Goal: Task Accomplishment & Management: Complete application form

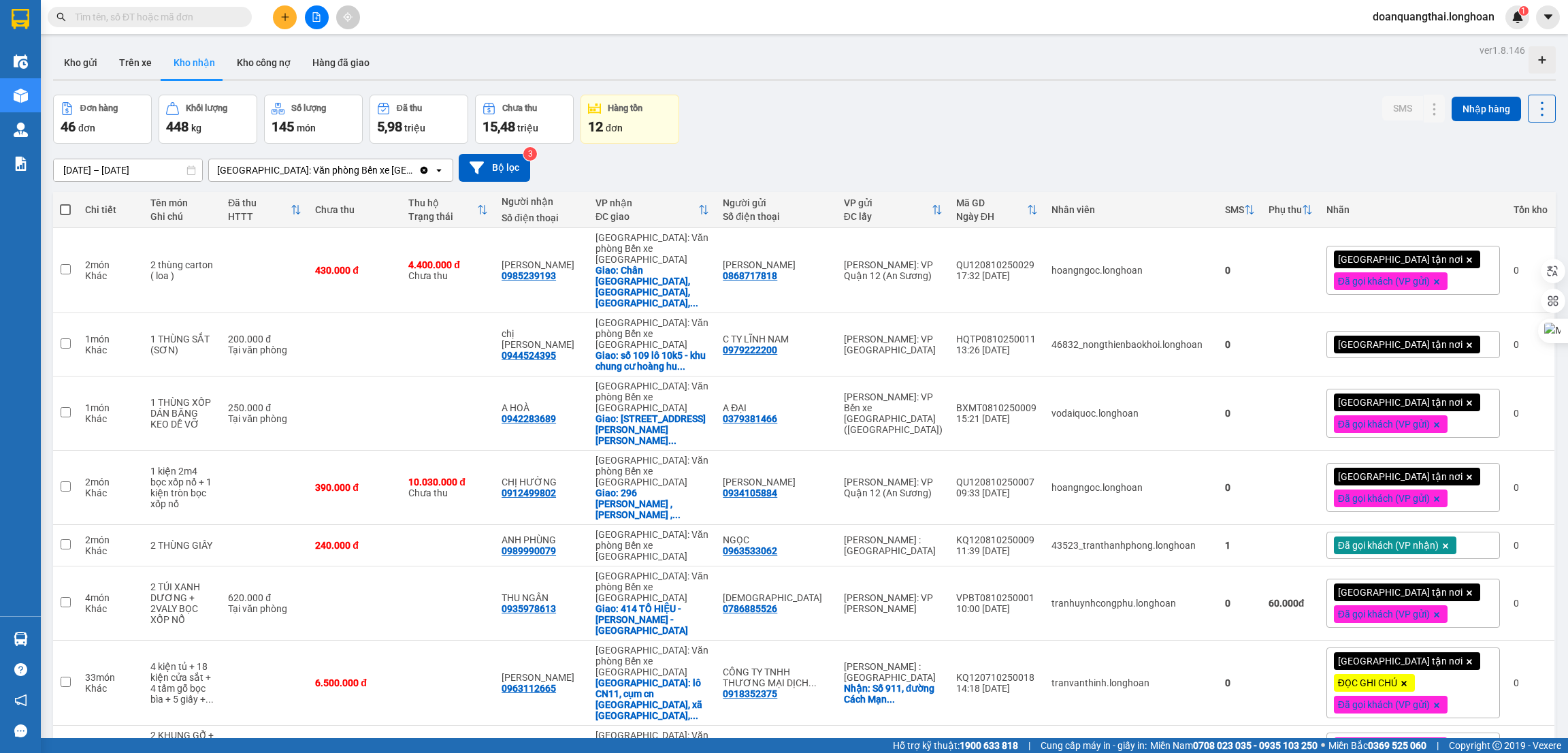
scroll to position [204, 0]
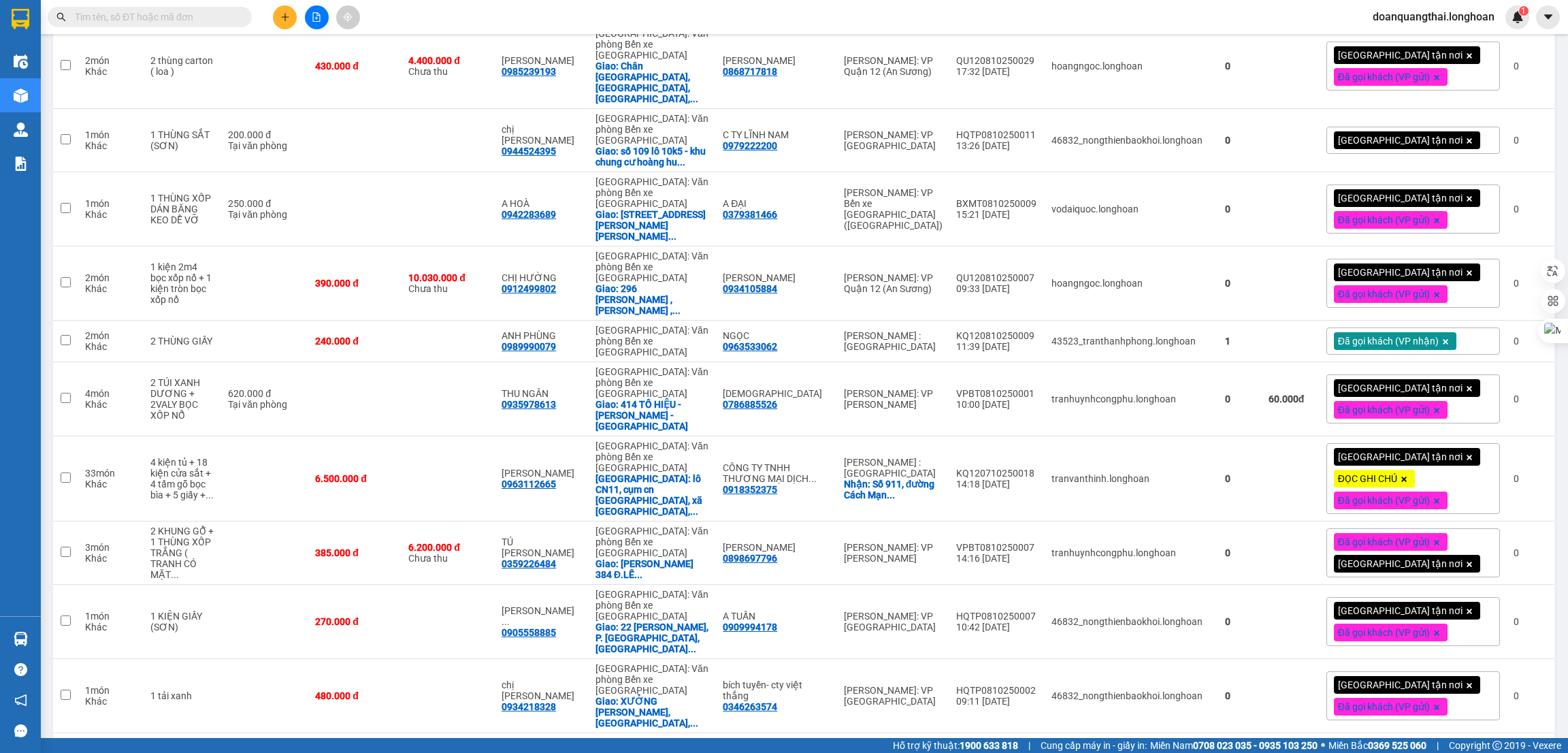
click at [133, 10] on input "text" at bounding box center [155, 17] width 161 height 15
paste input "0938881102"
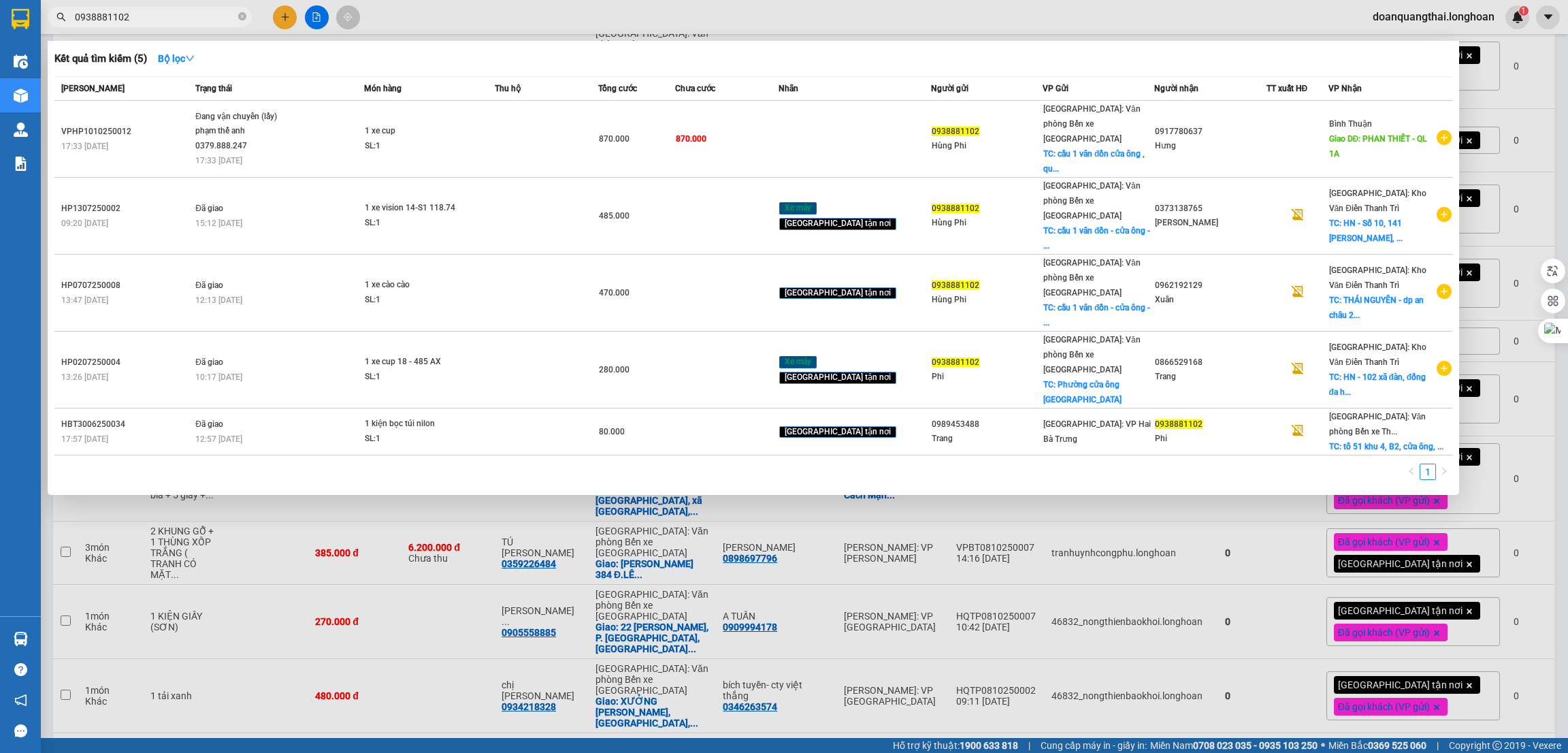
type input "0938881102"
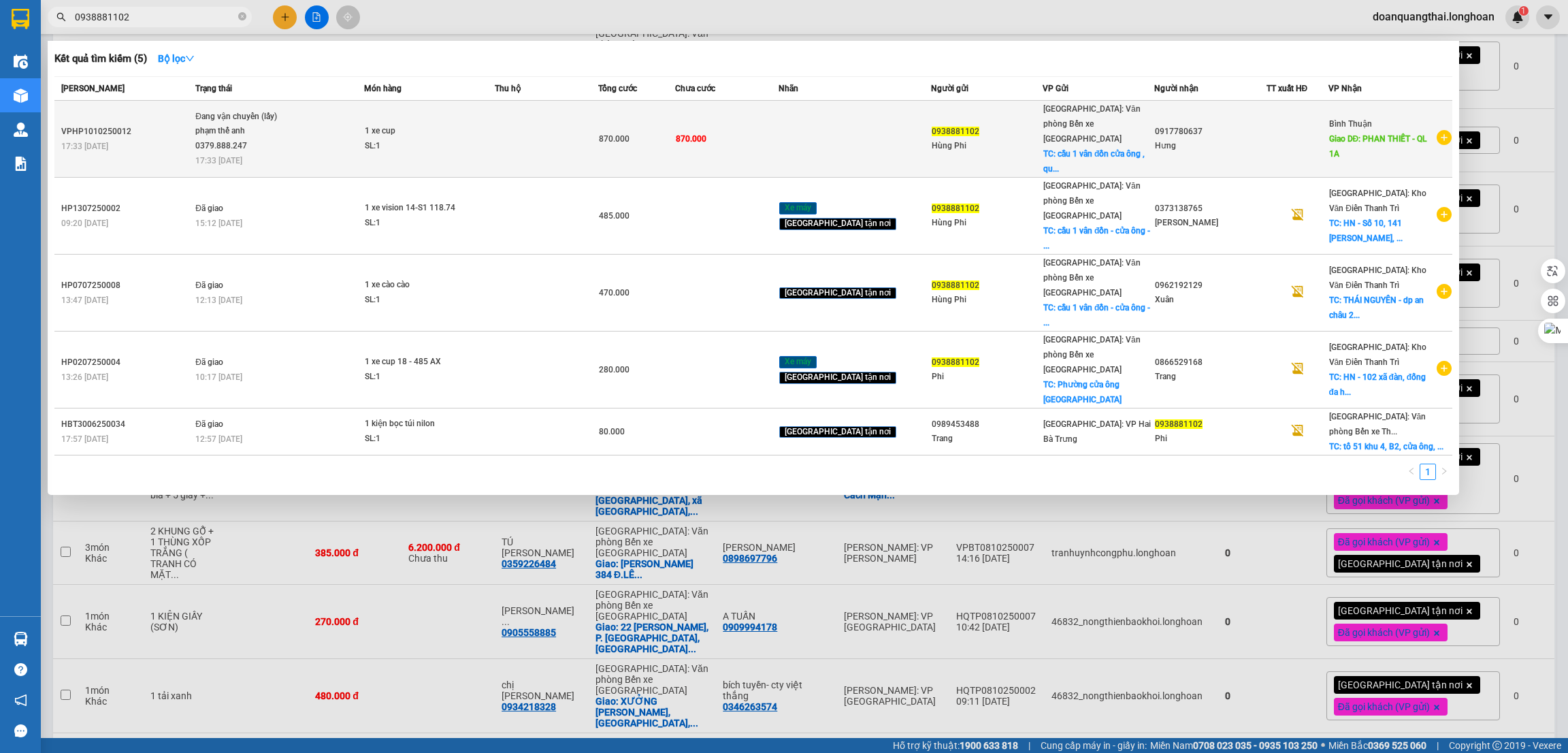
click at [344, 136] on span "Đang vận chuyển (lấy) phạm thế anh 0379.888.247 17:33 - 10/10" at bounding box center [279, 138] width 168 height 57
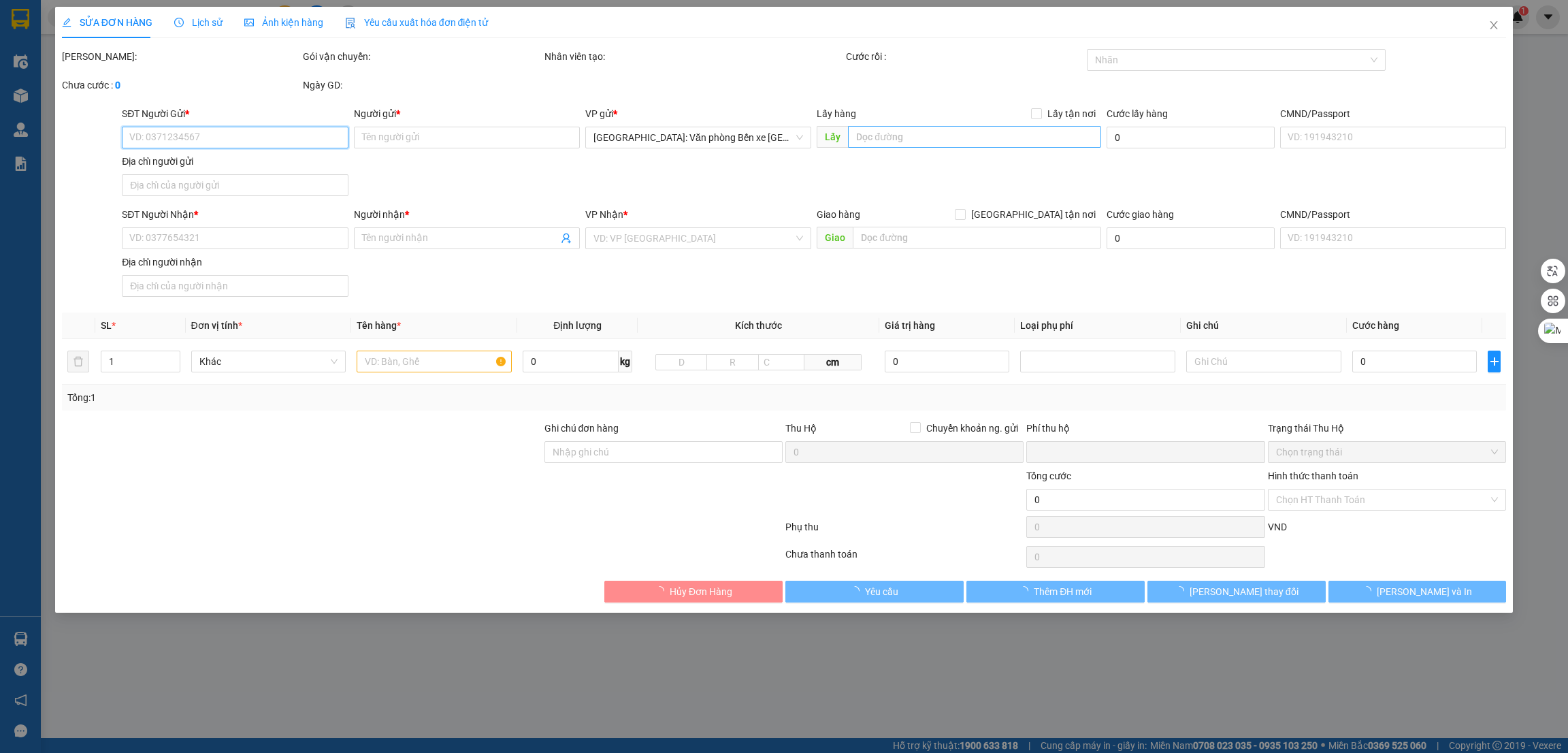
type input "0938881102"
type input "Hùng Phi"
checkbox input "true"
type input "cầu 1 vân đồn cửa ông , quảng ninh"
type input "0917780637"
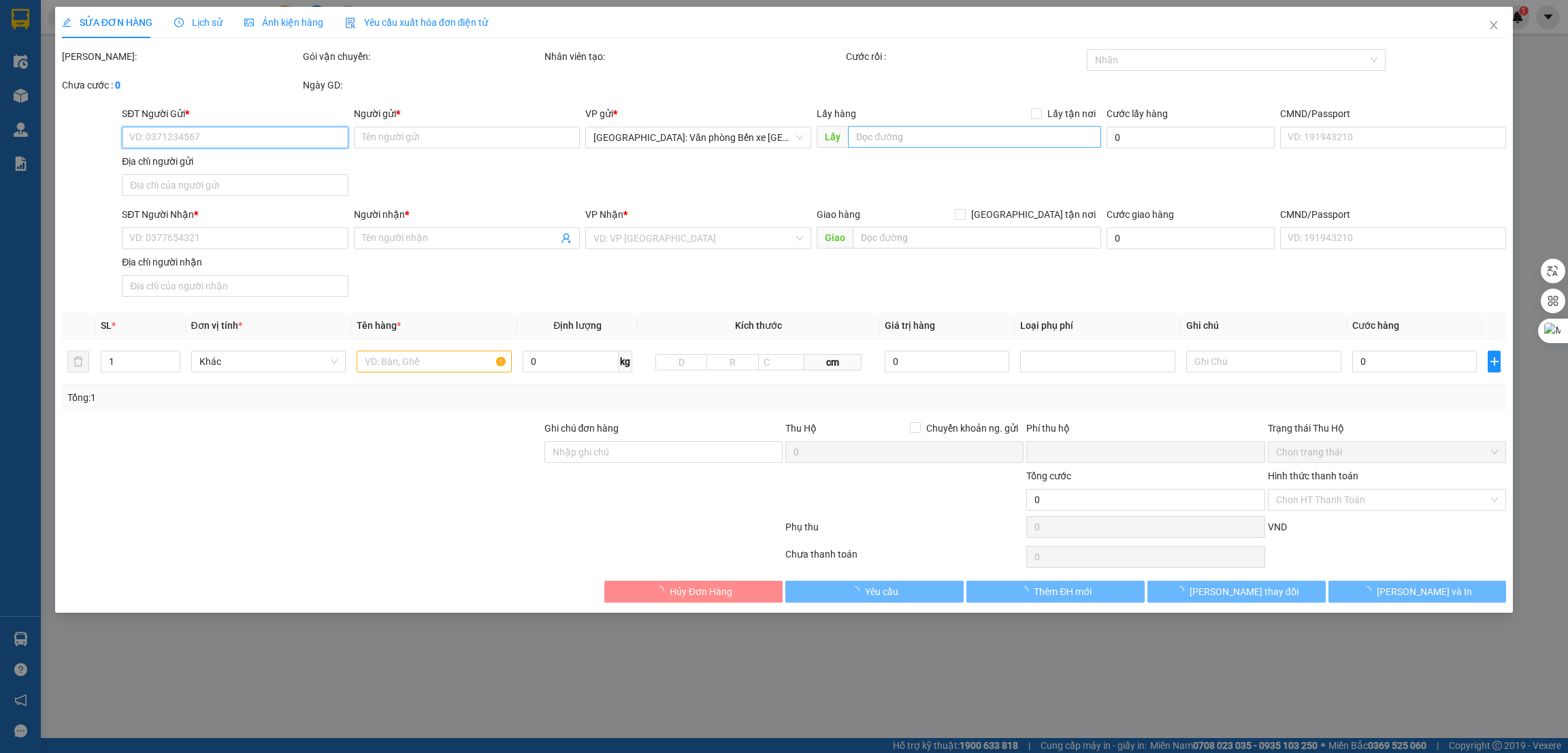
type input "Hưng"
type input "PHAN THIẾT - QL 1A"
type input "0"
type input "870.000"
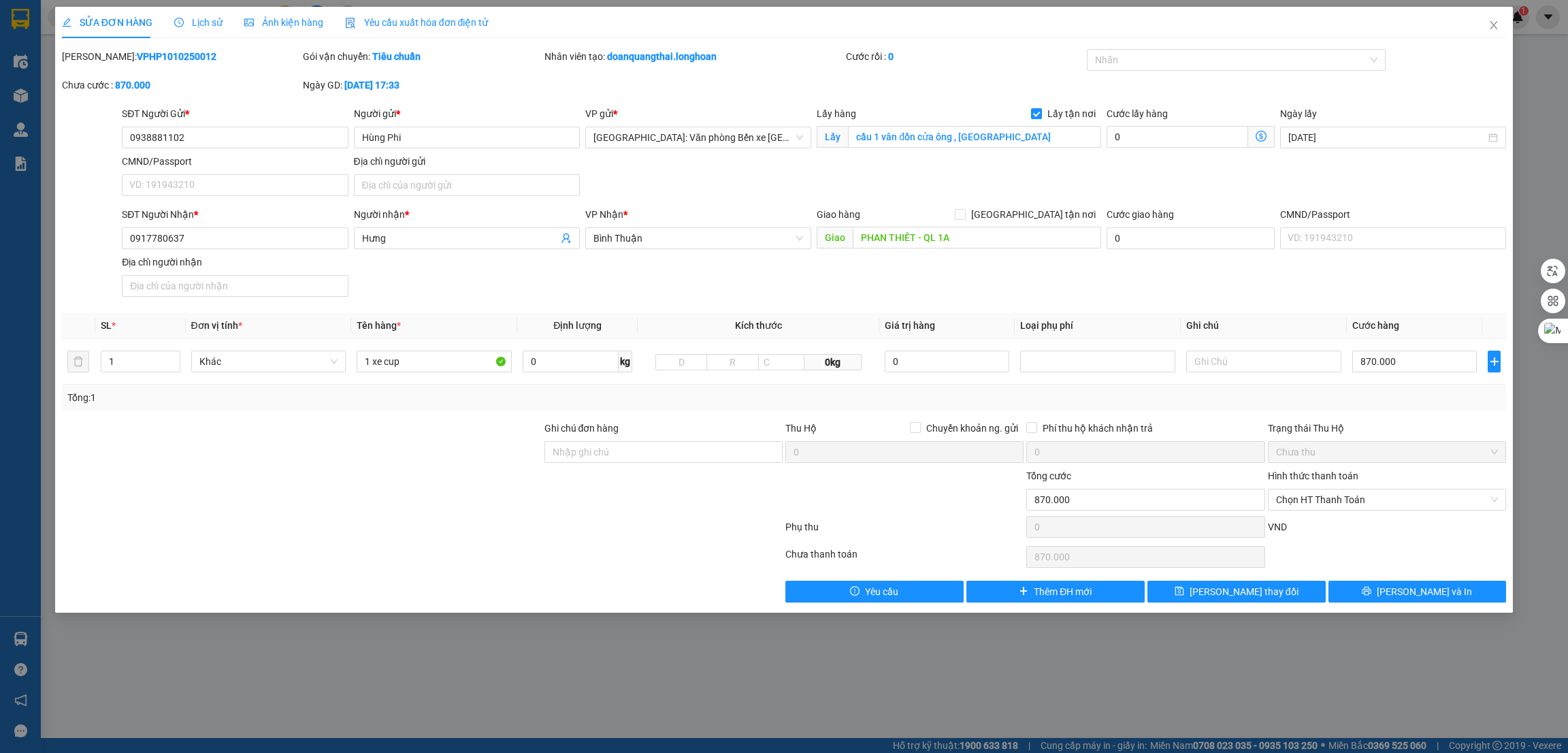
click at [1067, 119] on span "Lấy tận nơi" at bounding box center [1072, 114] width 59 height 15
click at [1041, 118] on input "Lấy tận nơi" at bounding box center [1036, 113] width 10 height 10
checkbox input "false"
click at [1269, 600] on button "Lưu thay đổi" at bounding box center [1236, 592] width 179 height 22
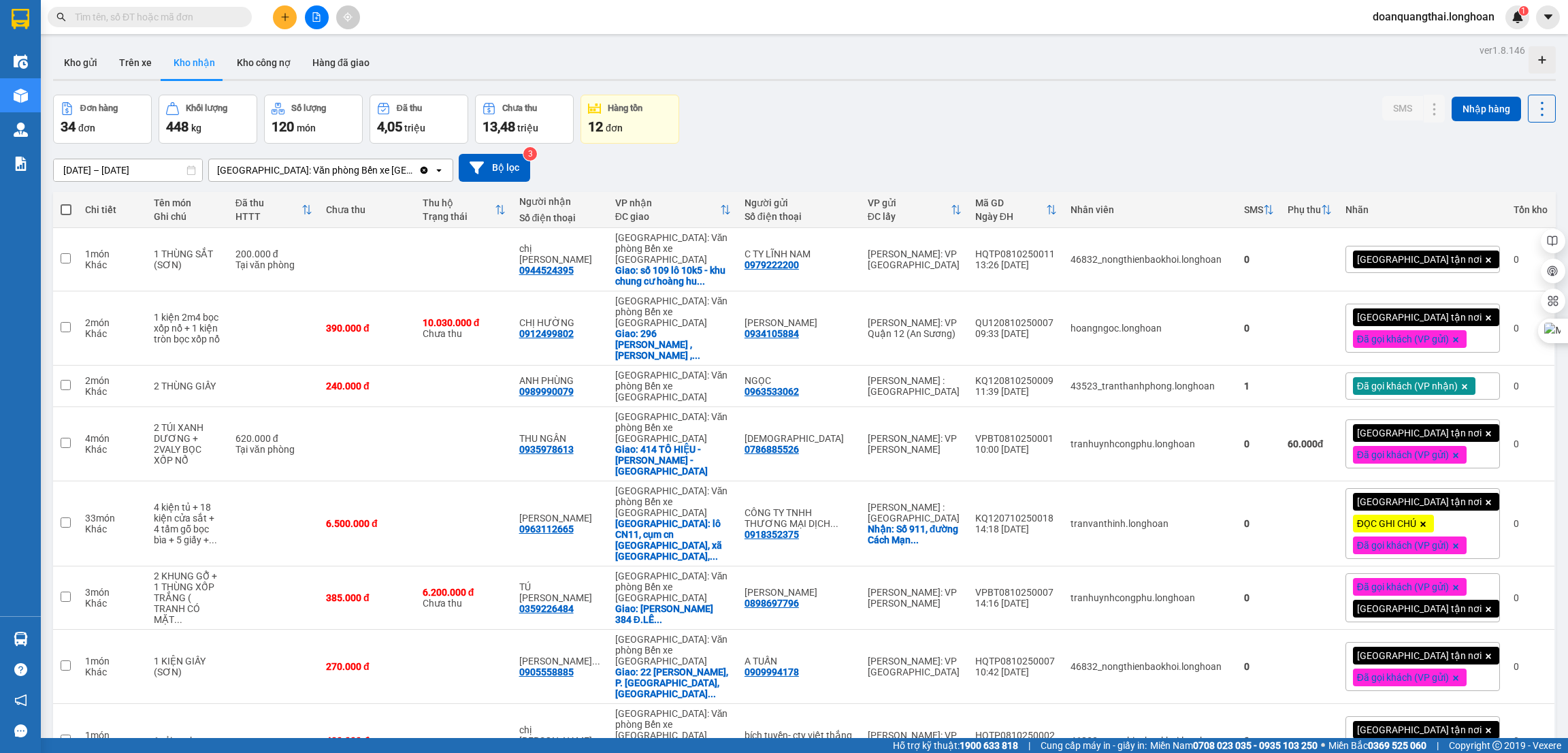
scroll to position [305, 0]
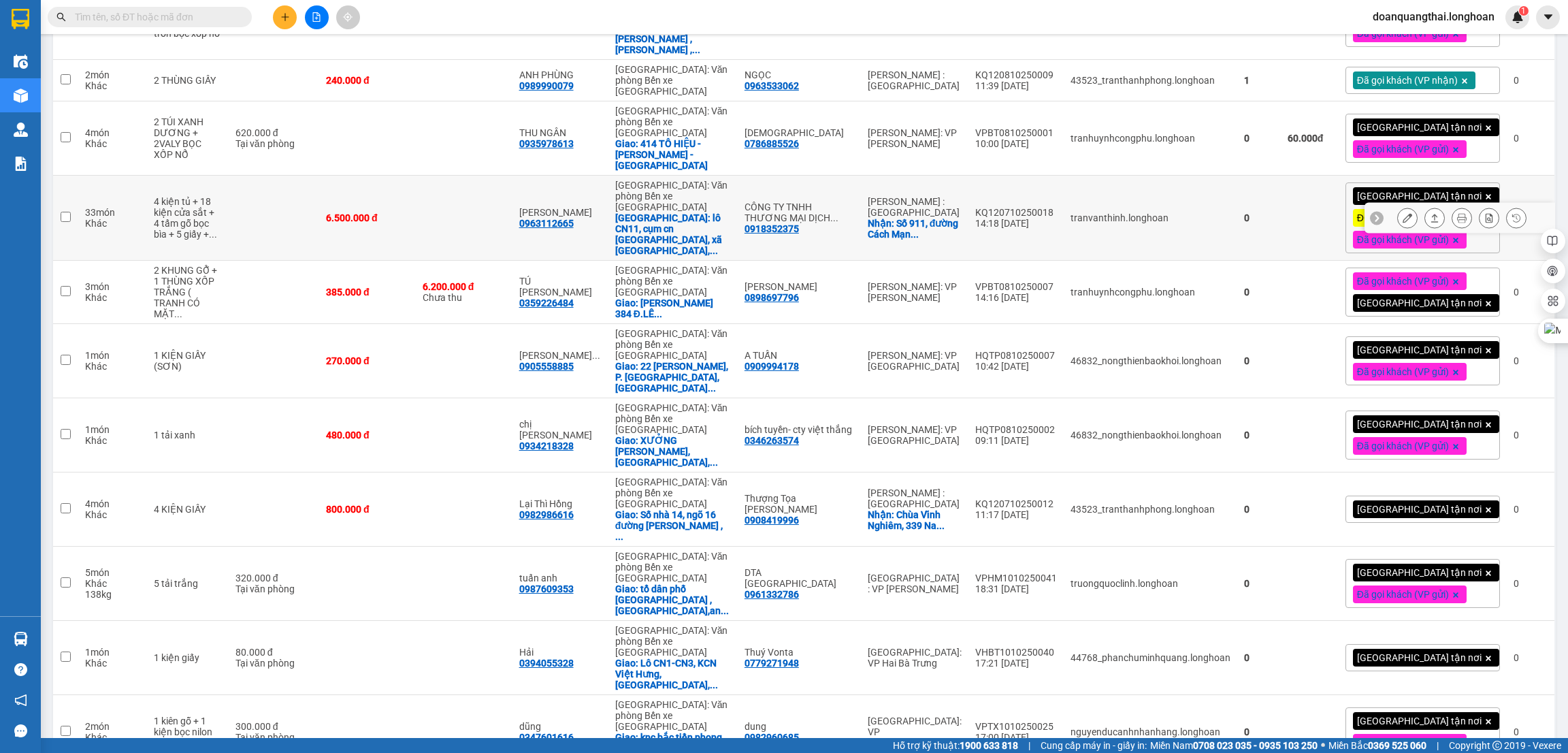
click at [1166, 176] on td "tranvanthinh.longhoan" at bounding box center [1151, 218] width 174 height 85
checkbox input "true"
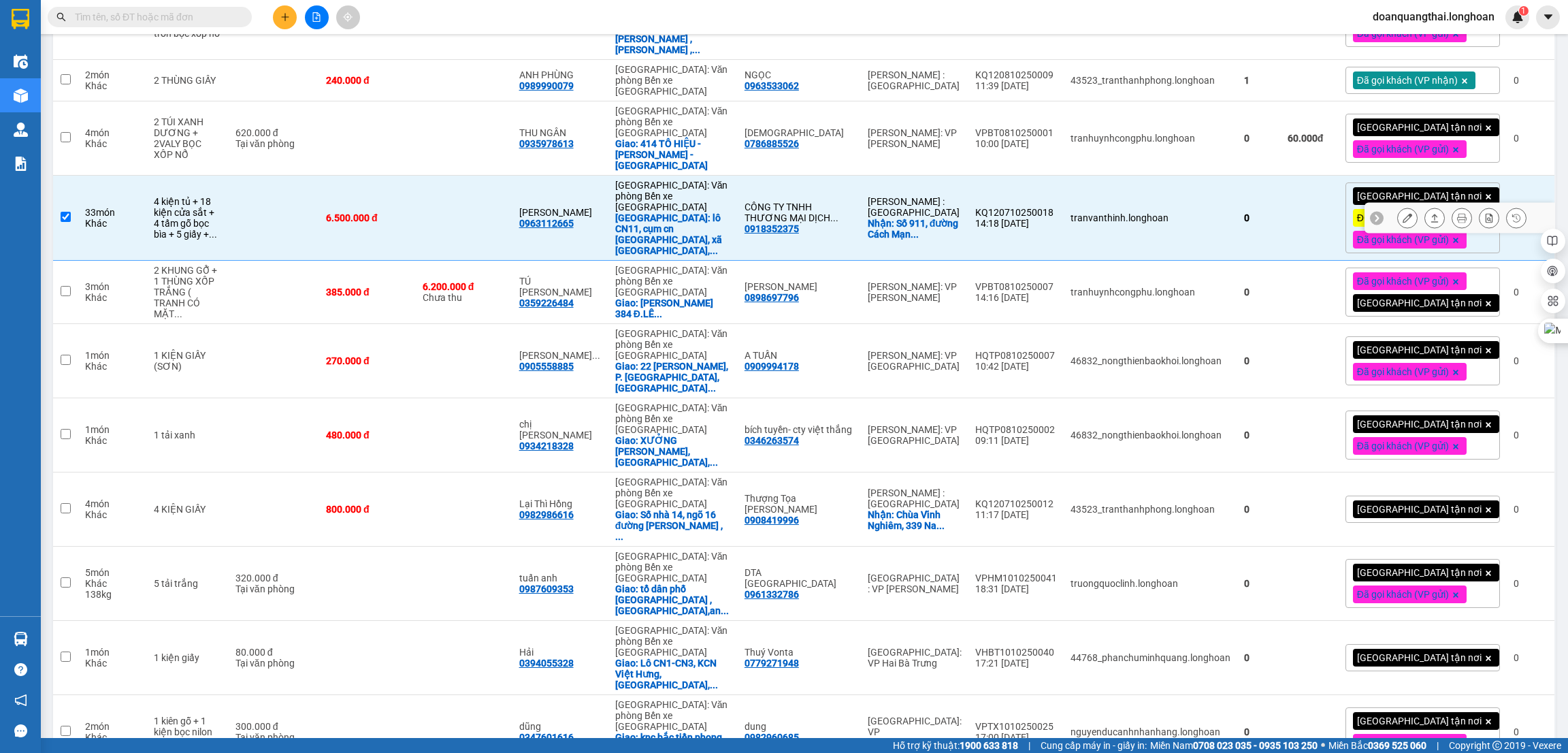
click at [1399, 206] on button at bounding box center [1408, 218] width 19 height 24
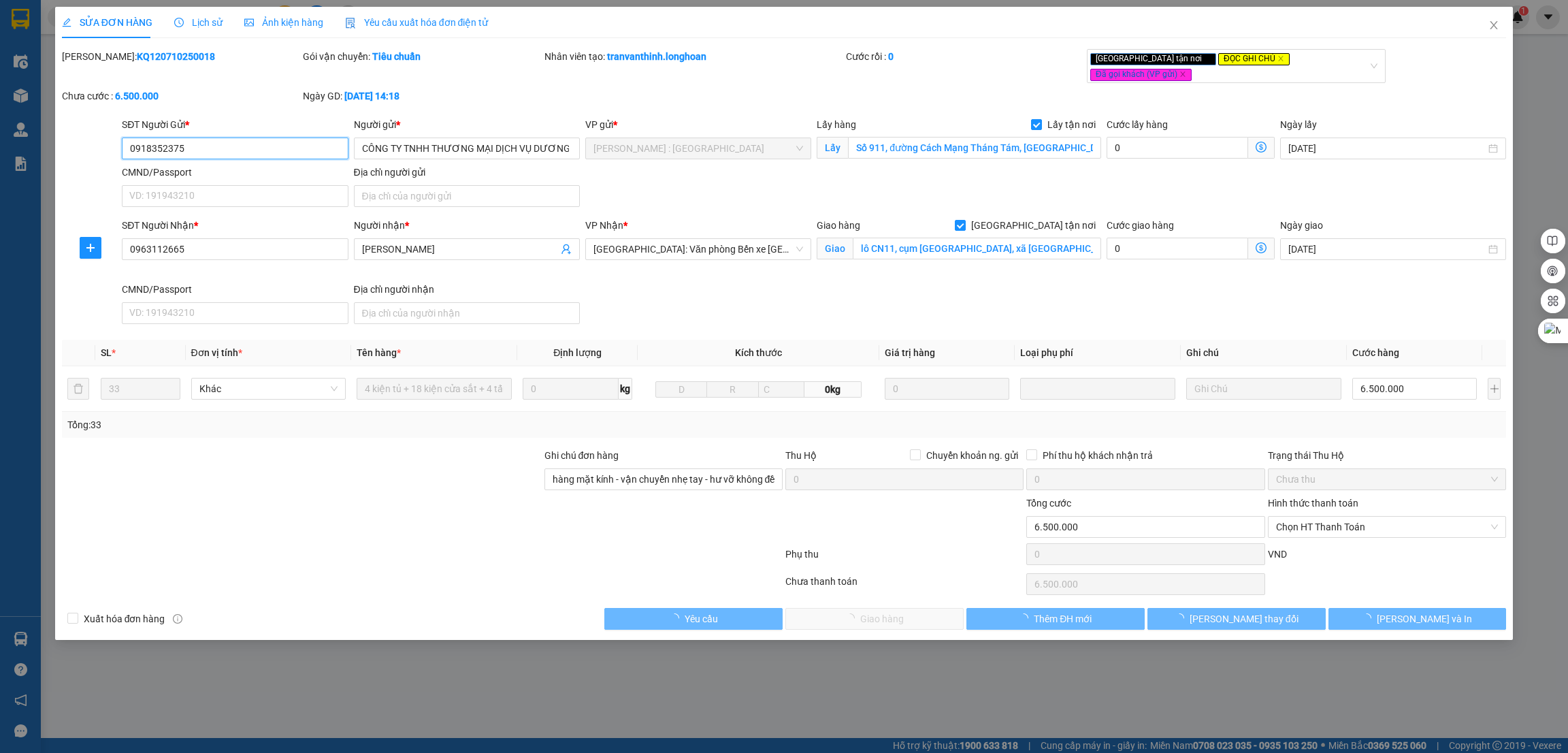
type input "0918352375"
type input "CÔNG TY TNHH THƯƠNG MẠI DỊCH VỤ DƯƠNG CHÂU LOAN BD"
checkbox input "true"
type input "Số 911, đường Cách Mạng Tháng Tám, khu 3, Phường Thủ Dầu Một, Thành Phố Hồ Chí …"
type input "0963112665"
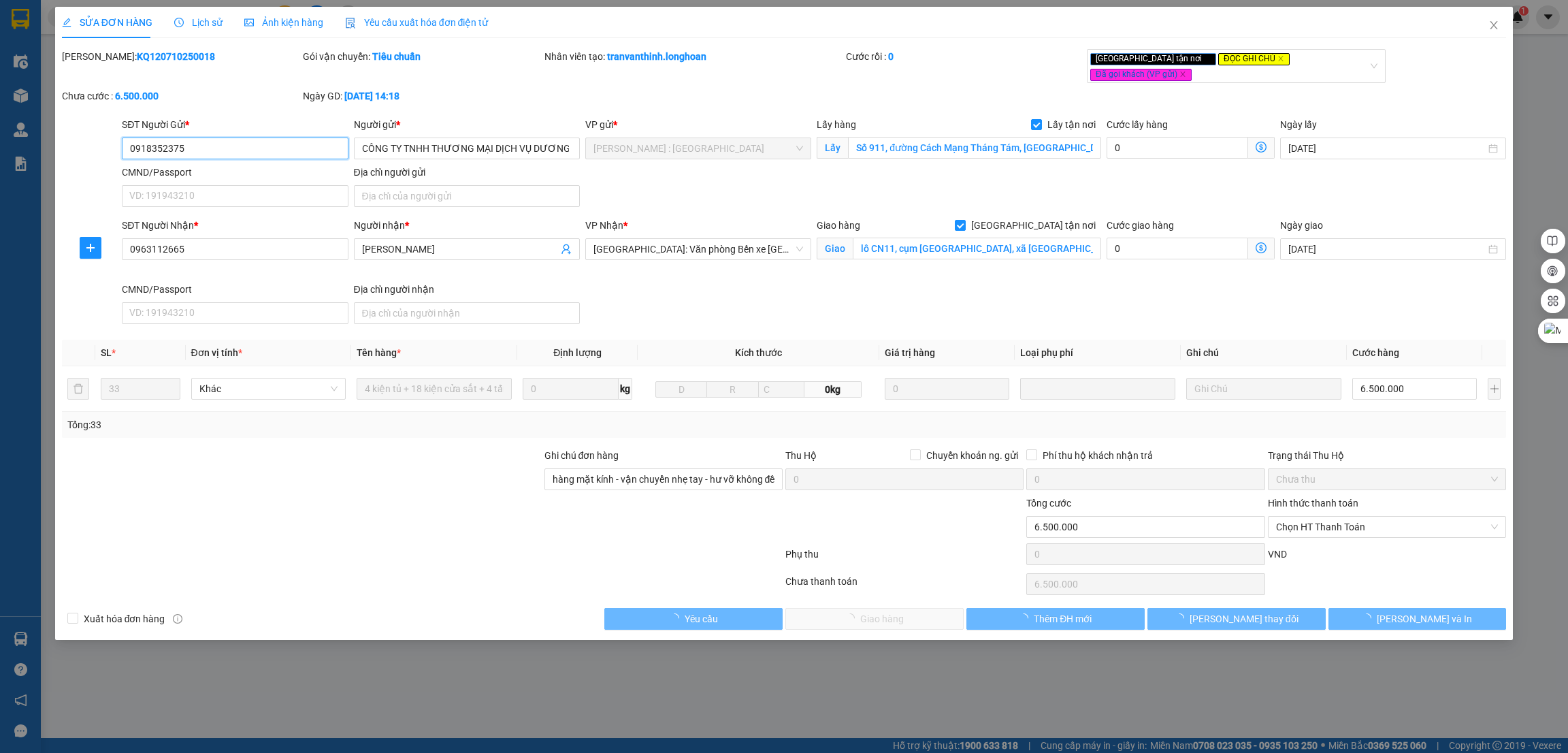
type input "Nguyễn Thị Luyện"
checkbox input "true"
type input "lô CN11, cụm cn Tân Liên, xã Tân Liên, huyện Vĩnh Bảo, TP Hải Phòng"
type input "hàng mặt kính - vận chuyển nhẹ tay - hư vỡ không đền - đã báo khách gửi"
type input "0"
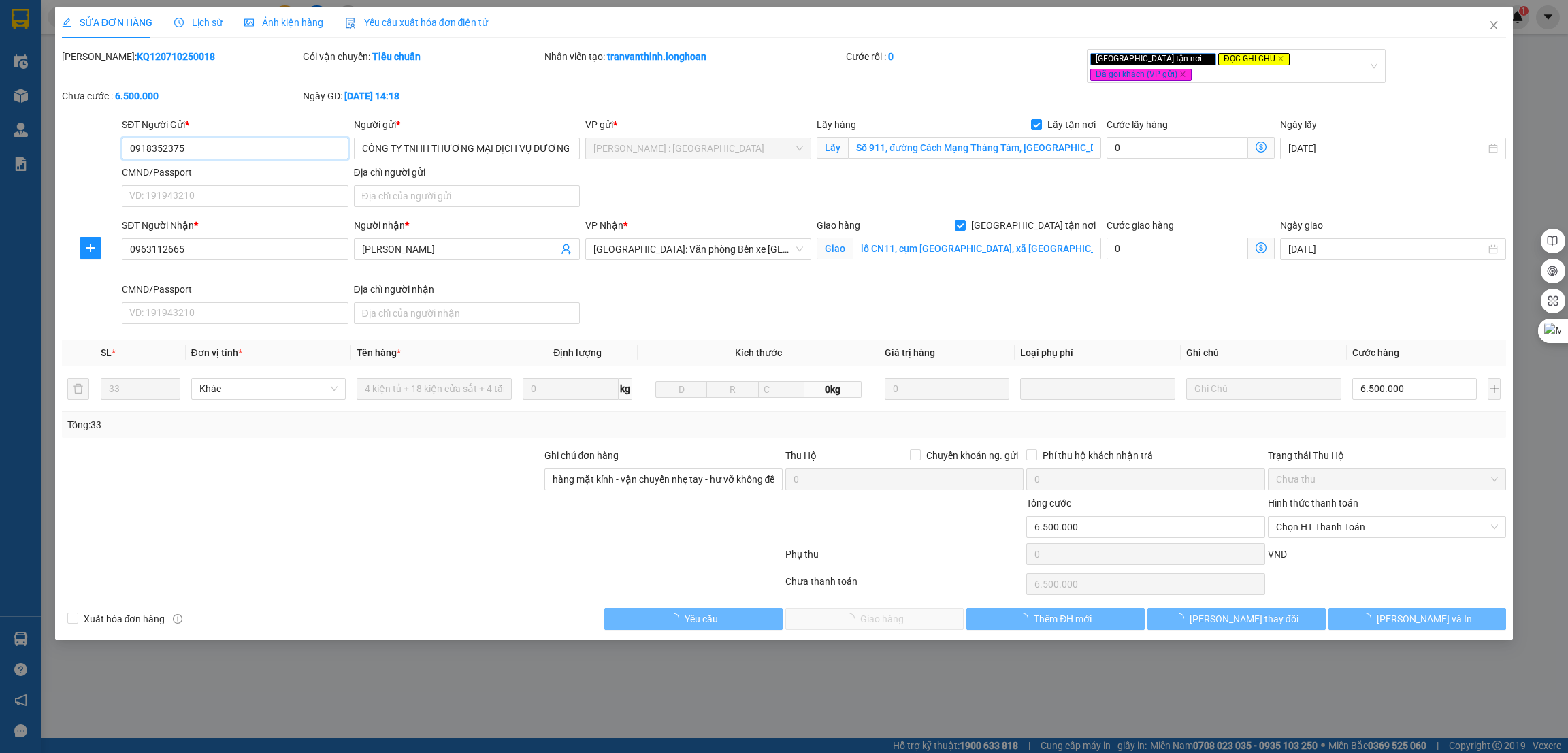
type input "6.500.000"
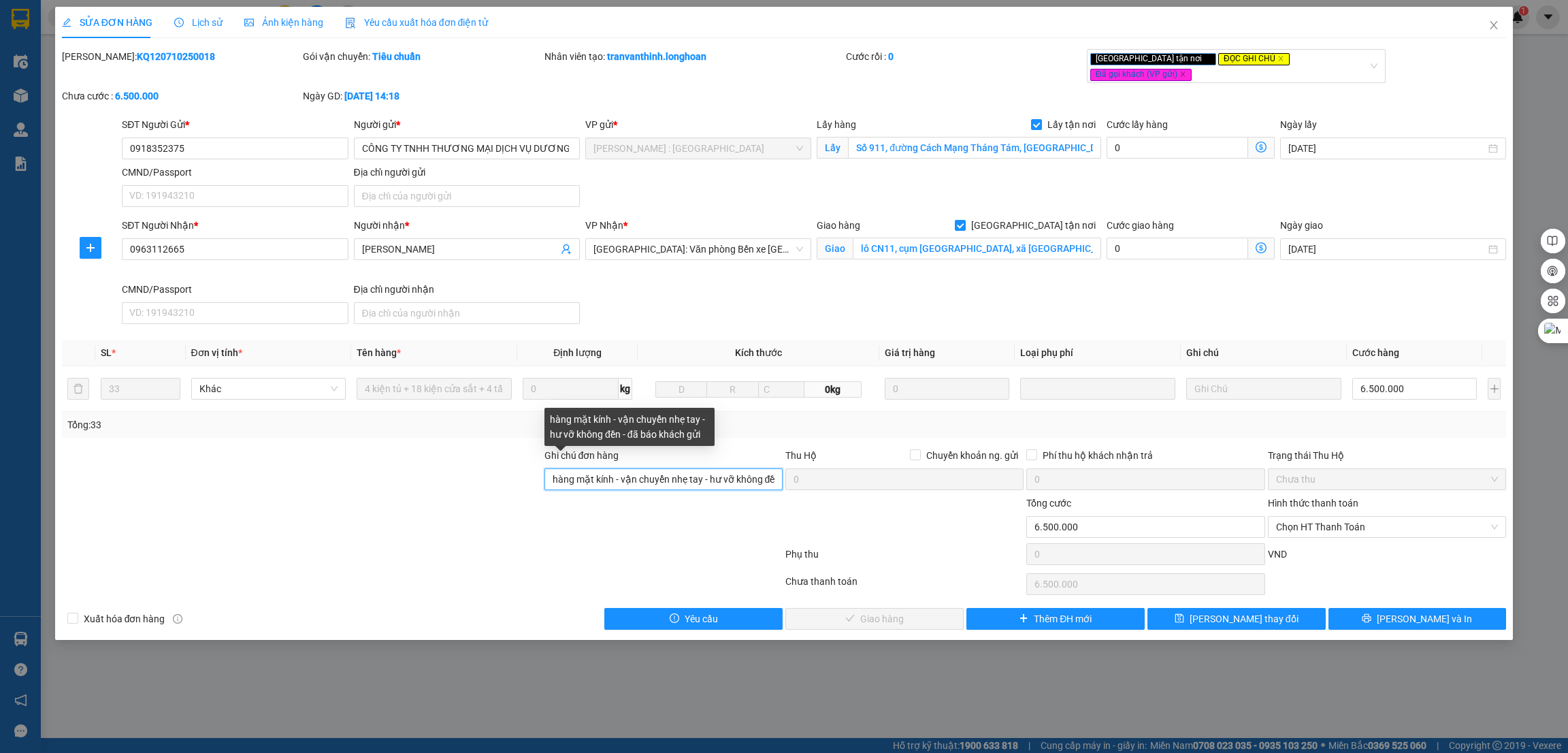
click at [636, 470] on input "hàng mặt kính - vận chuyển nhẹ tay - hư vỡ không đền - đã báo khách gửi" at bounding box center [664, 479] width 239 height 22
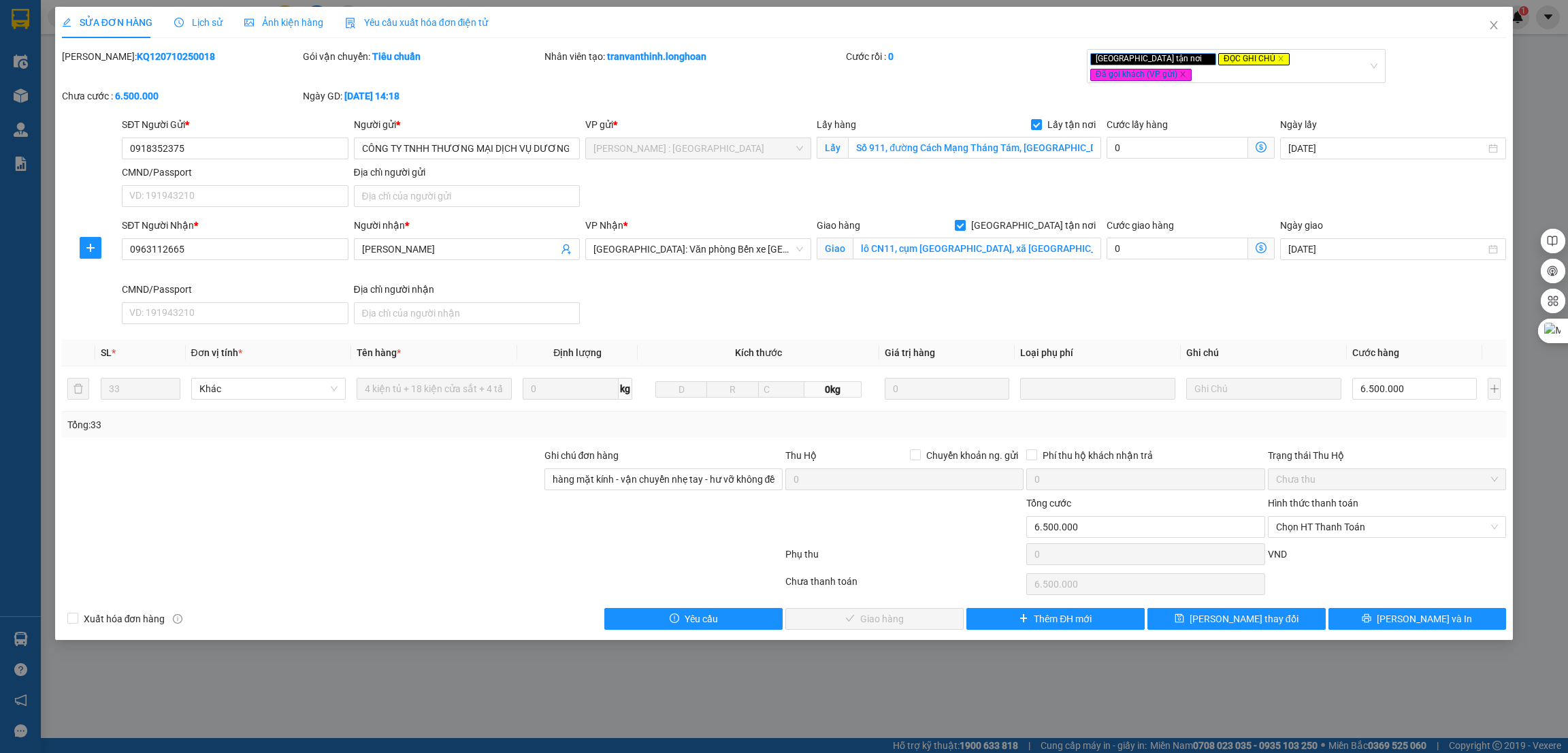
click at [357, 469] on div at bounding box center [302, 472] width 483 height 48
click at [1408, 611] on span "Lưu và In" at bounding box center [1425, 619] width 95 height 15
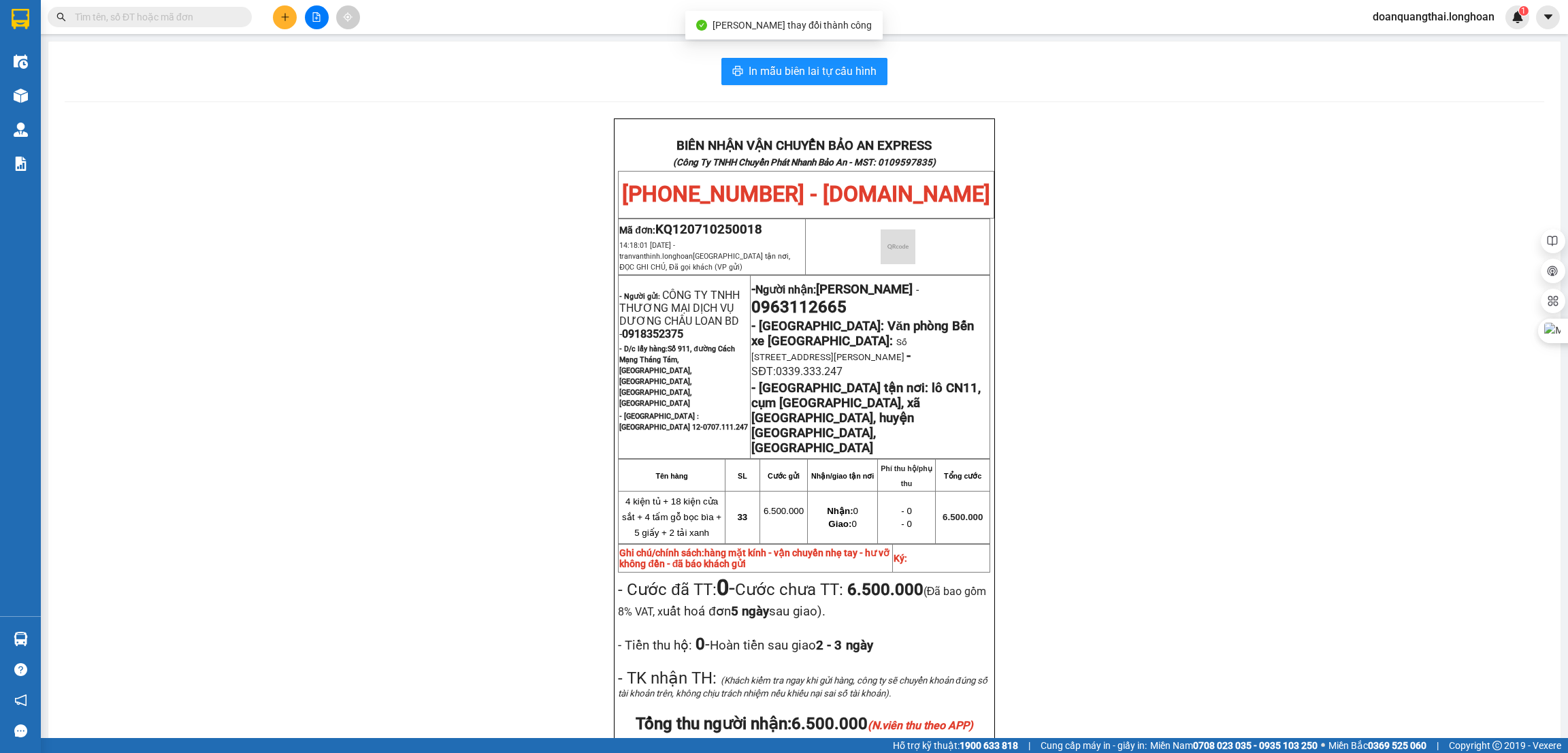
click at [1109, 317] on div "BIÊN NHẬN VẬN CHUYỂN BẢO AN EXPRESS (Công Ty TNHH Chuyển Phát Nhanh Bảo An - MS…" at bounding box center [805, 534] width 1480 height 832
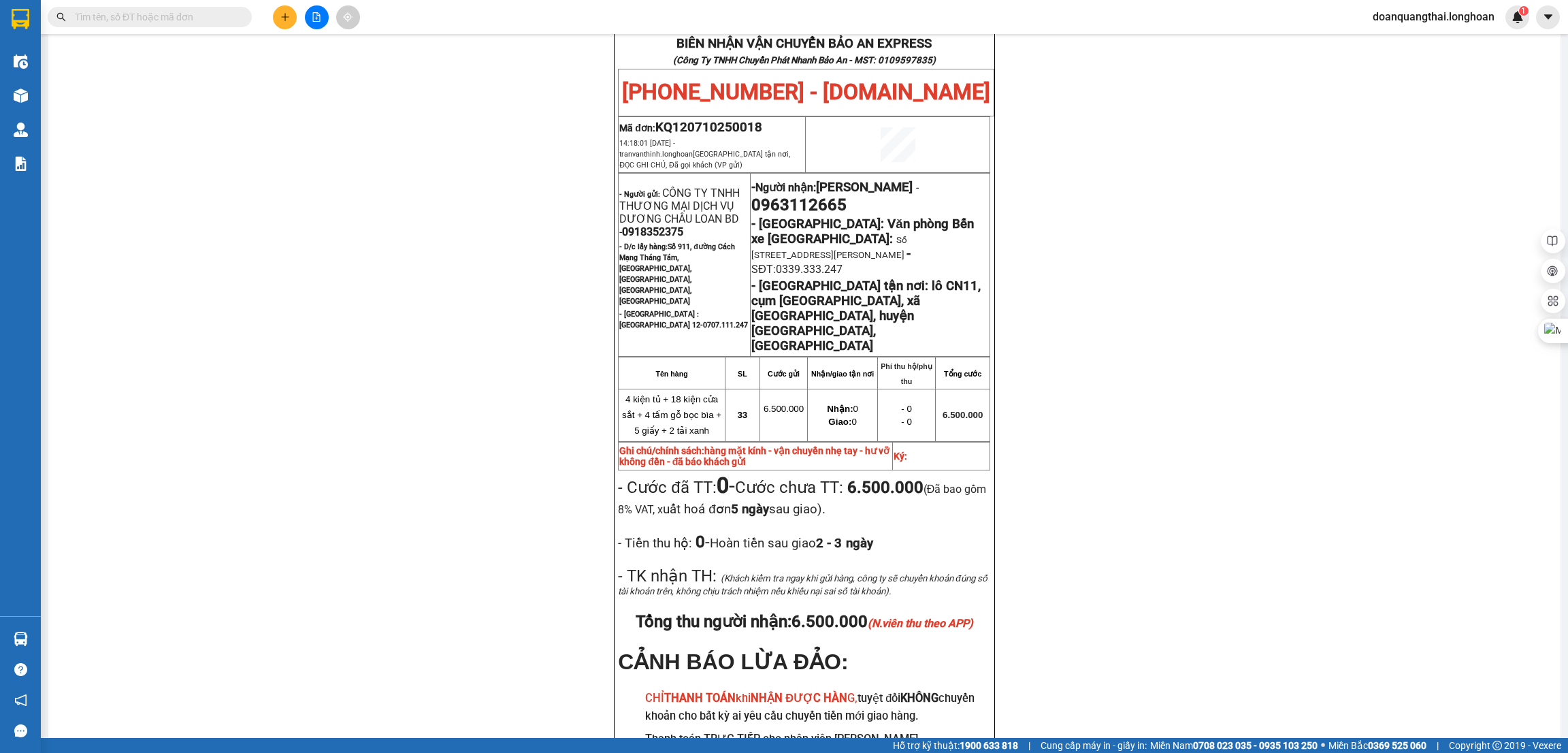
click at [137, 18] on input "text" at bounding box center [155, 17] width 161 height 15
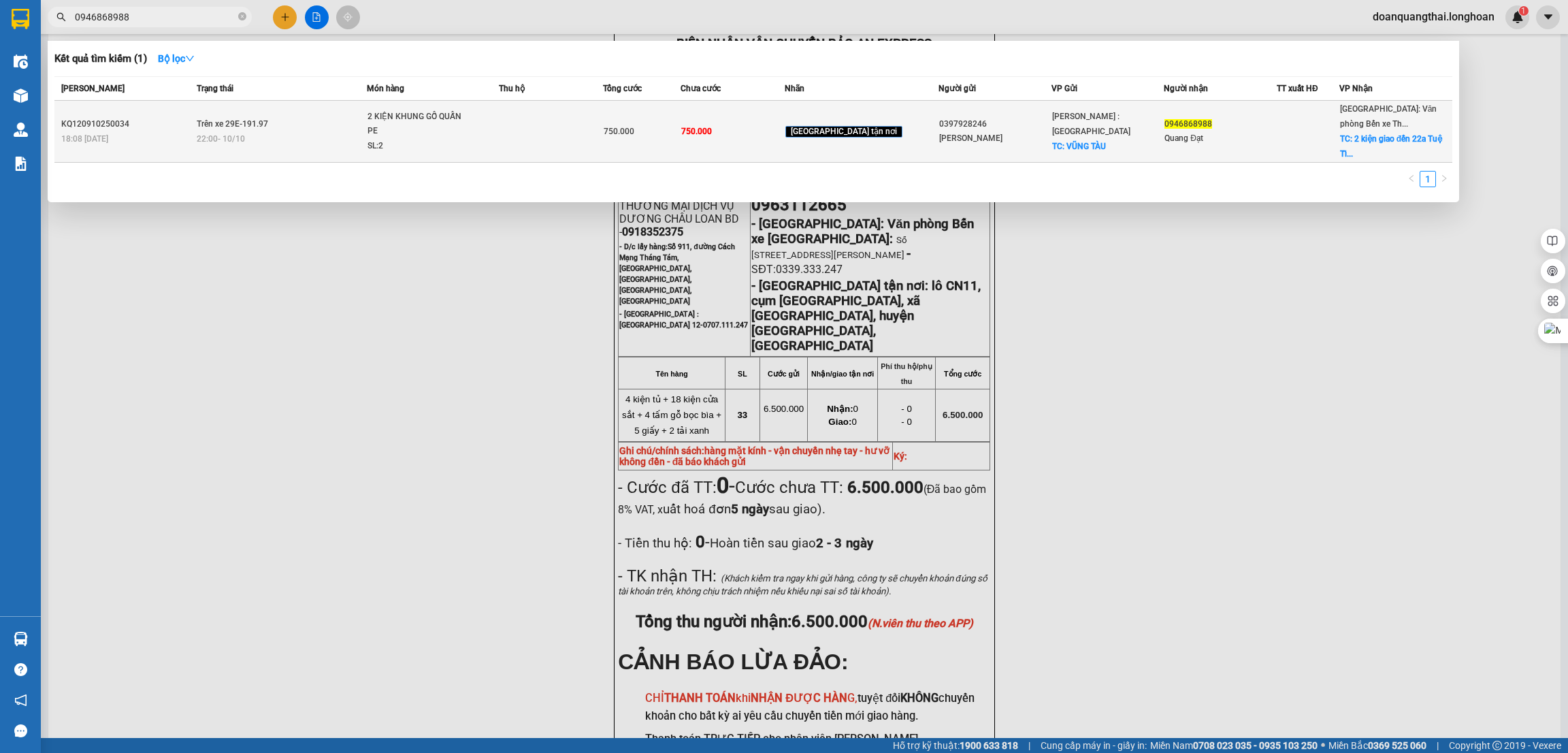
type input "0946868988"
click at [301, 137] on div "22:00 - 10/10" at bounding box center [281, 139] width 170 height 15
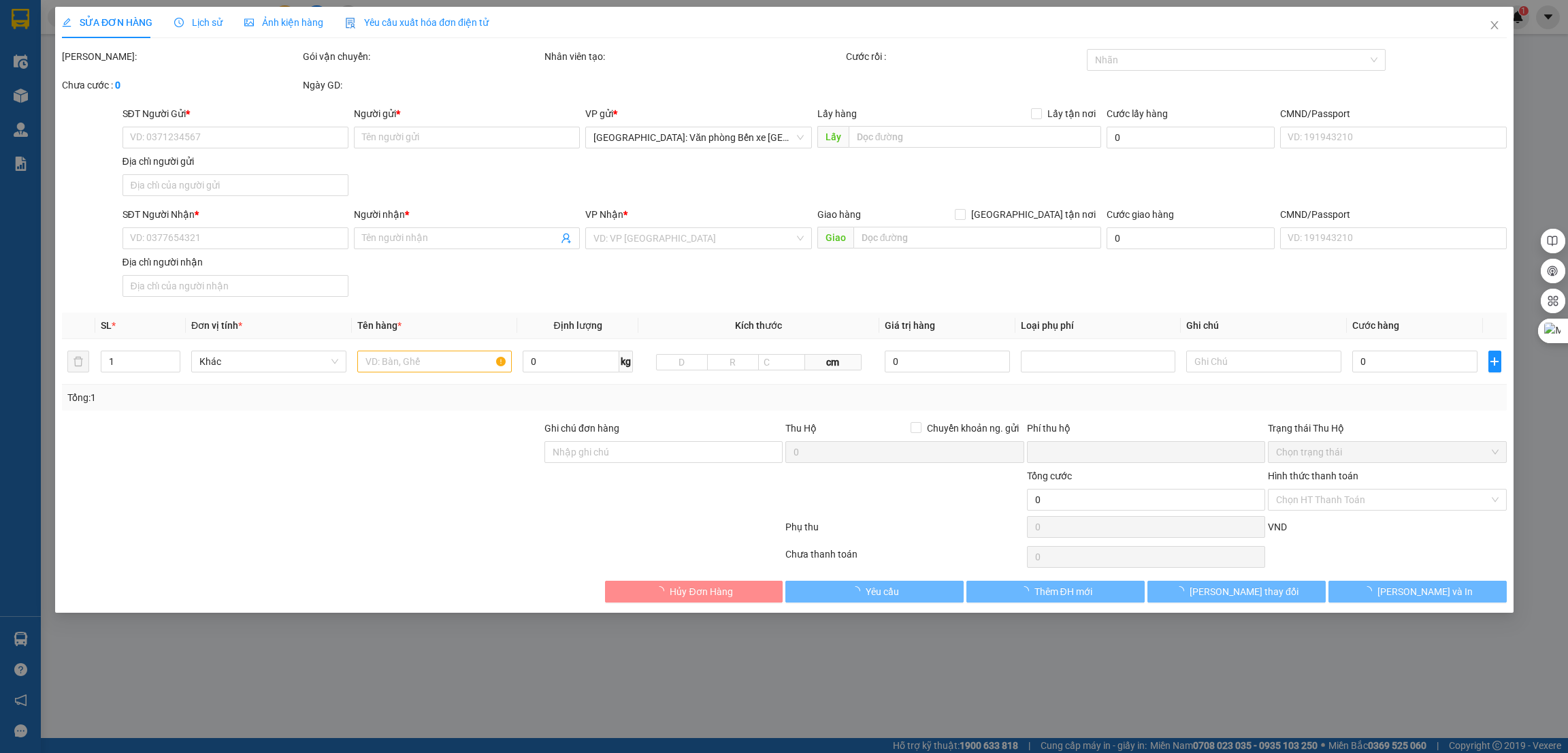
type input "0397928246"
type input "Thành Chung"
checkbox input "true"
type input "VŨNG TÀU"
type input "0946868988"
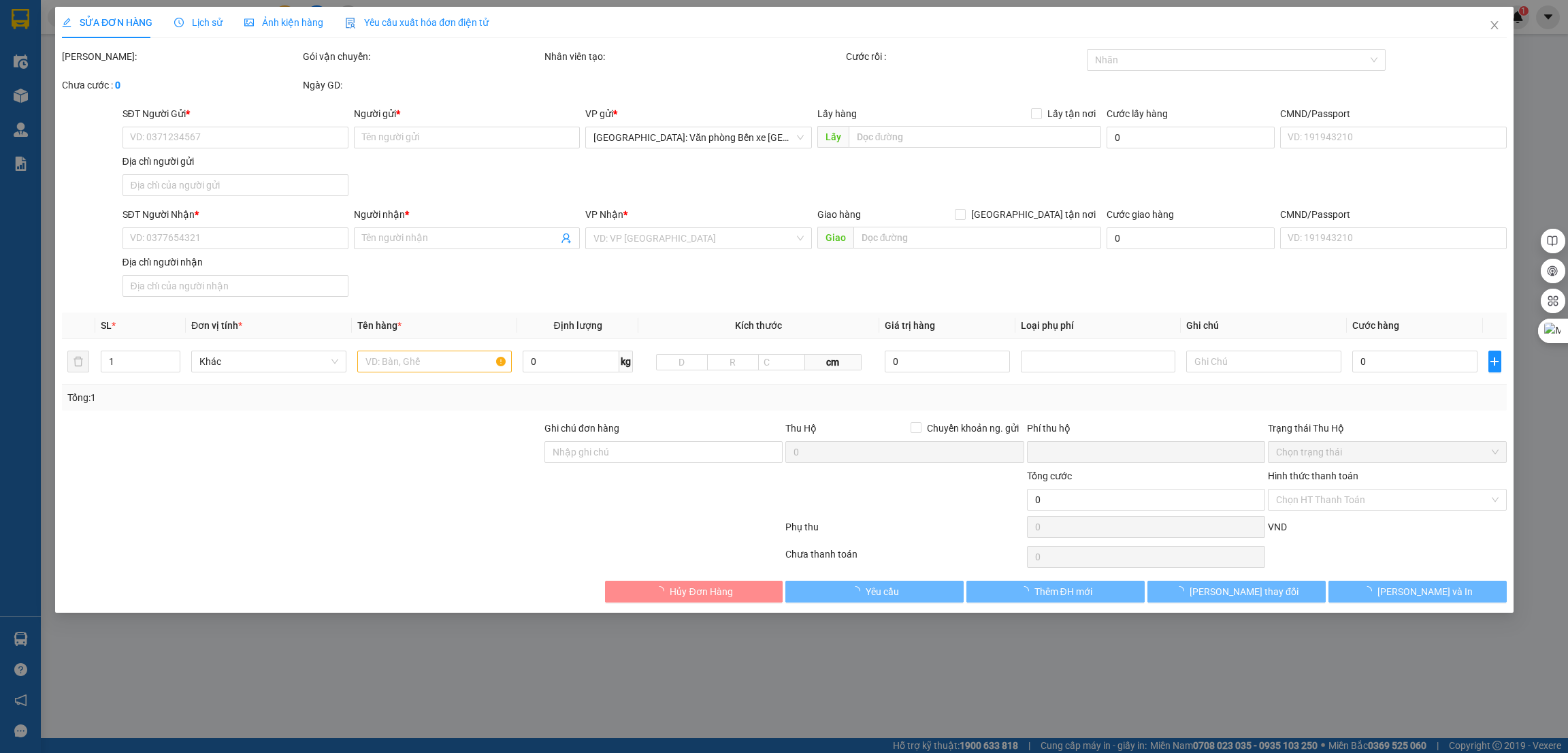
type input "Quang Đạt"
checkbox input "true"
type input "2 kiện giao đến 22a Tuệ Tĩnh, Ka Long, Móng Cái, Quảng Ninh"
type input "NHẬN THEO KIỆN-GIAO NGUYÊN KIỆN - HƯ VỠ KHÔNG ĐỀN"
type input "0"
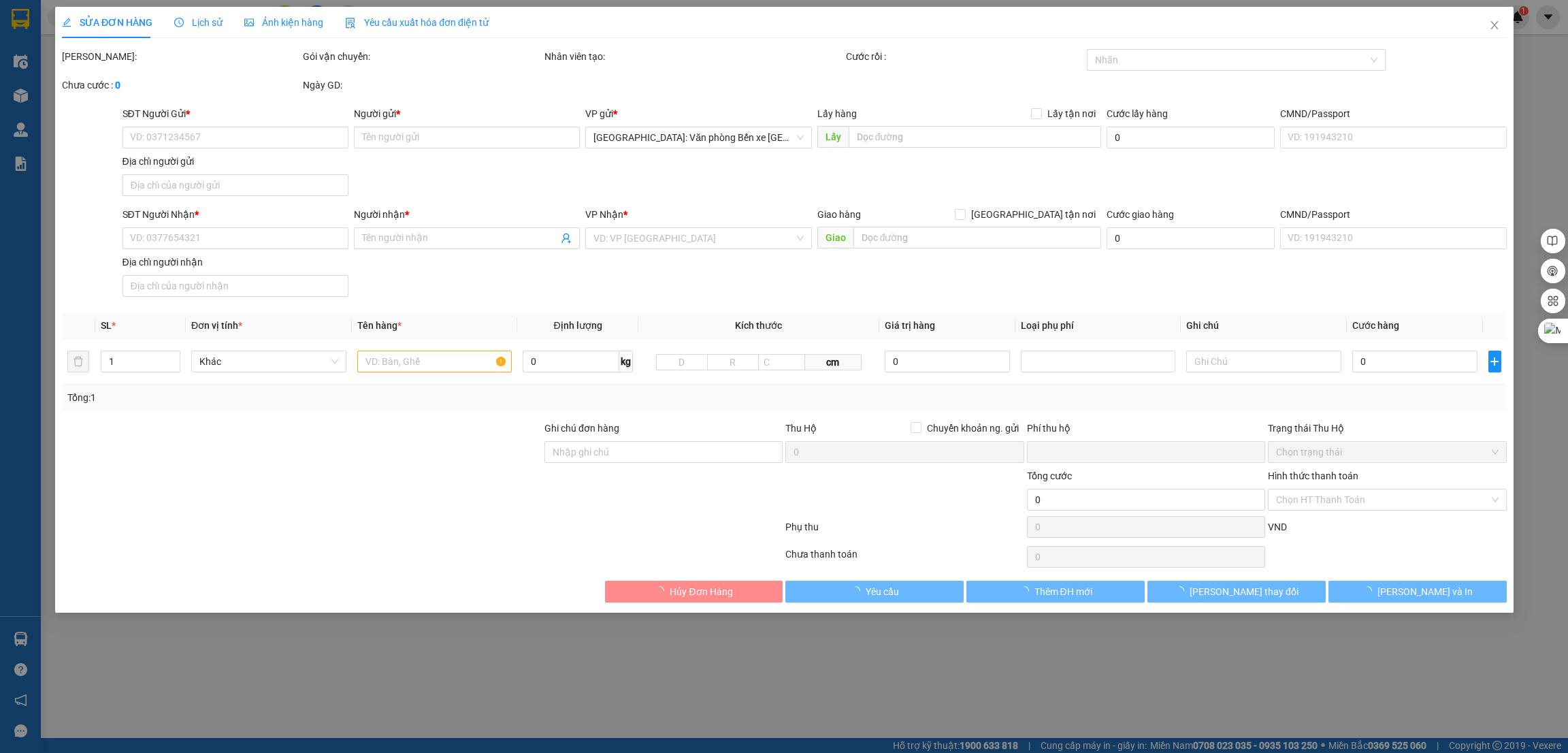
type input "750.000"
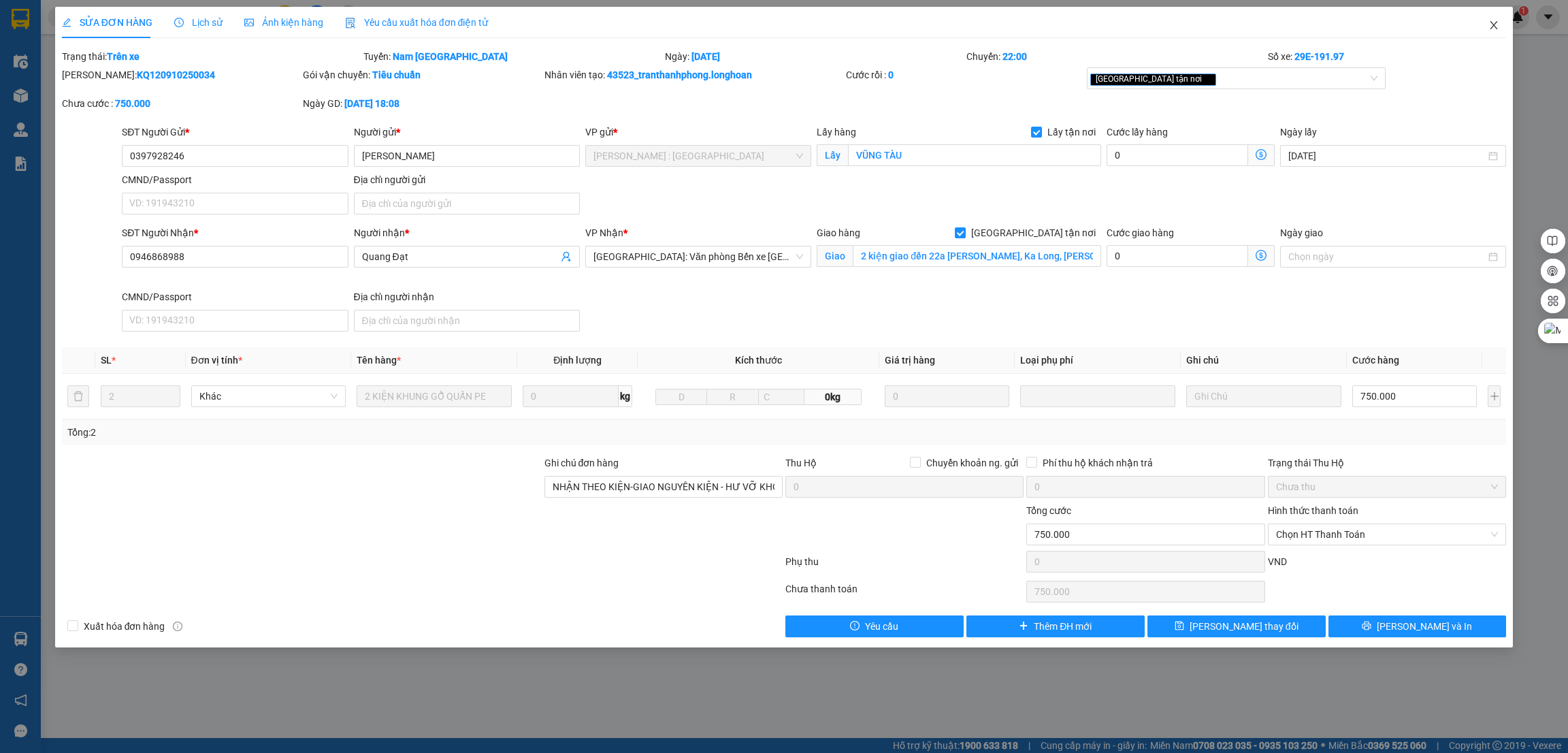
drag, startPoint x: 1498, startPoint y: 25, endPoint x: 1443, endPoint y: 25, distance: 55.0
click at [1498, 25] on icon "close" at bounding box center [1494, 26] width 11 height 11
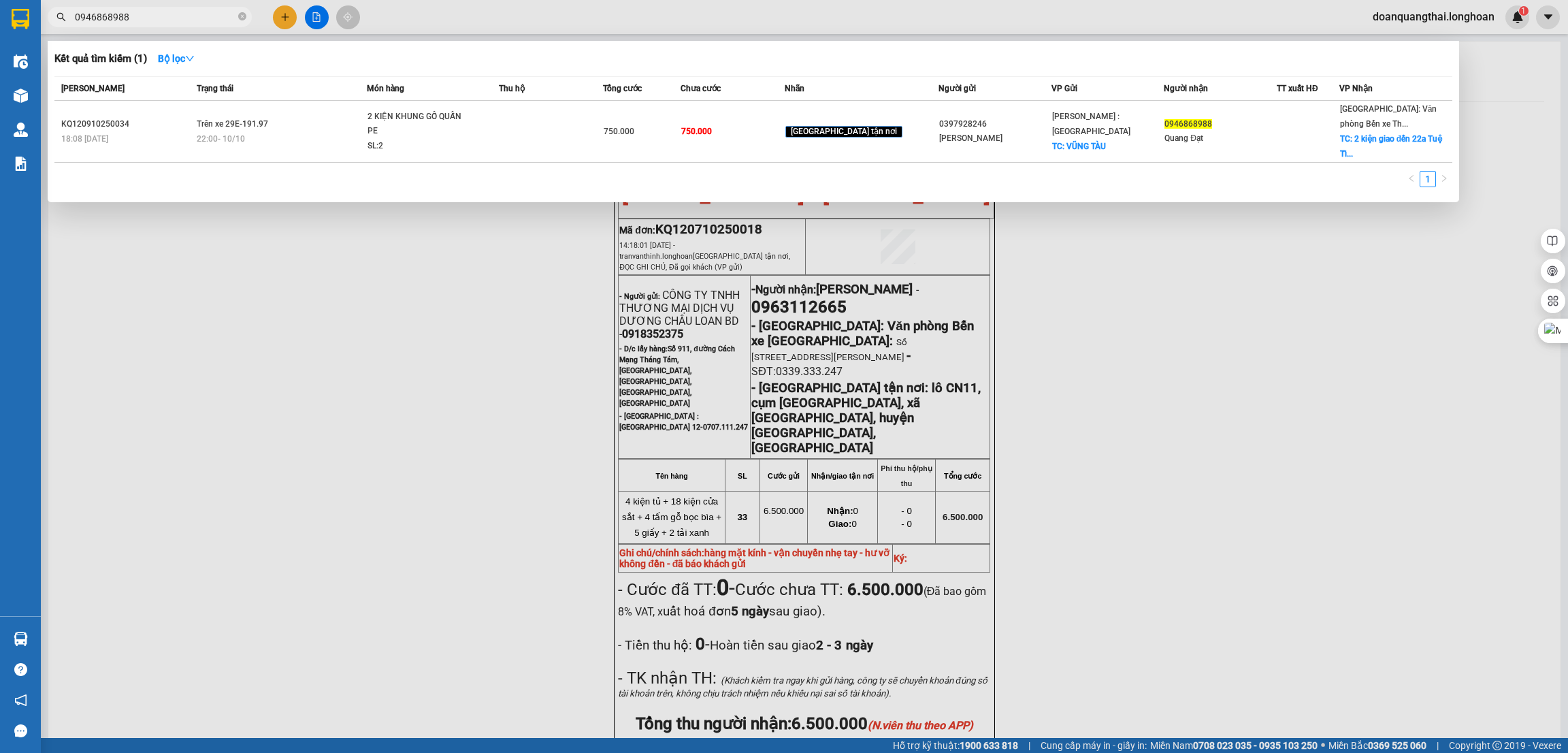
click at [148, 24] on input "0946868988" at bounding box center [155, 17] width 161 height 15
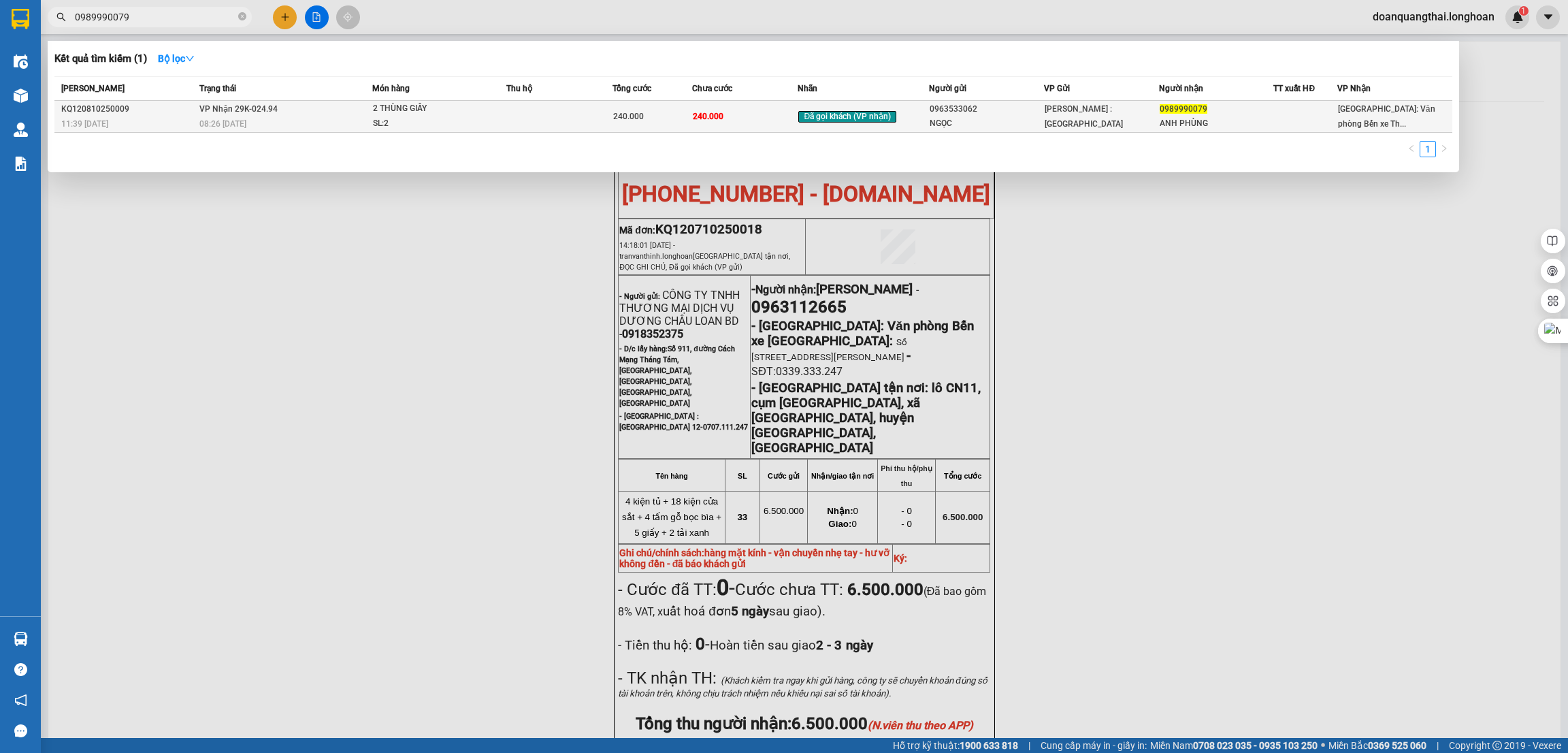
type input "0989990079"
click at [318, 119] on div "08:26 [DATE]" at bounding box center [285, 124] width 173 height 15
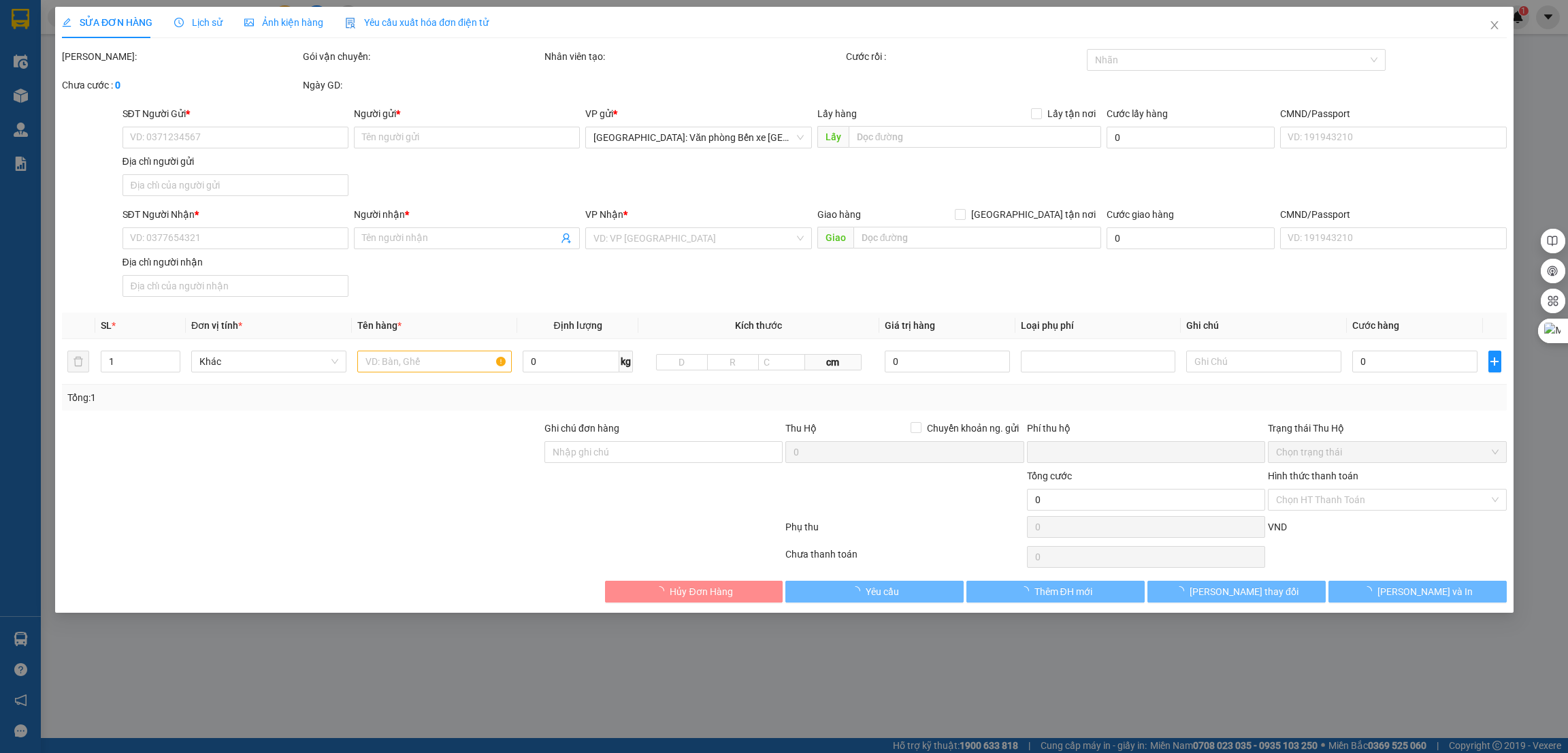
type input "0963533062"
type input "NGỌC"
type input "0989990079"
type input "ANH PHÙNG"
type input "NHẬN THEO KIỆN-GIAO NGUYÊN KIỆN - HƯ VỠ KHÔNG ĐỀN"
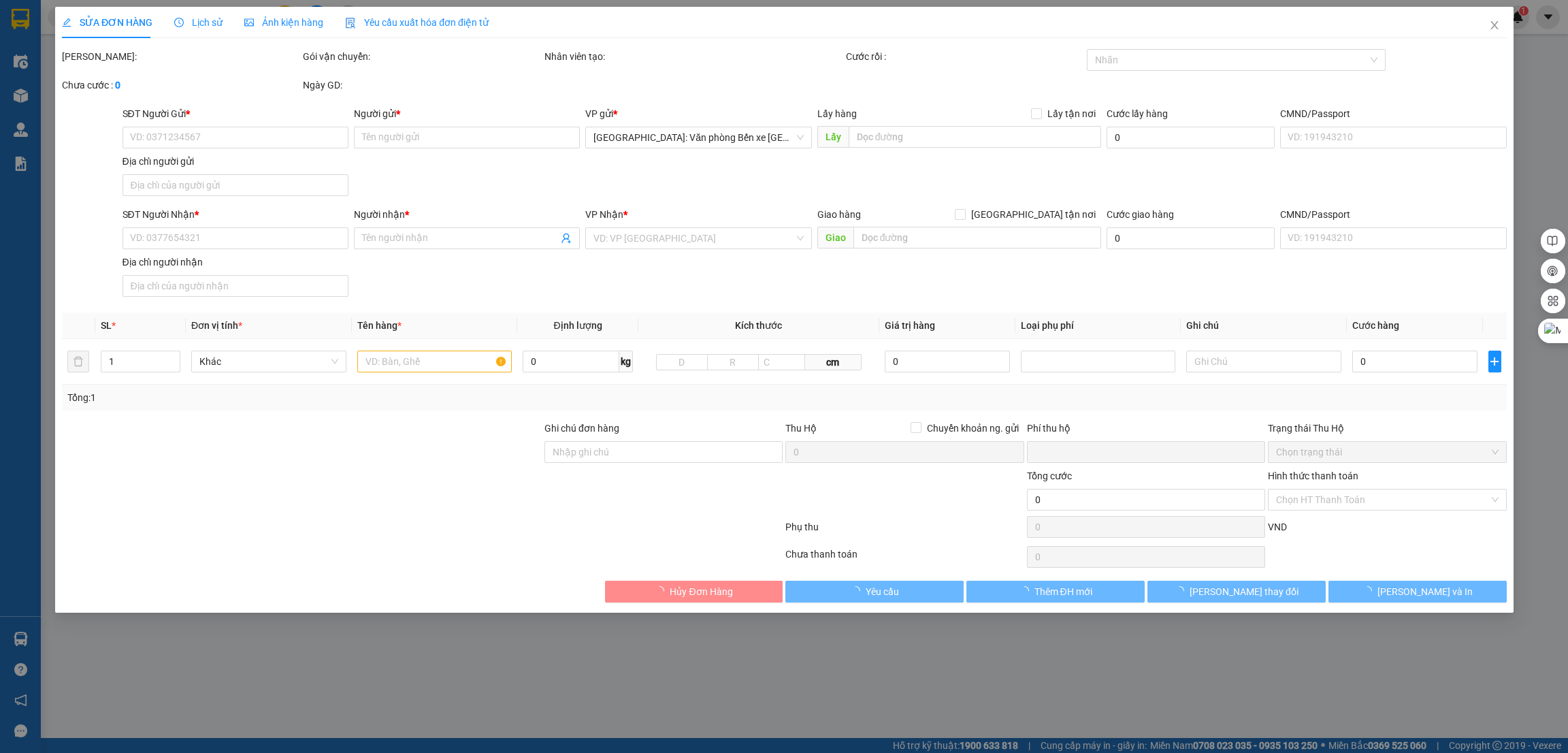
type input "0"
type input "240.000"
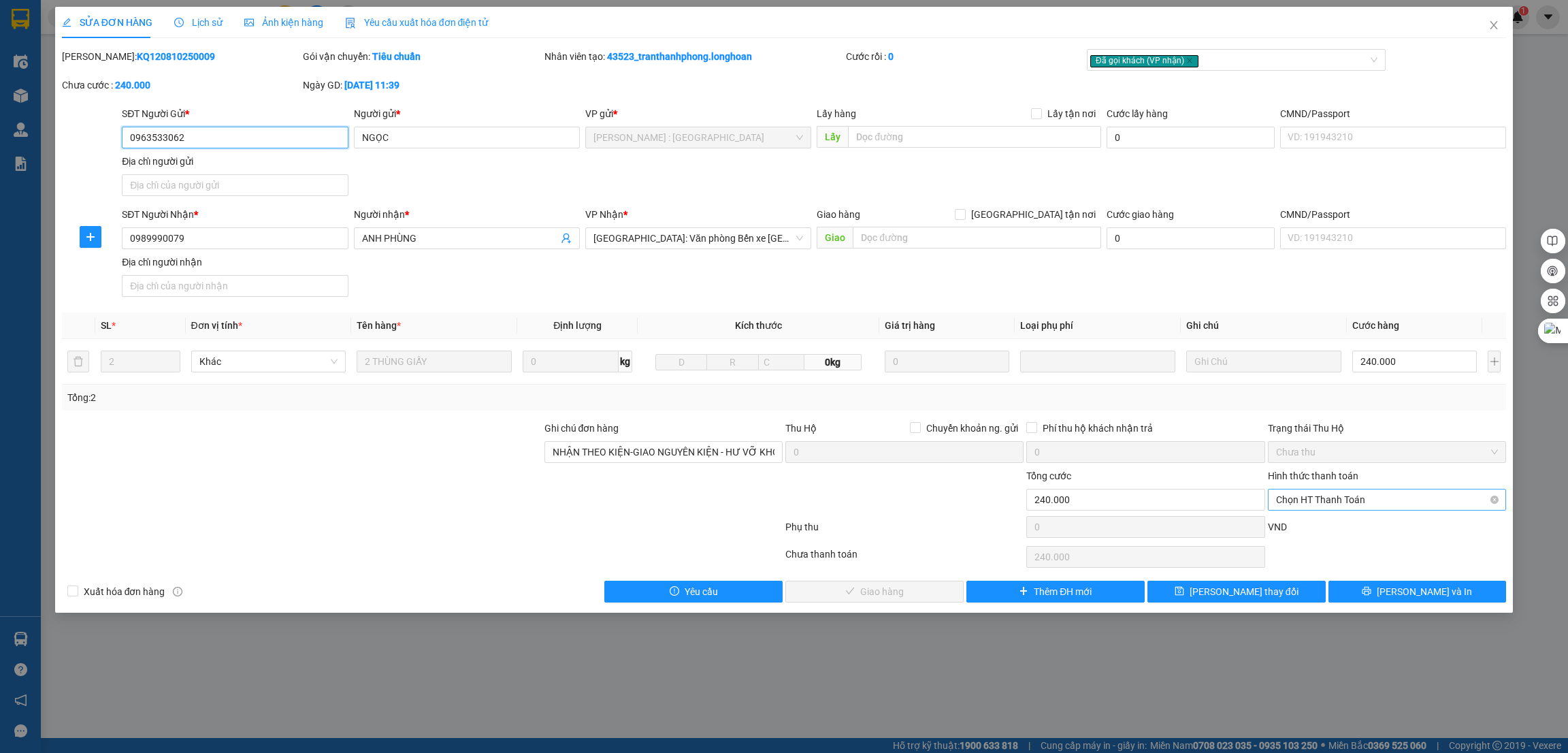
click at [1354, 505] on span "Chọn HT Thanh Toán" at bounding box center [1387, 500] width 222 height 21
click at [1329, 522] on div "Tại văn phòng" at bounding box center [1387, 528] width 222 height 15
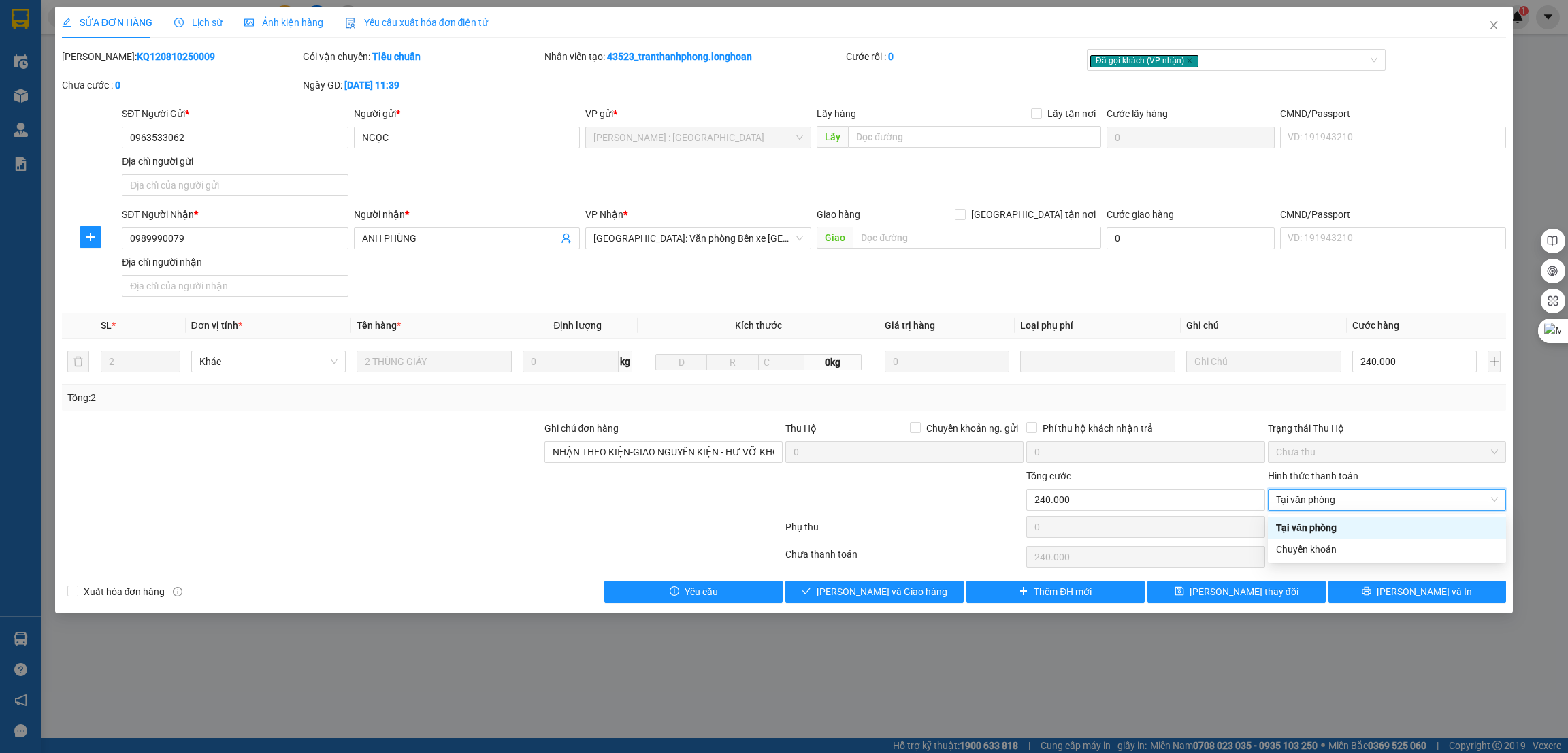
type input "0"
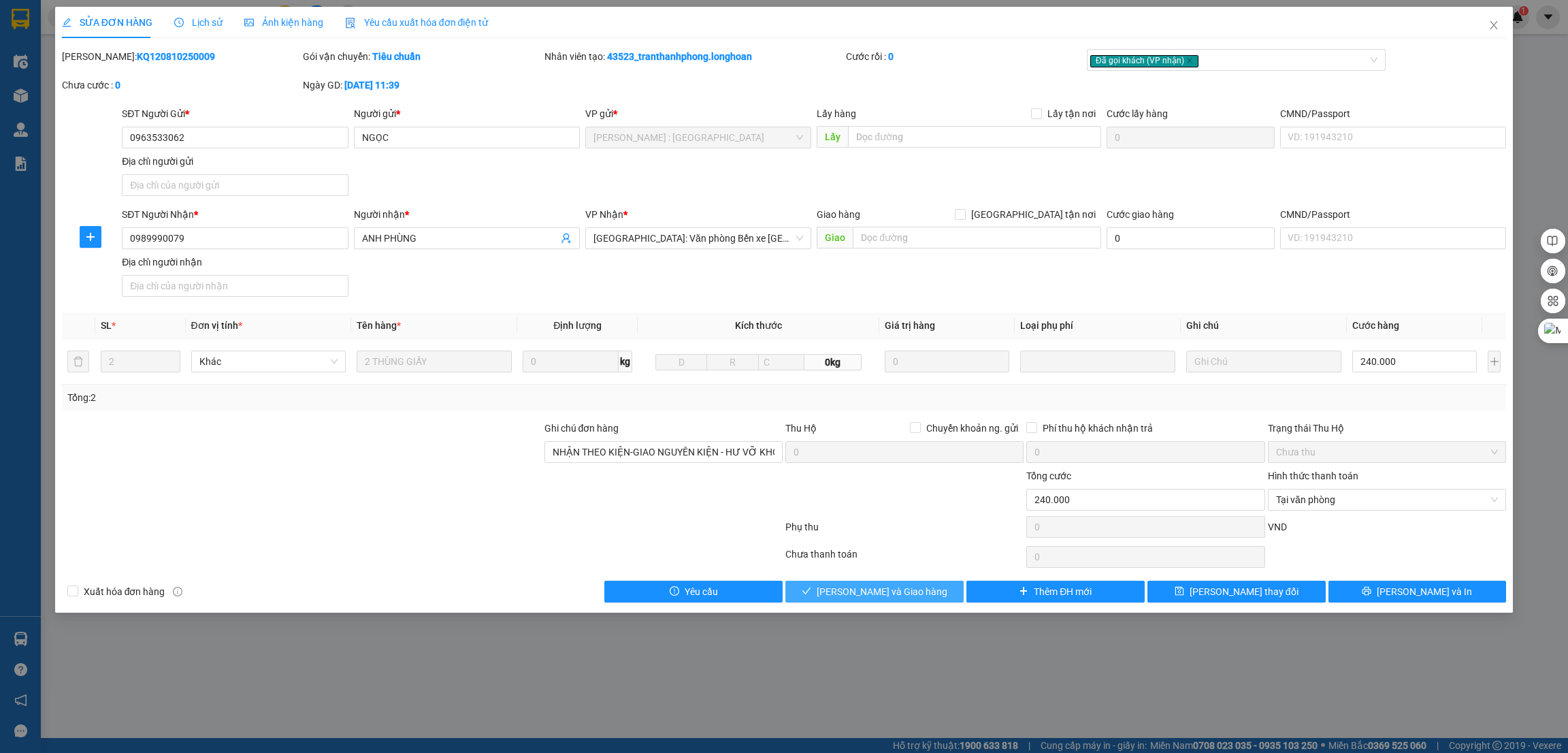
click at [901, 585] on span "Lưu và Giao hàng" at bounding box center [883, 592] width 131 height 15
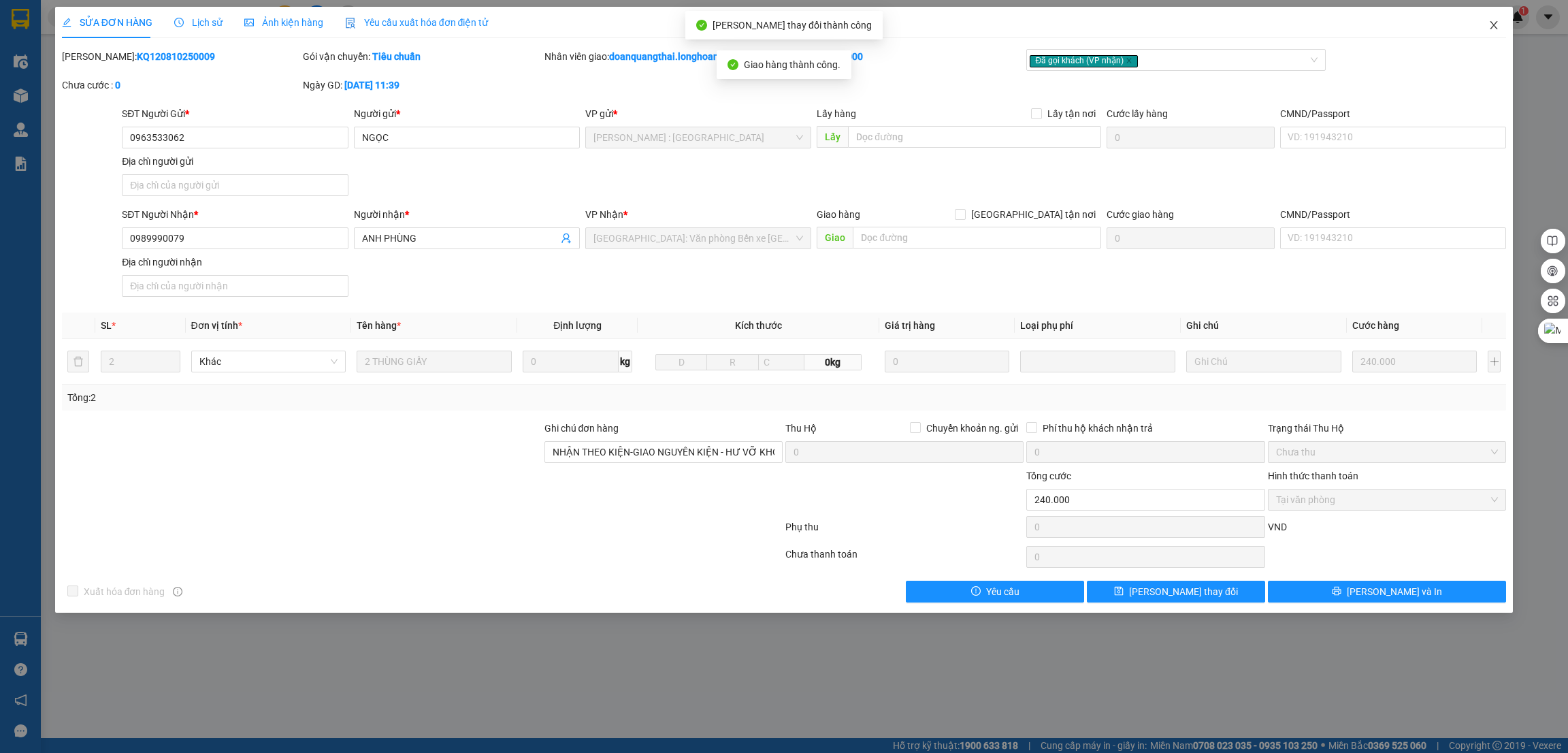
click at [1492, 27] on icon "close" at bounding box center [1494, 26] width 11 height 11
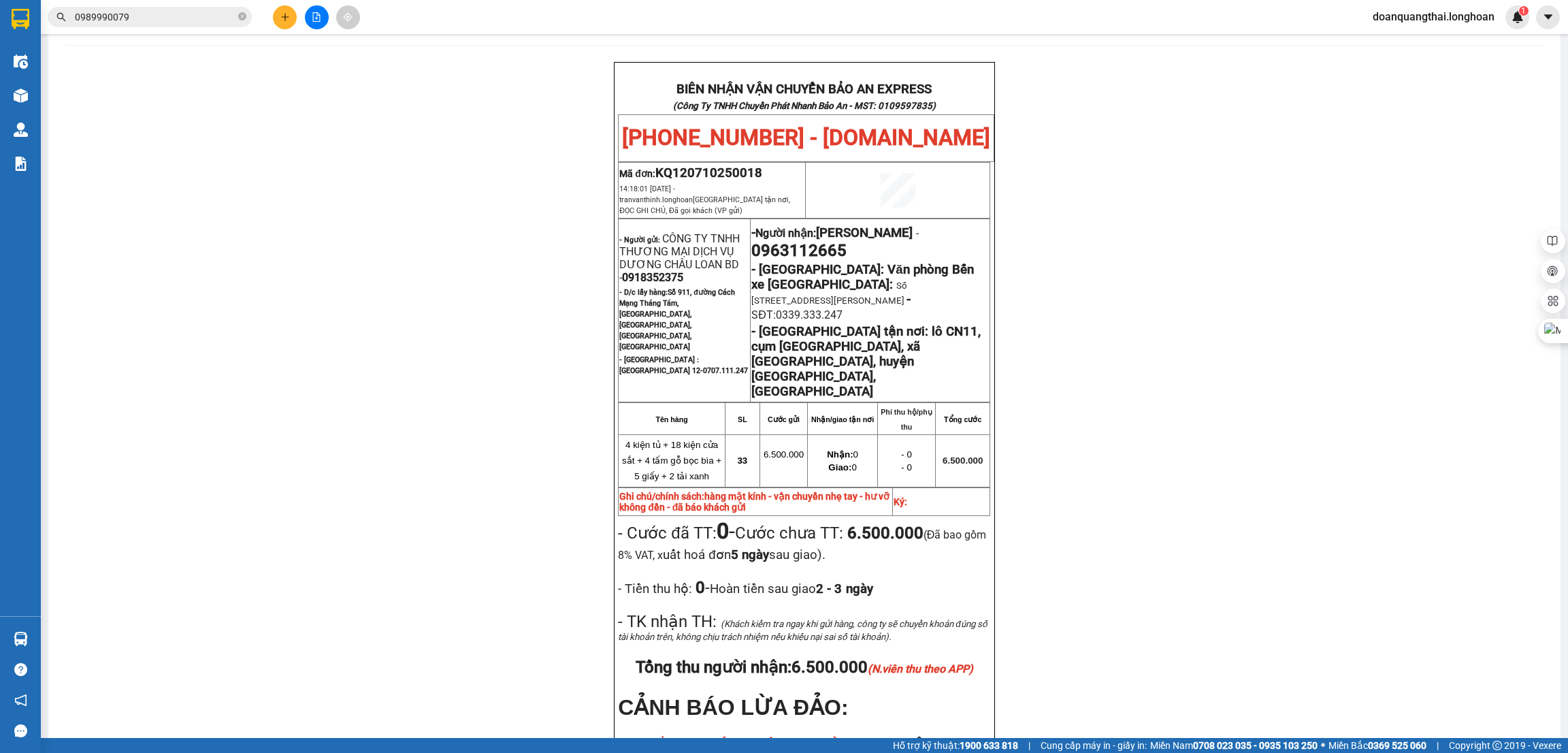
scroll to position [102, 0]
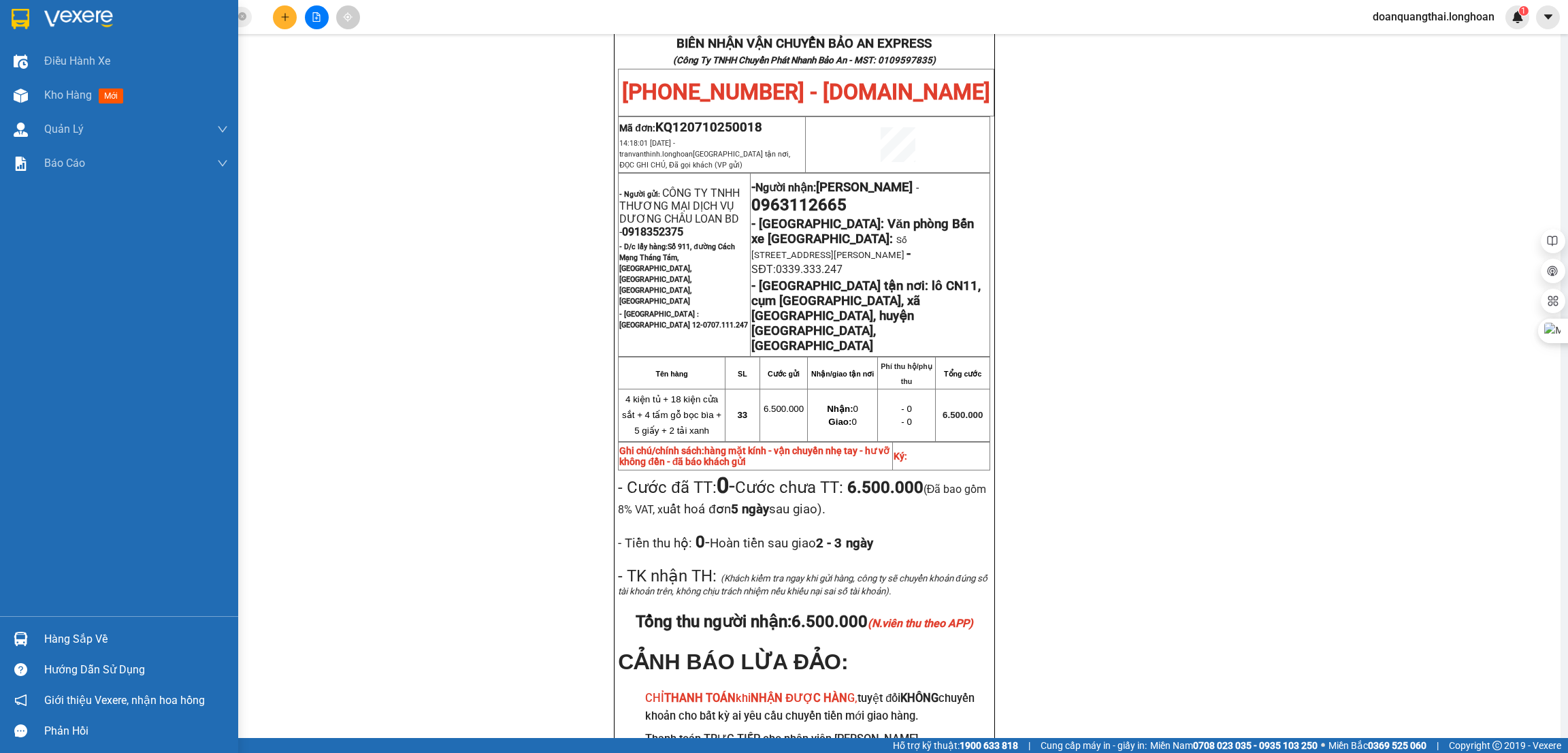
click at [24, 22] on img at bounding box center [21, 19] width 18 height 21
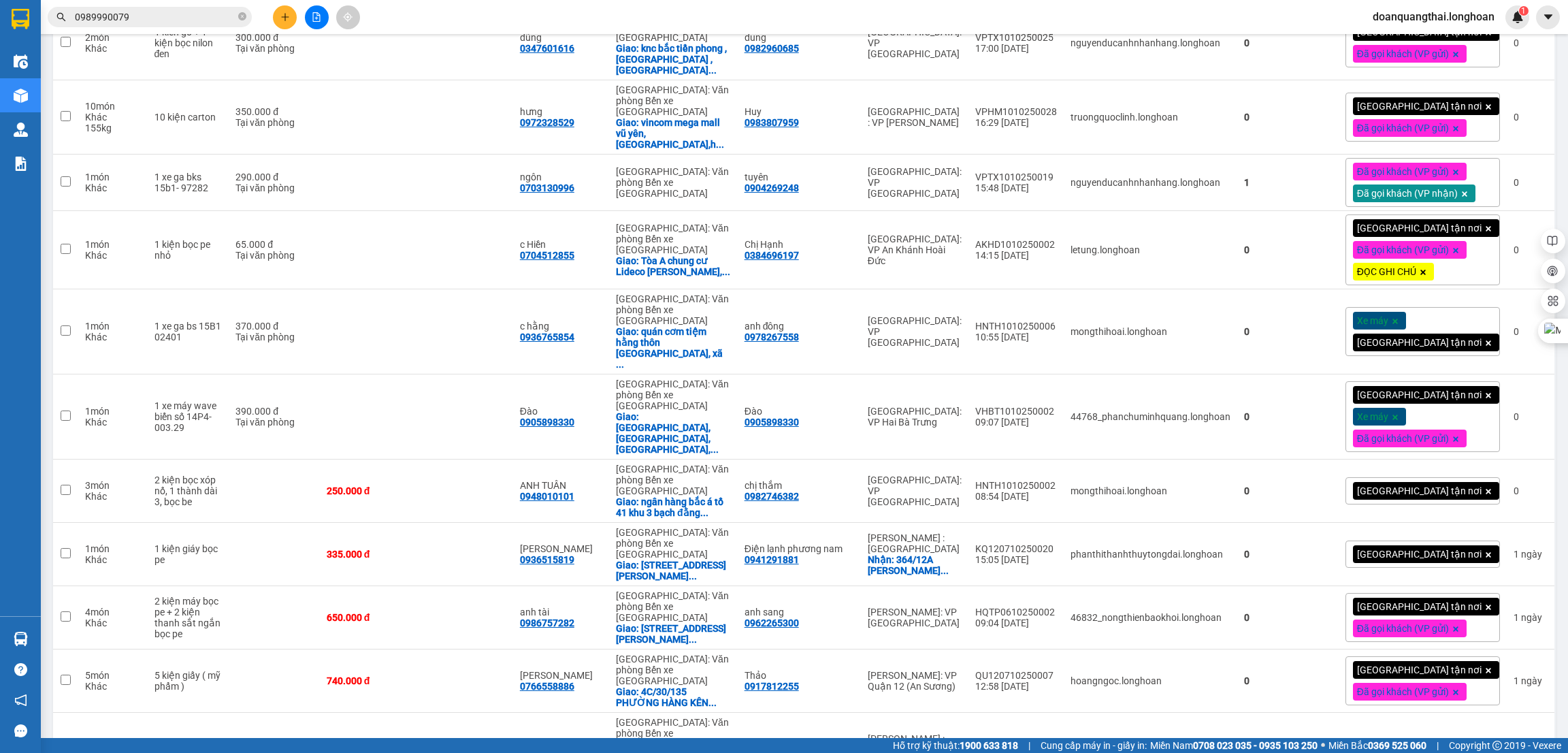
scroll to position [1425, 0]
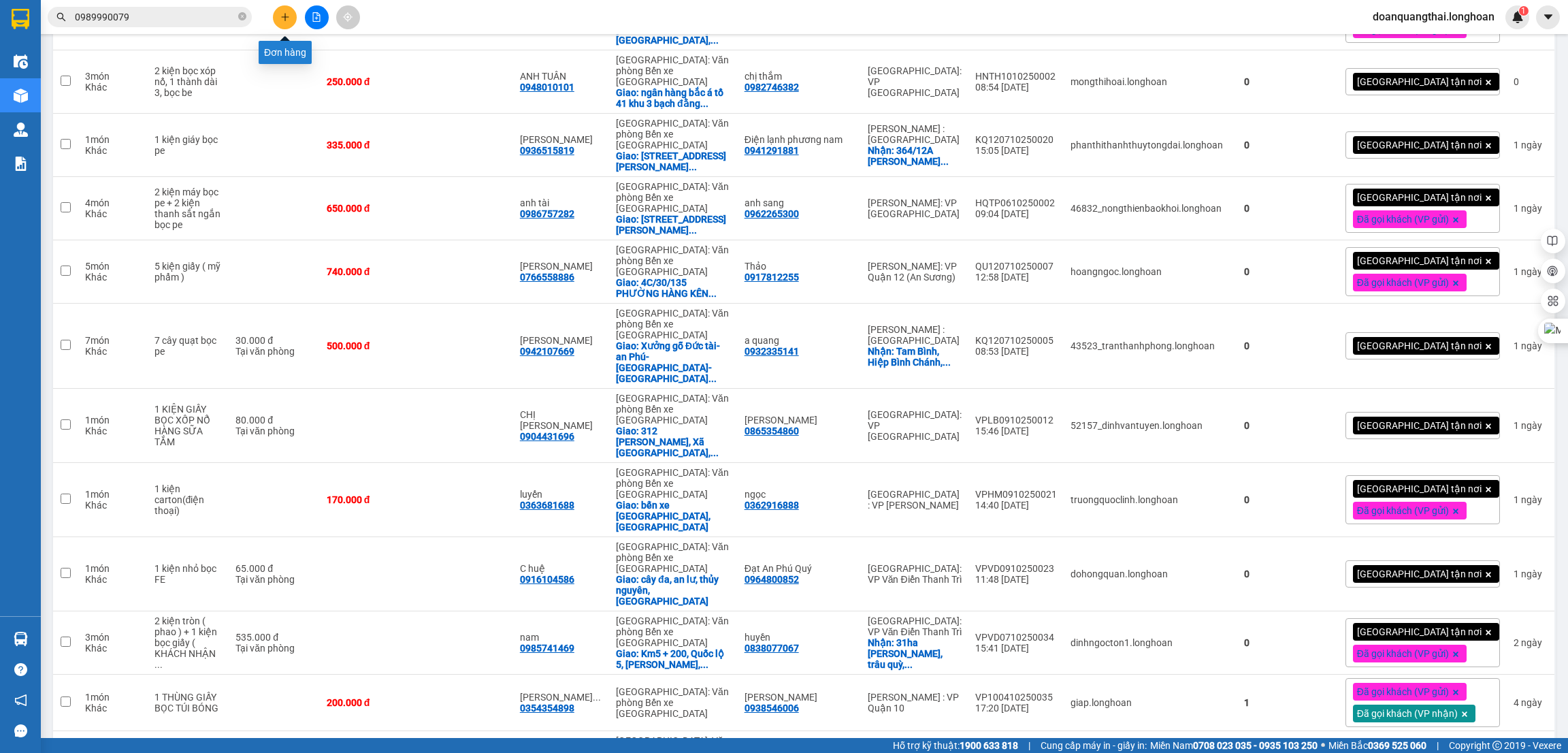
click at [279, 6] on button at bounding box center [285, 17] width 24 height 24
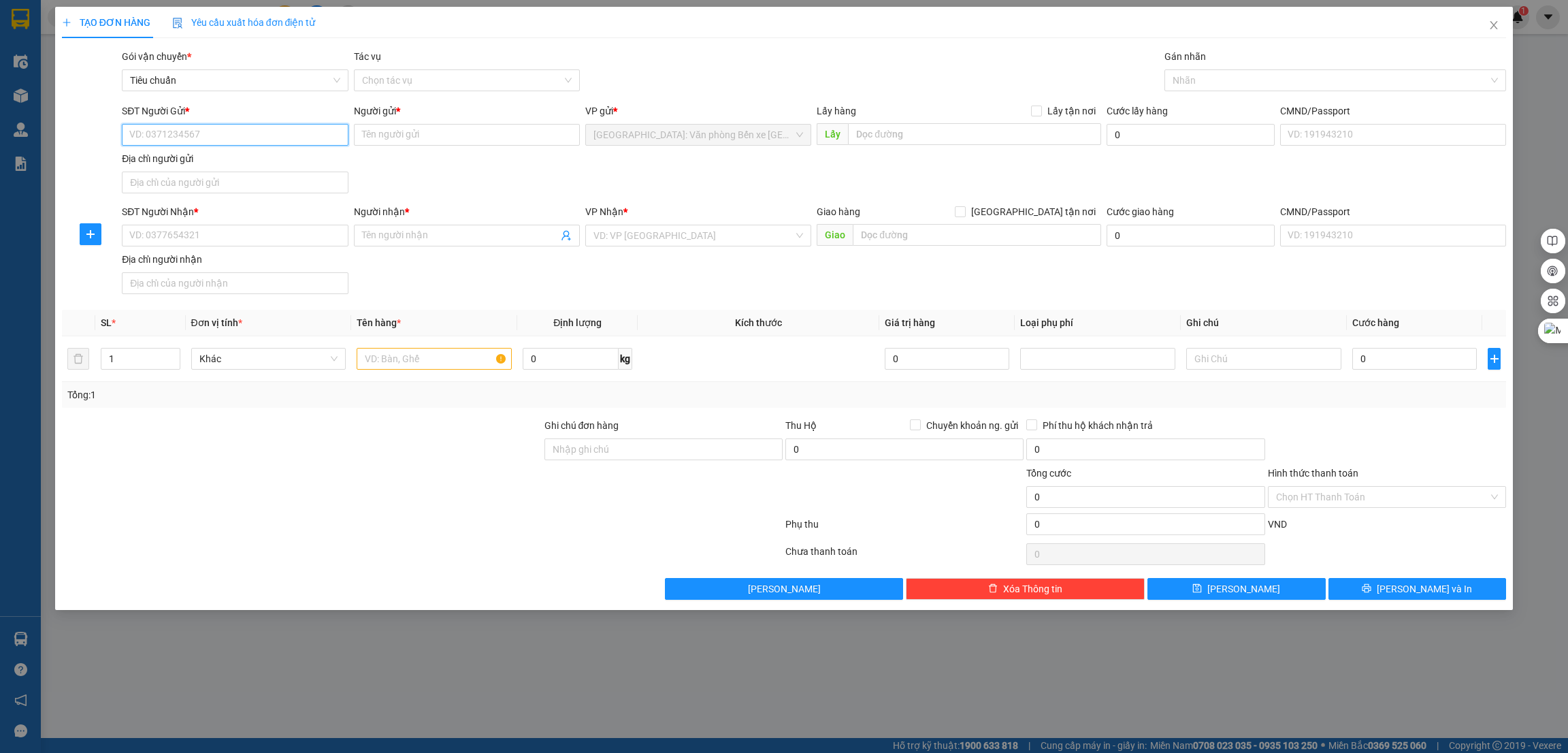
click at [225, 138] on input "SĐT Người Gửi *" at bounding box center [235, 135] width 226 height 22
click at [547, 357] on input "0" at bounding box center [570, 359] width 96 height 22
type input "36"
click at [205, 137] on input "SĐT Người Gửi *" at bounding box center [235, 135] width 226 height 22
type input "0888756368"
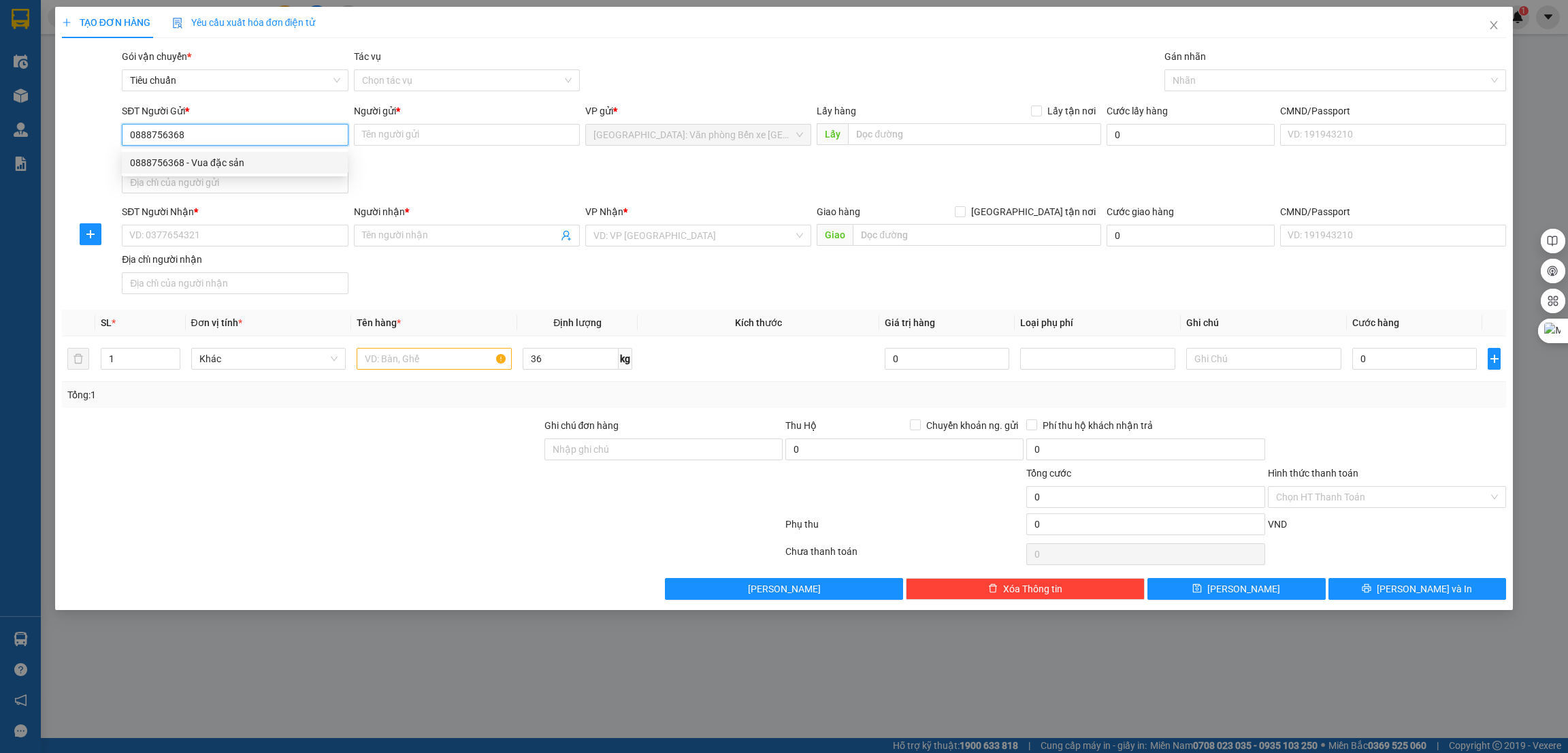
click at [216, 165] on div "0888756368 - Vua đặc sản" at bounding box center [235, 163] width 210 height 15
type input "Vua đặc sản"
type input "0888756368"
click at [230, 233] on input "SĐT Người Nhận *" at bounding box center [235, 236] width 226 height 22
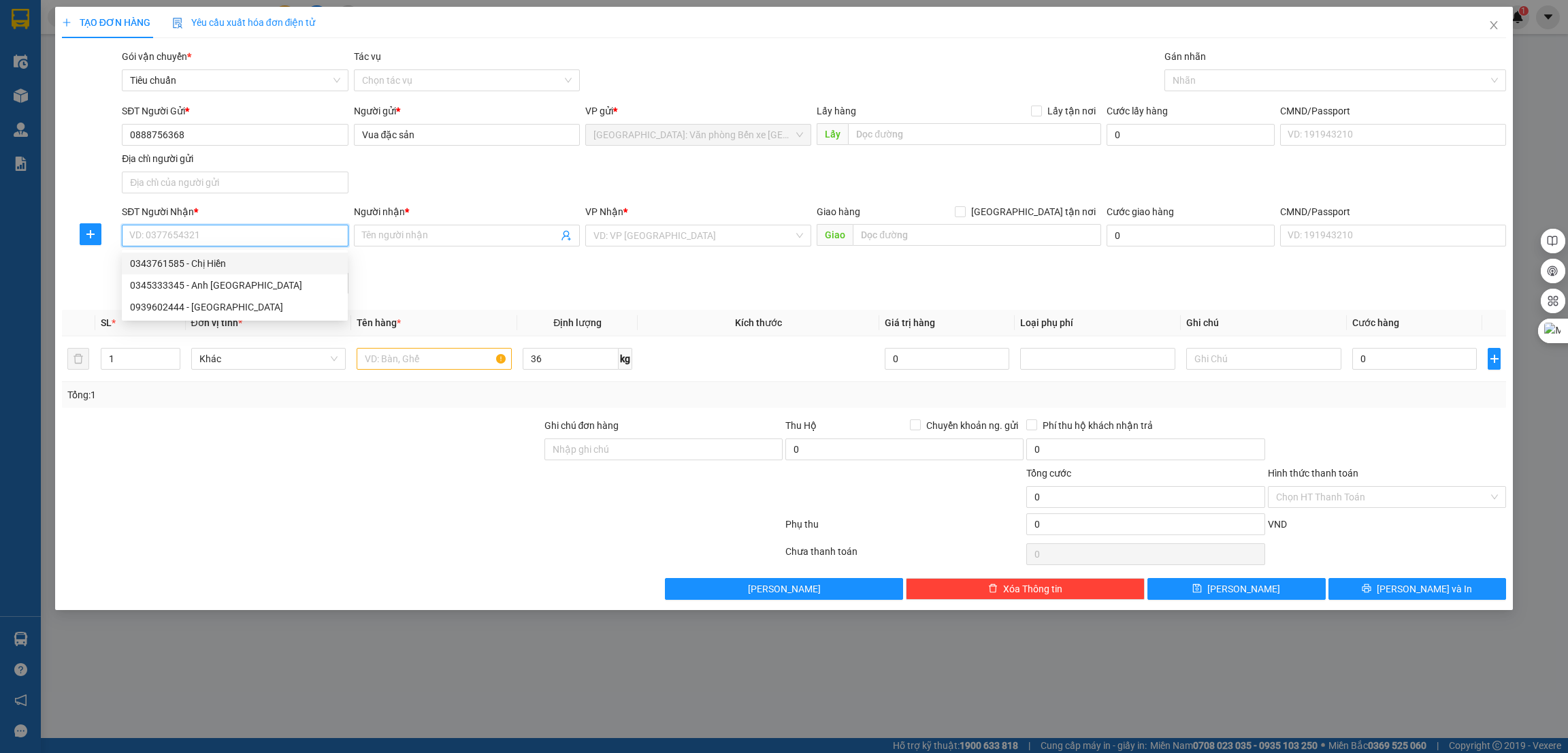
click at [269, 238] on input "SĐT Người Nhận *" at bounding box center [235, 236] width 226 height 22
type input "0764716262"
click at [472, 234] on input "Người nhận *" at bounding box center [460, 236] width 196 height 15
type input "Em Thắng"
click at [669, 240] on input "search" at bounding box center [694, 236] width 200 height 21
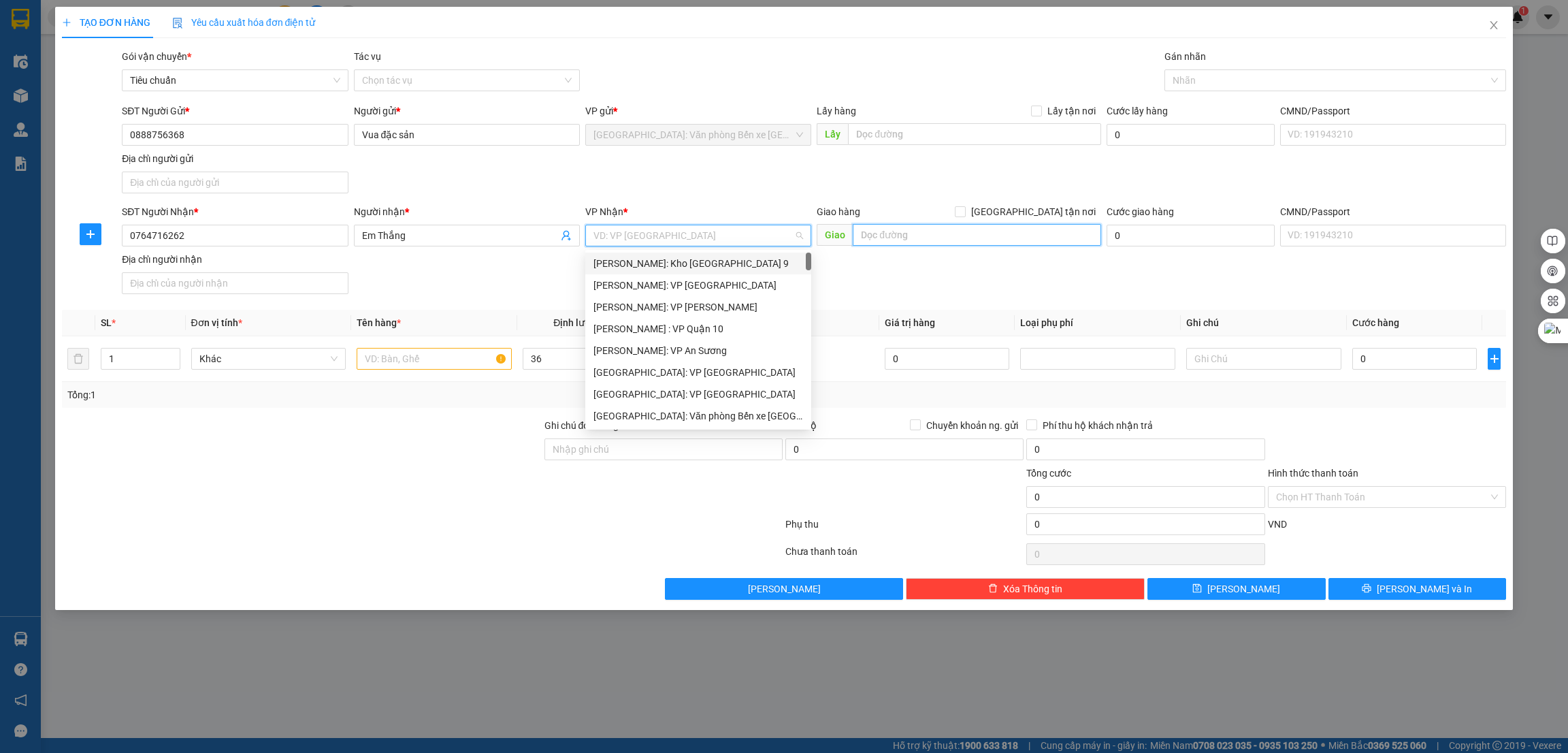
click at [889, 241] on input "text" at bounding box center [976, 235] width 248 height 22
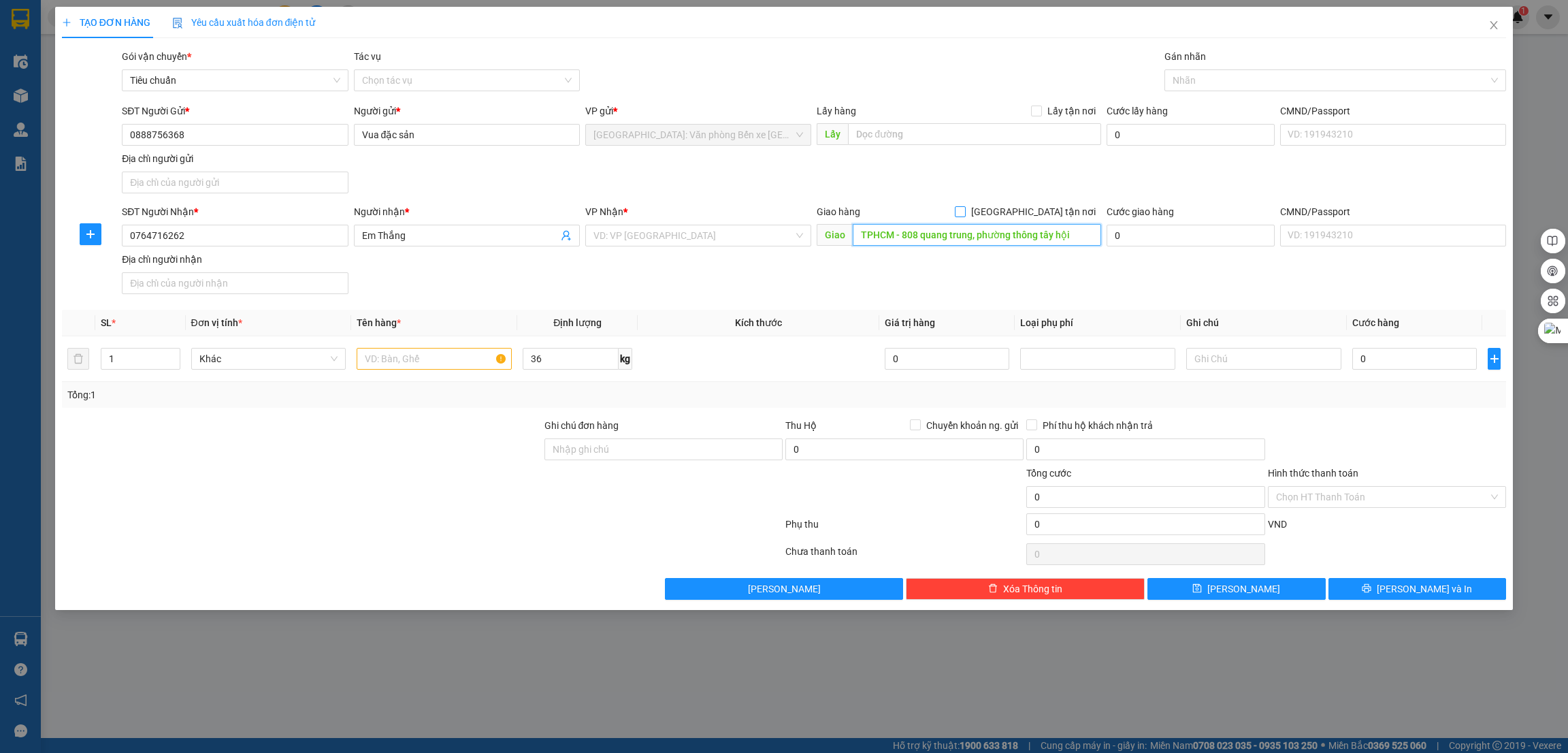
type input "TPHCM - 808 quang trung, phường thông tây hội"
click at [1057, 205] on span "[GEOGRAPHIC_DATA] tận nơi" at bounding box center [1034, 212] width 135 height 15
click at [965, 206] on input "[GEOGRAPHIC_DATA] tận nơi" at bounding box center [960, 211] width 10 height 10
checkbox input "true"
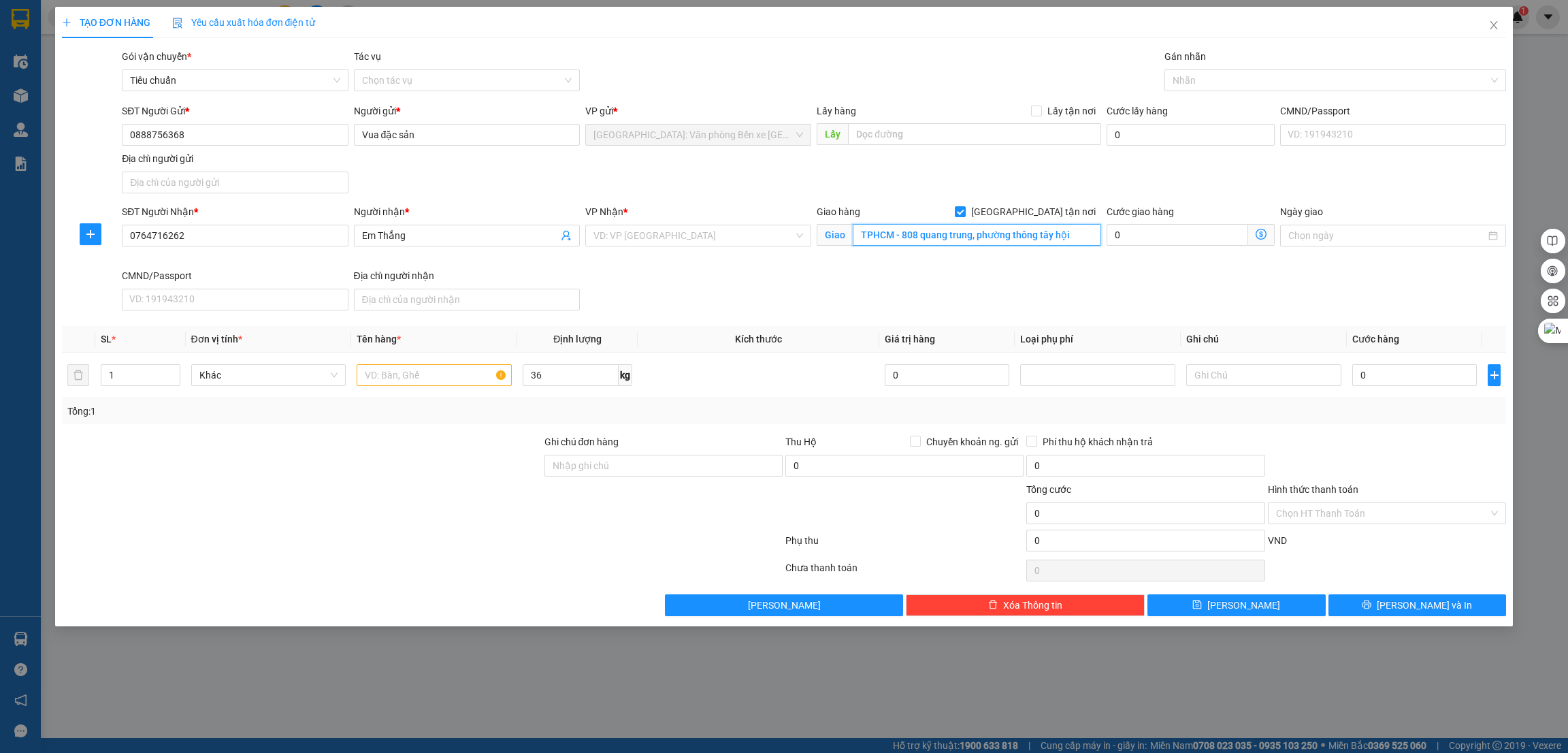
click at [1081, 234] on input "TPHCM - 808 quang trung, phường thông tây hội" at bounding box center [976, 235] width 248 height 22
type input "TPHCM - 808 quang trung, [GEOGRAPHIC_DATA], gò vấp"
click at [647, 241] on input "search" at bounding box center [694, 236] width 200 height 21
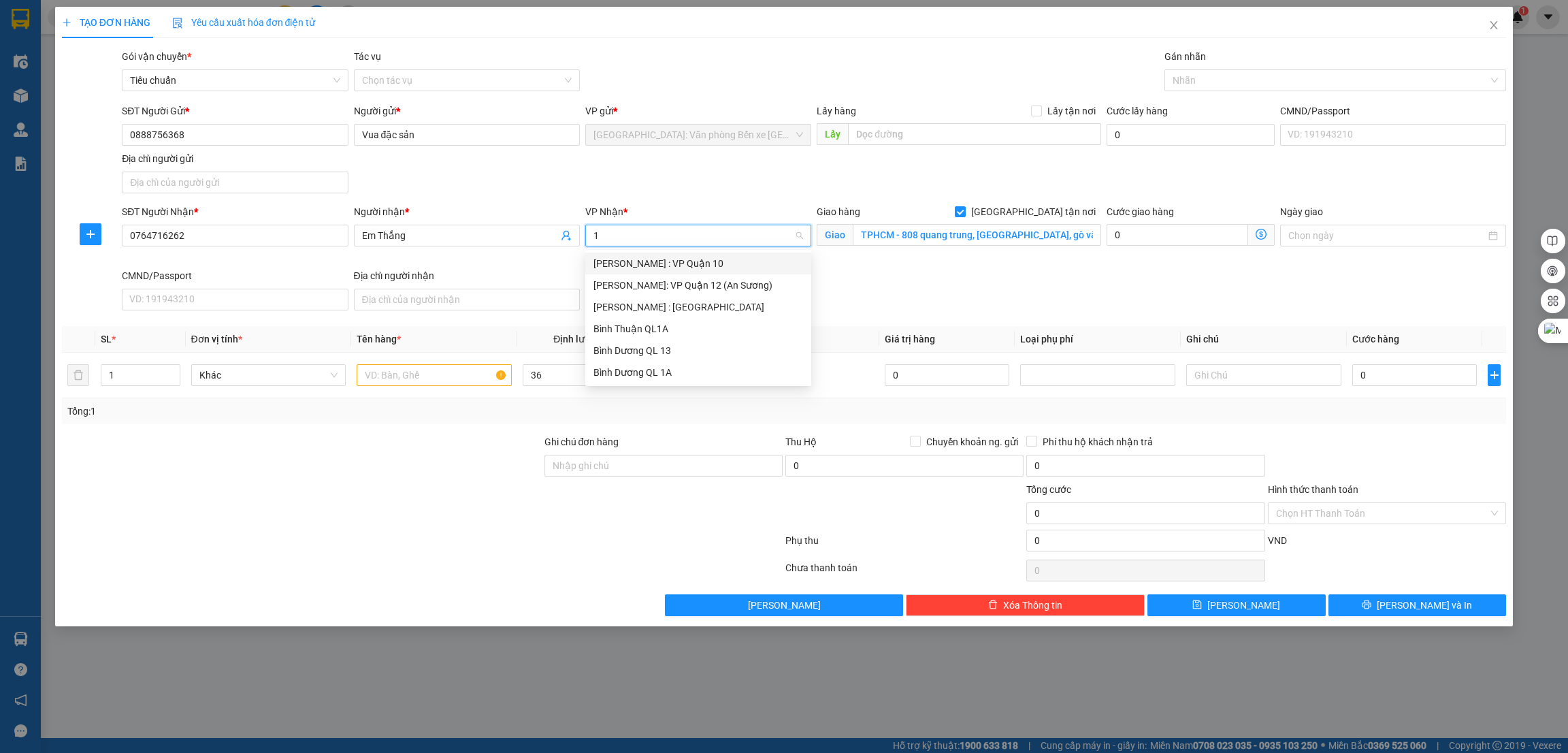
type input "12"
click at [643, 283] on div "[PERSON_NAME] : [GEOGRAPHIC_DATA]" at bounding box center [698, 285] width 210 height 15
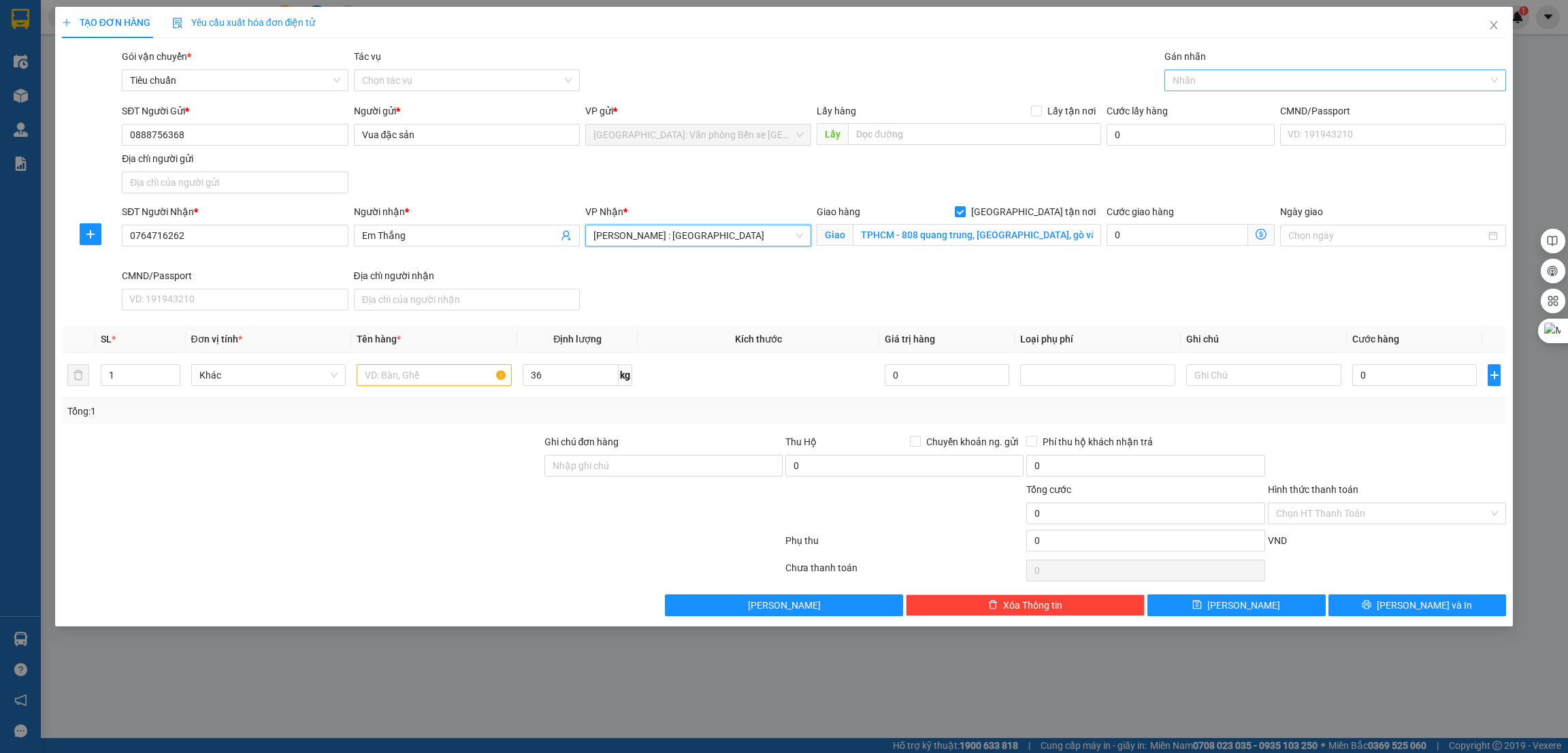
click at [1222, 83] on div at bounding box center [1329, 81] width 322 height 17
type input "g"
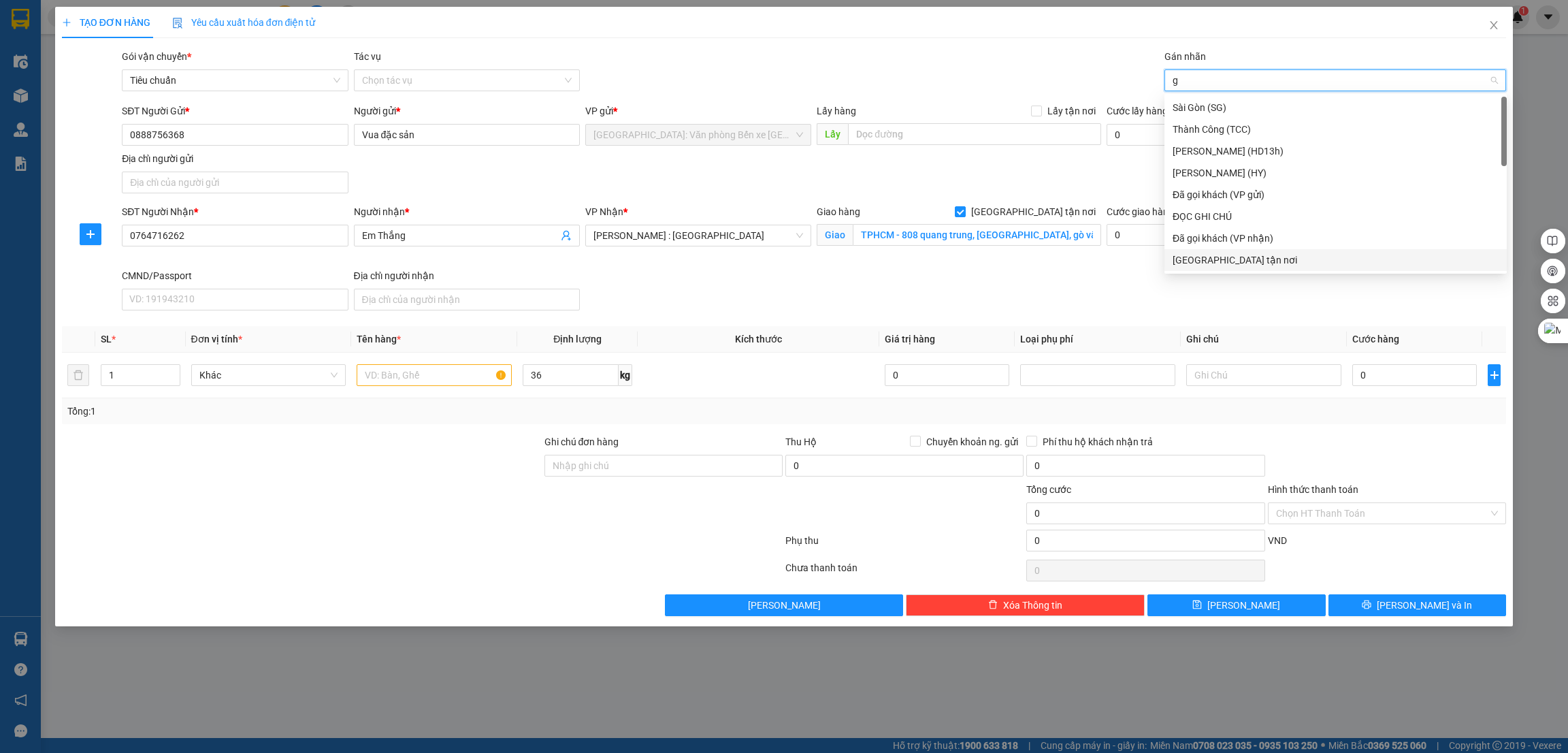
click at [1201, 261] on div "[GEOGRAPHIC_DATA] tận nơi" at bounding box center [1336, 260] width 326 height 15
click at [396, 375] on input "text" at bounding box center [434, 375] width 155 height 22
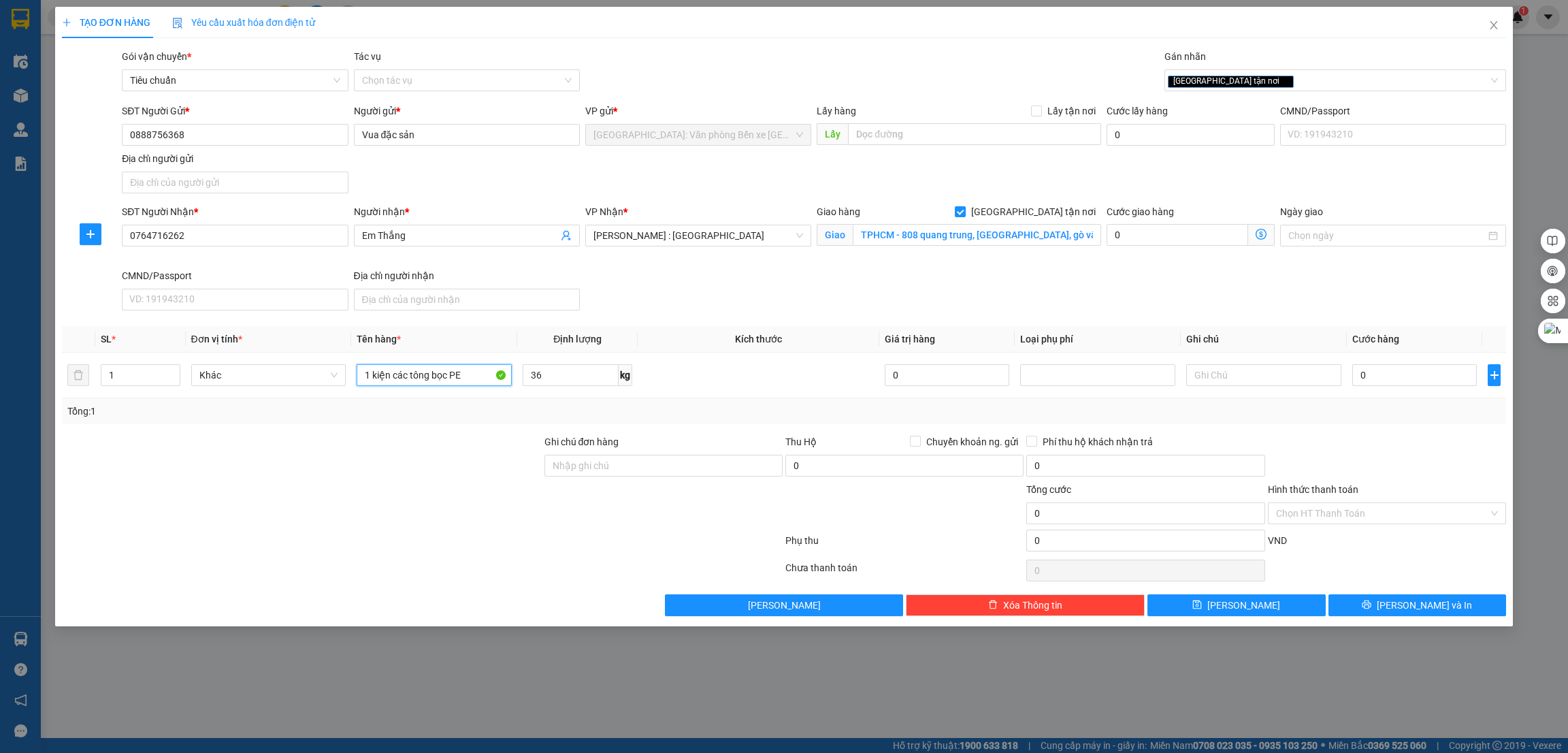
type input "1 kiện các tông bọc PE"
click at [1409, 379] on input "0" at bounding box center [1415, 375] width 125 height 22
type input "2"
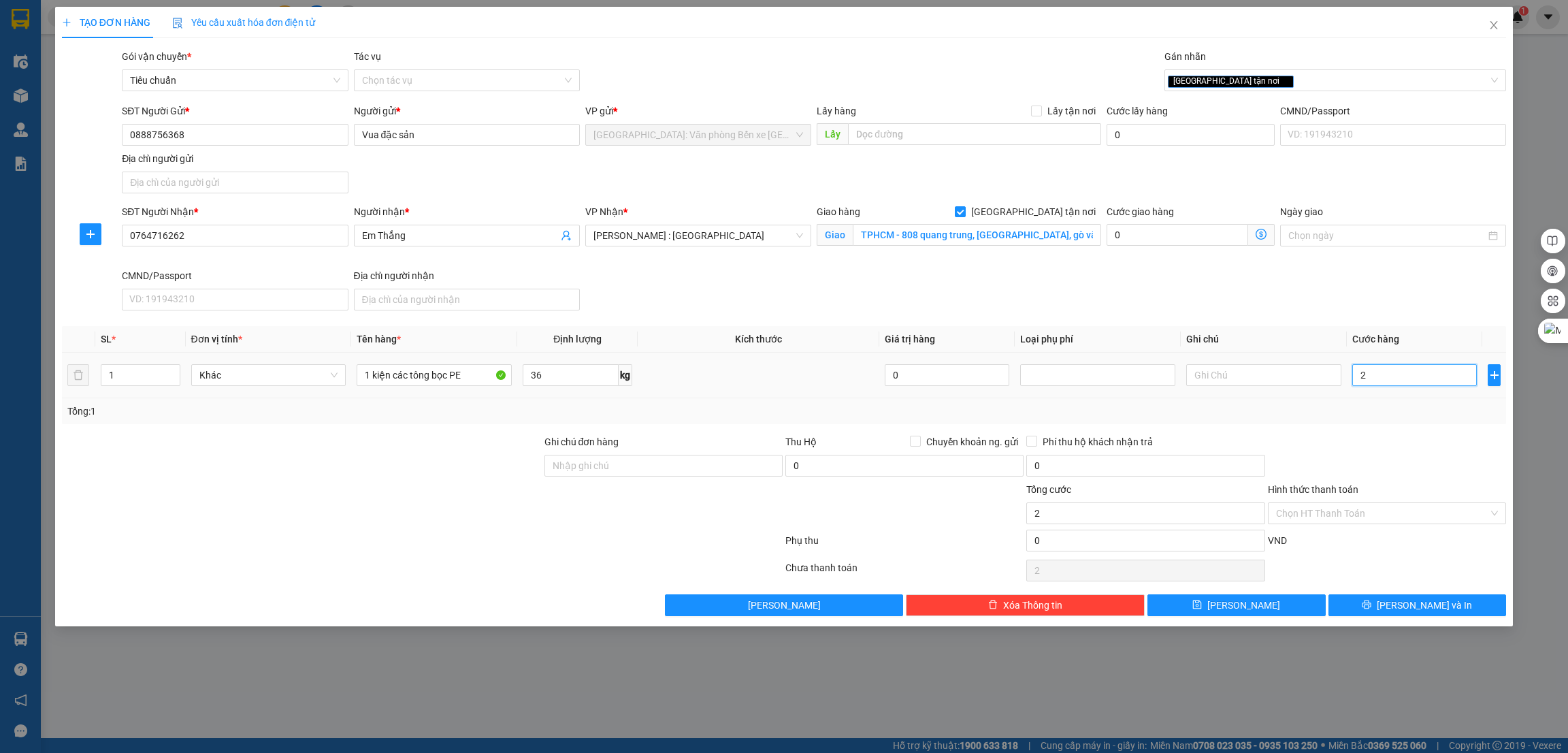
type input "29"
type input "290"
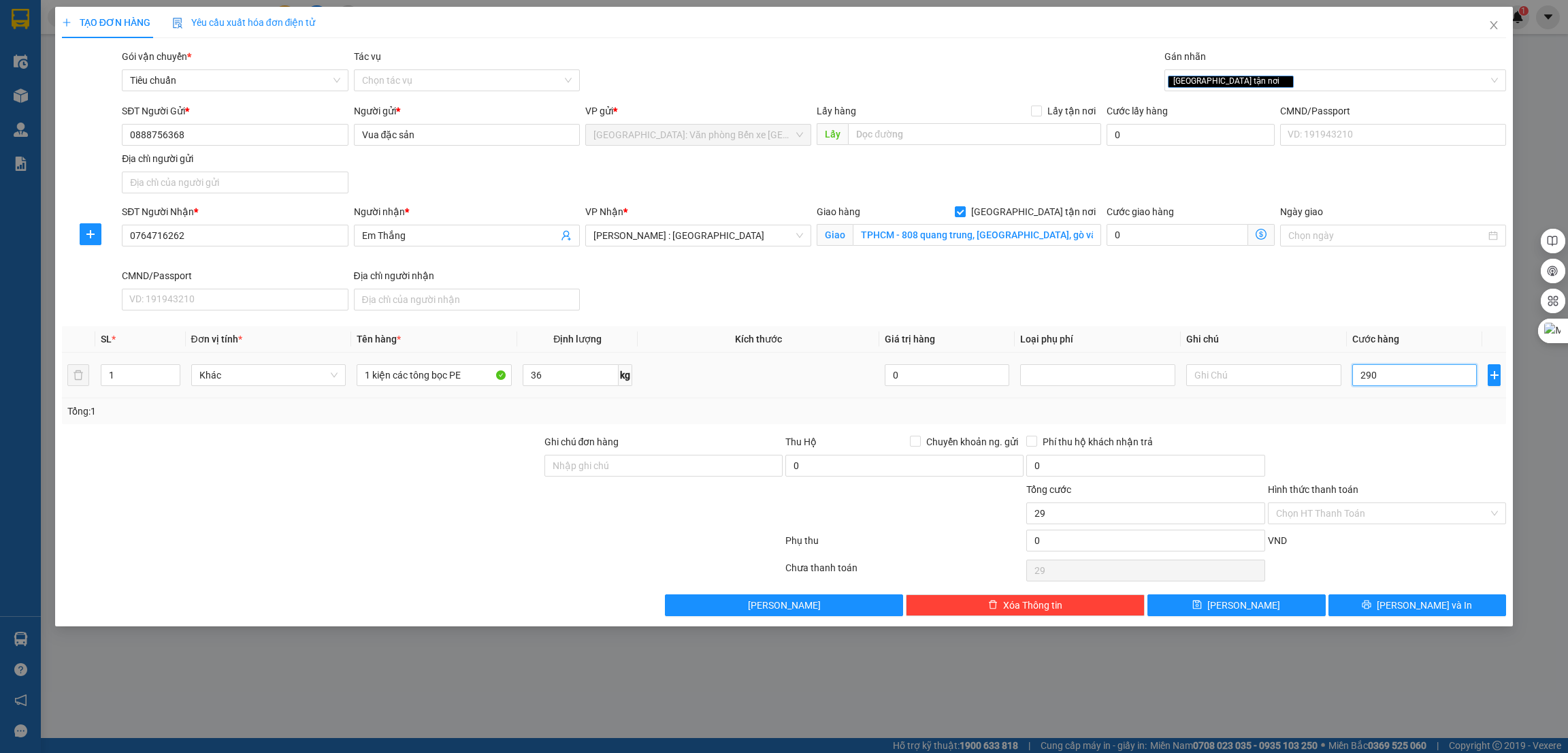
type input "290"
type input "2.900"
type input "29.000"
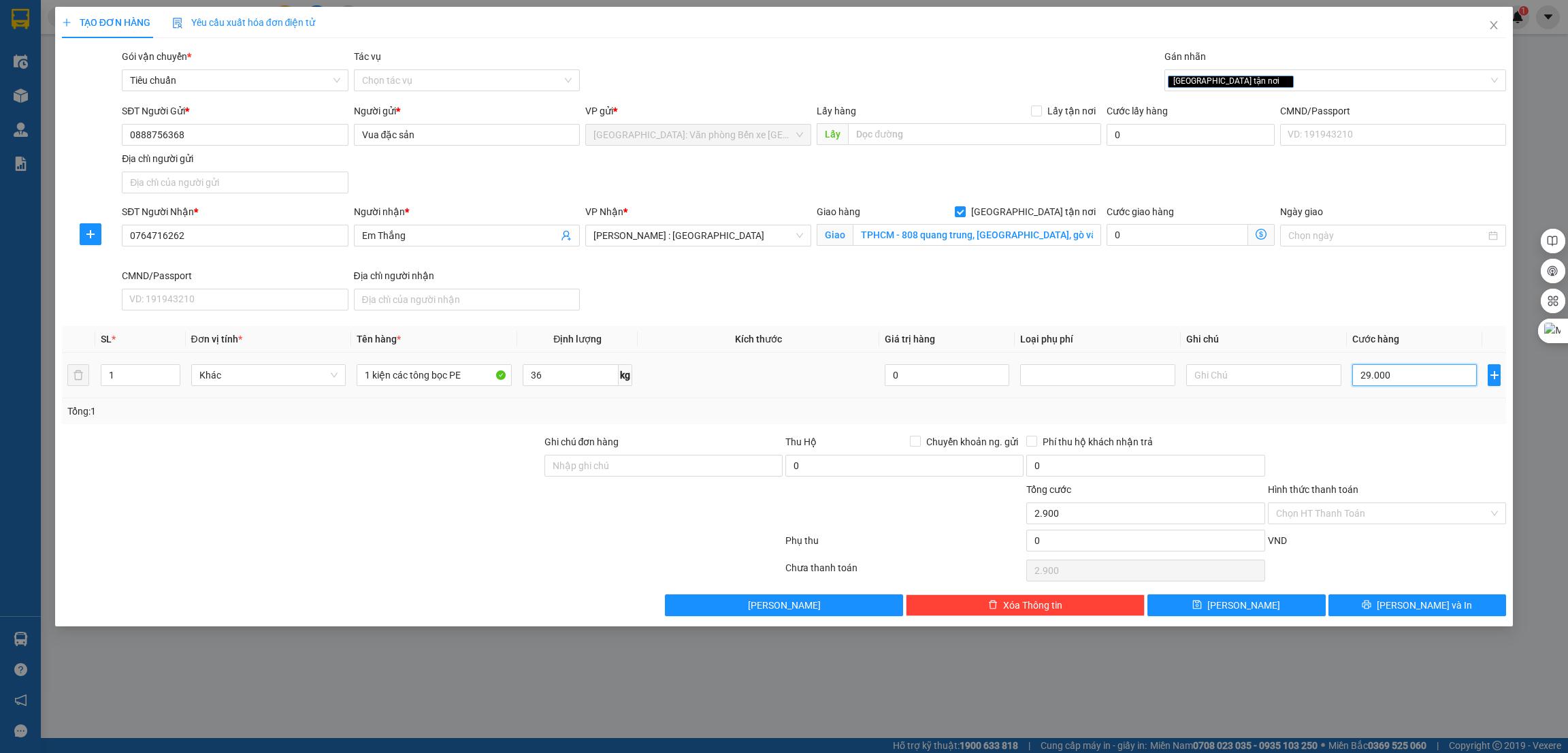
type input "29.000"
type input "290.000"
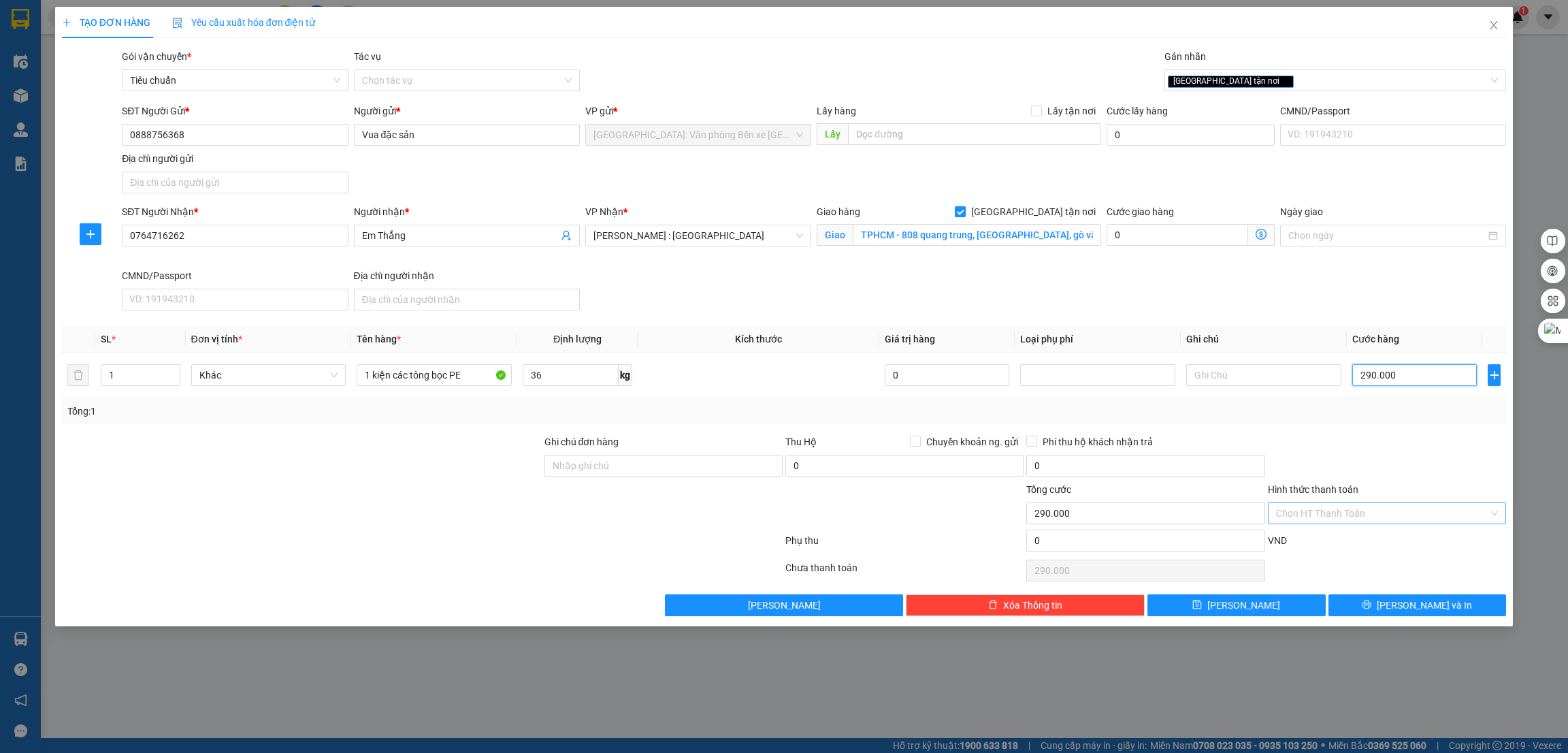
type input "290.000"
click at [1374, 514] on input "Hình thức thanh toán" at bounding box center [1383, 514] width 212 height 21
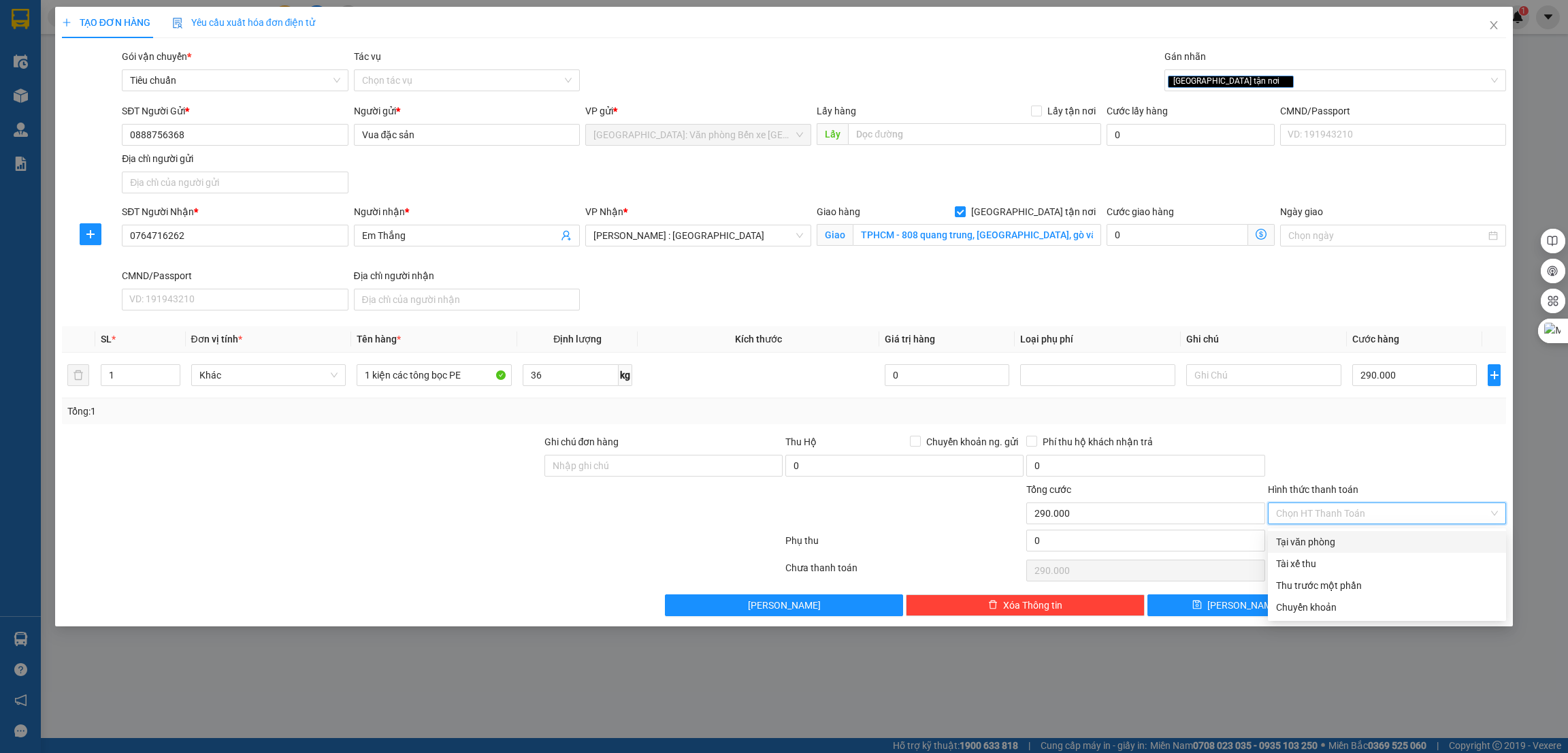
click at [1343, 536] on div "Tại văn phòng" at bounding box center [1387, 542] width 222 height 15
type input "0"
click at [1371, 603] on icon "printer" at bounding box center [1367, 605] width 10 height 10
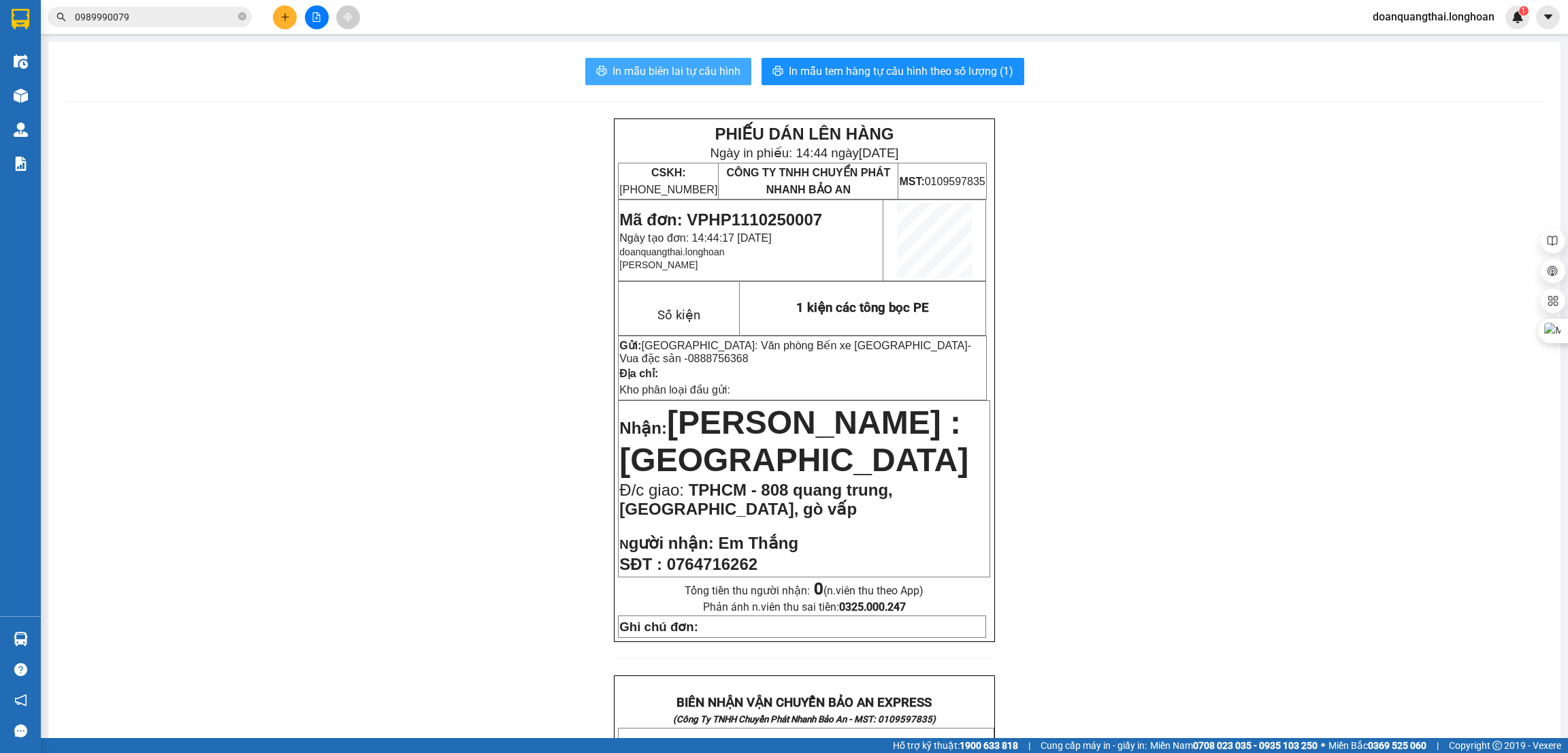
click at [659, 67] on span "In mẫu biên lai tự cấu hình" at bounding box center [676, 71] width 128 height 17
click at [281, 13] on icon "plus" at bounding box center [285, 17] width 10 height 10
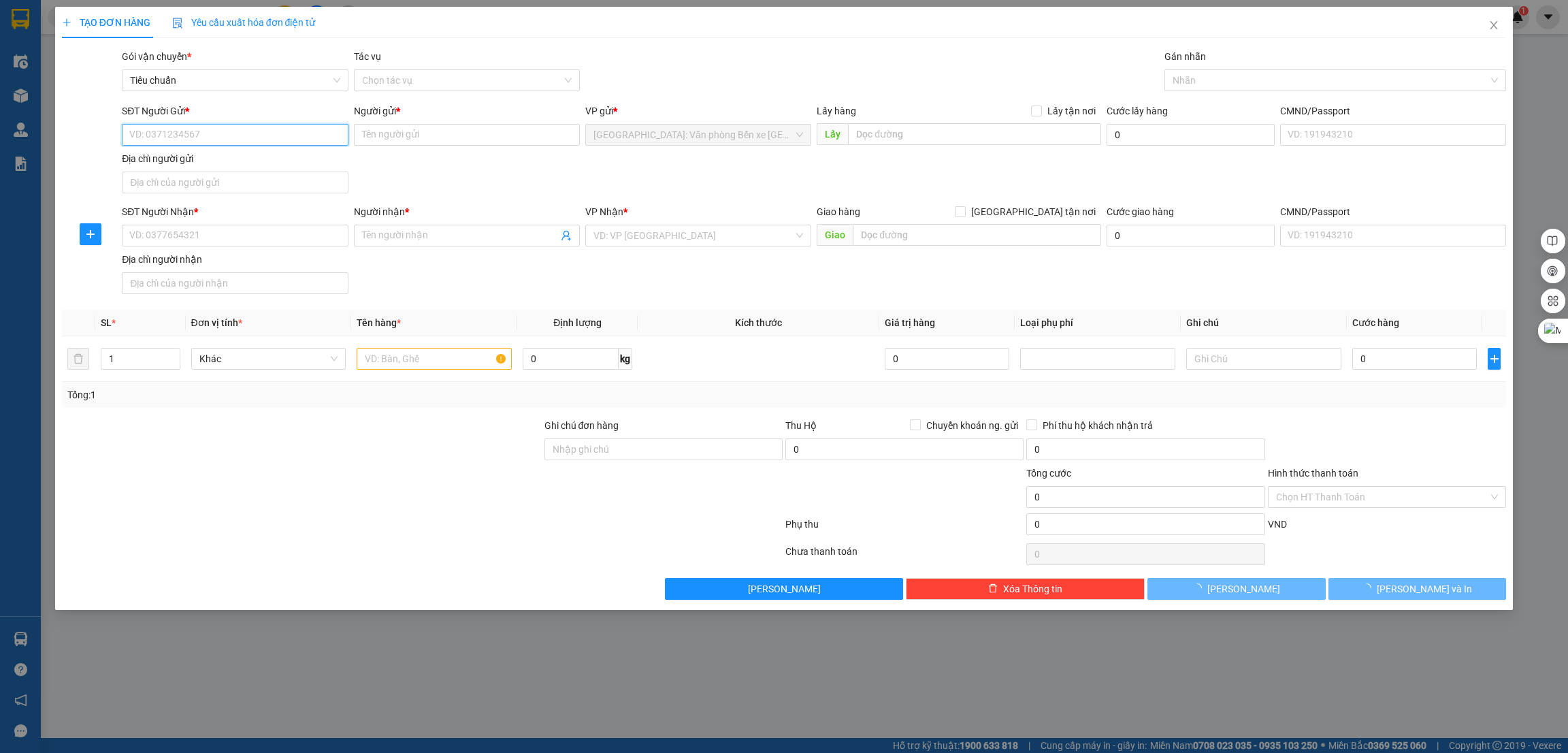
click at [239, 134] on input "SĐT Người Gửi *" at bounding box center [235, 135] width 226 height 22
type input "0862529809"
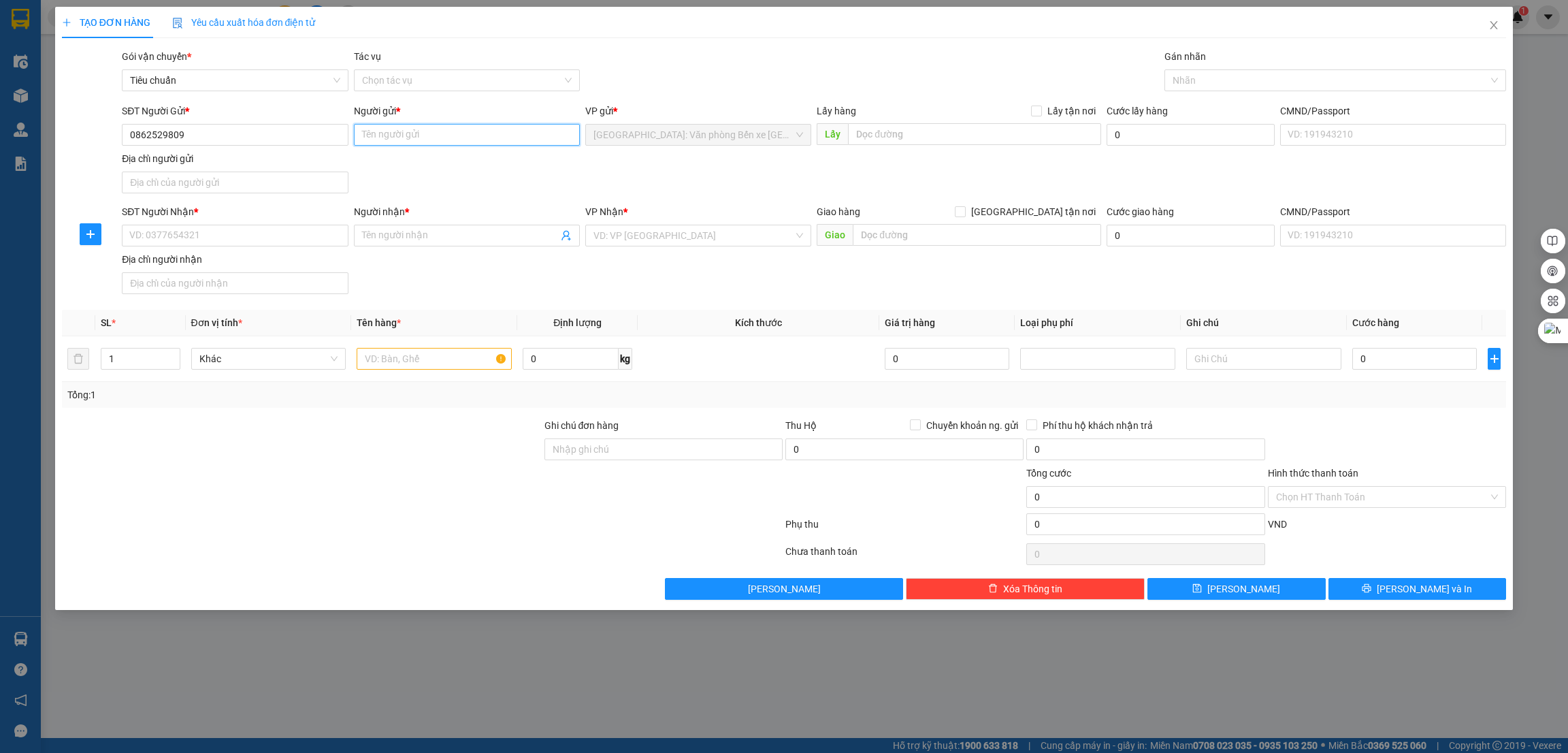
click at [441, 134] on input "Người gửi *" at bounding box center [467, 135] width 226 height 22
click at [252, 134] on input "0862529809" at bounding box center [235, 135] width 226 height 22
click at [430, 134] on input "Người gửi *" at bounding box center [467, 135] width 226 height 22
type input "Hoàng Gia Vịnh"
click at [210, 237] on input "SĐT Người Nhận *" at bounding box center [235, 236] width 226 height 22
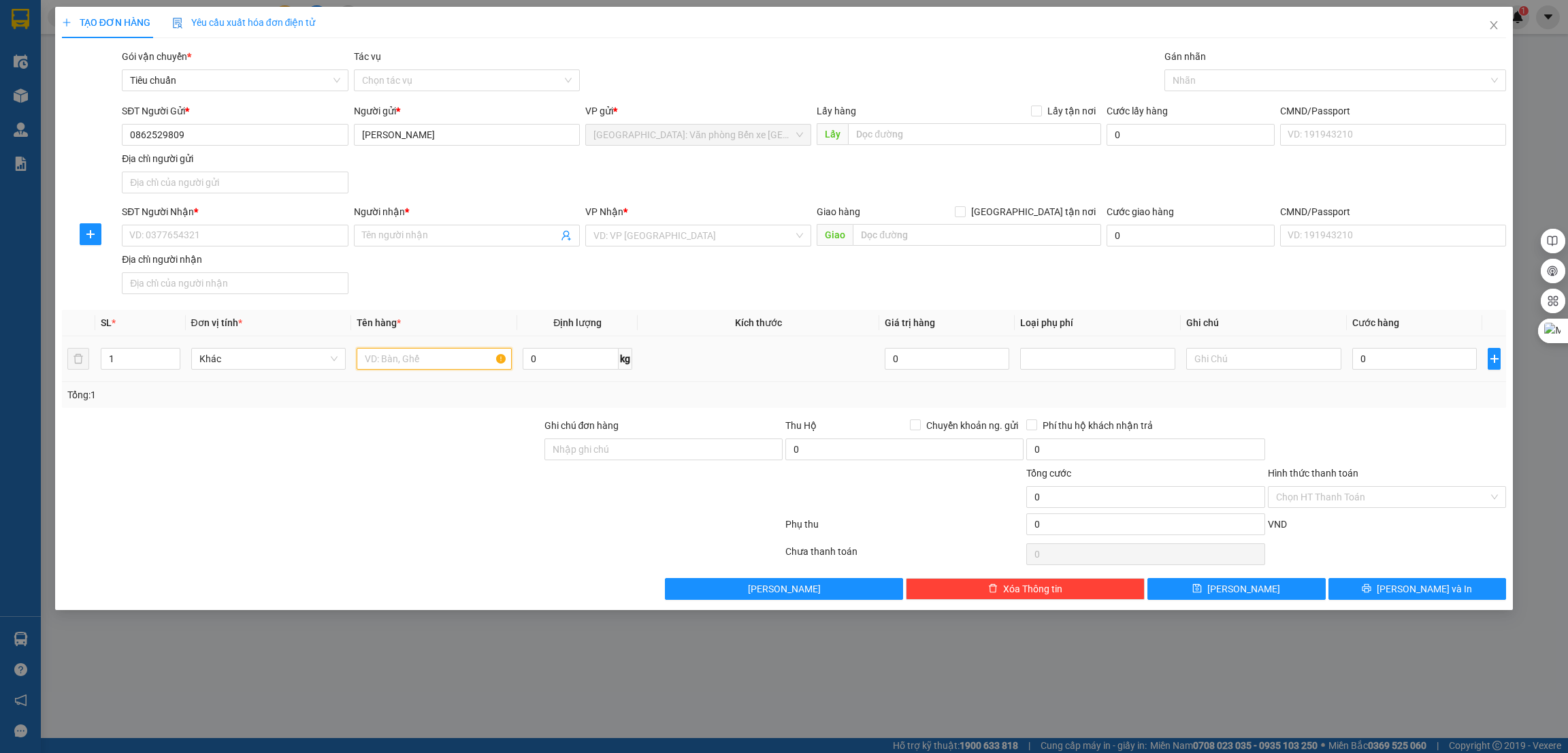
click at [452, 364] on input "text" at bounding box center [434, 359] width 155 height 22
type input "1 kiện"
click at [239, 232] on input "SĐT Người Nhận *" at bounding box center [235, 236] width 226 height 22
type input "0983865424"
click at [414, 241] on input "Người nhận *" at bounding box center [460, 236] width 196 height 15
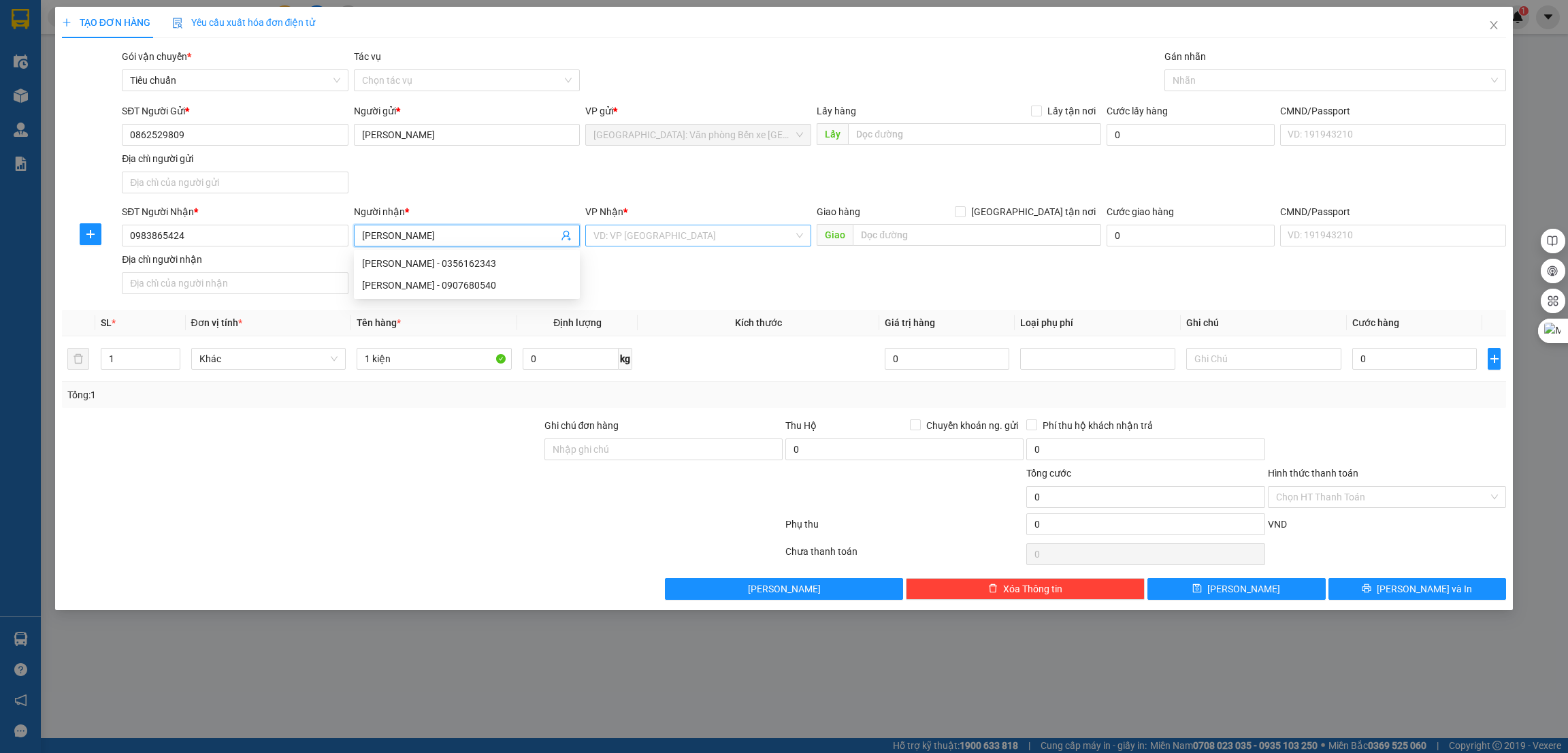
type input "Nguyễn Anh Duy"
click at [623, 239] on input "search" at bounding box center [694, 236] width 200 height 21
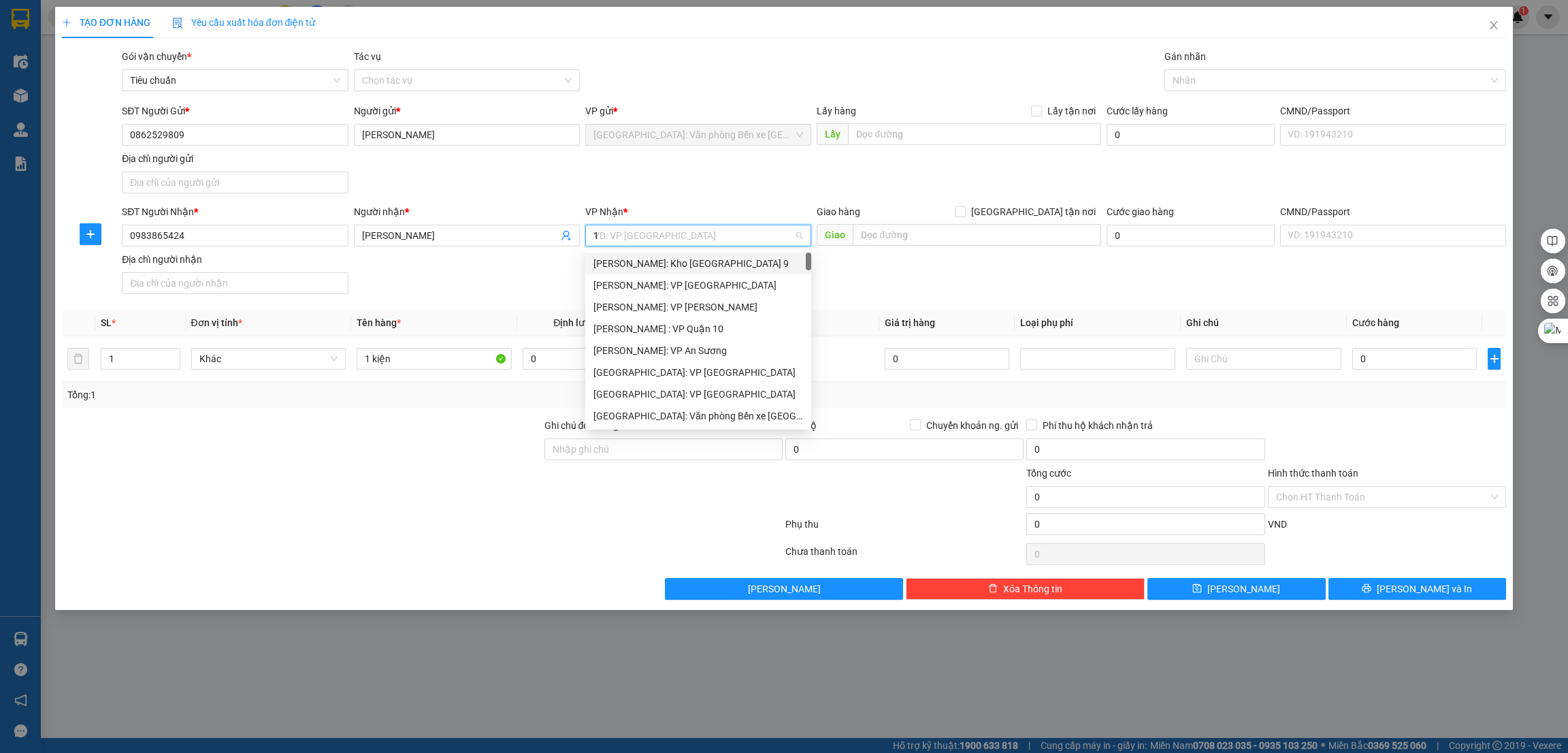
type input "12"
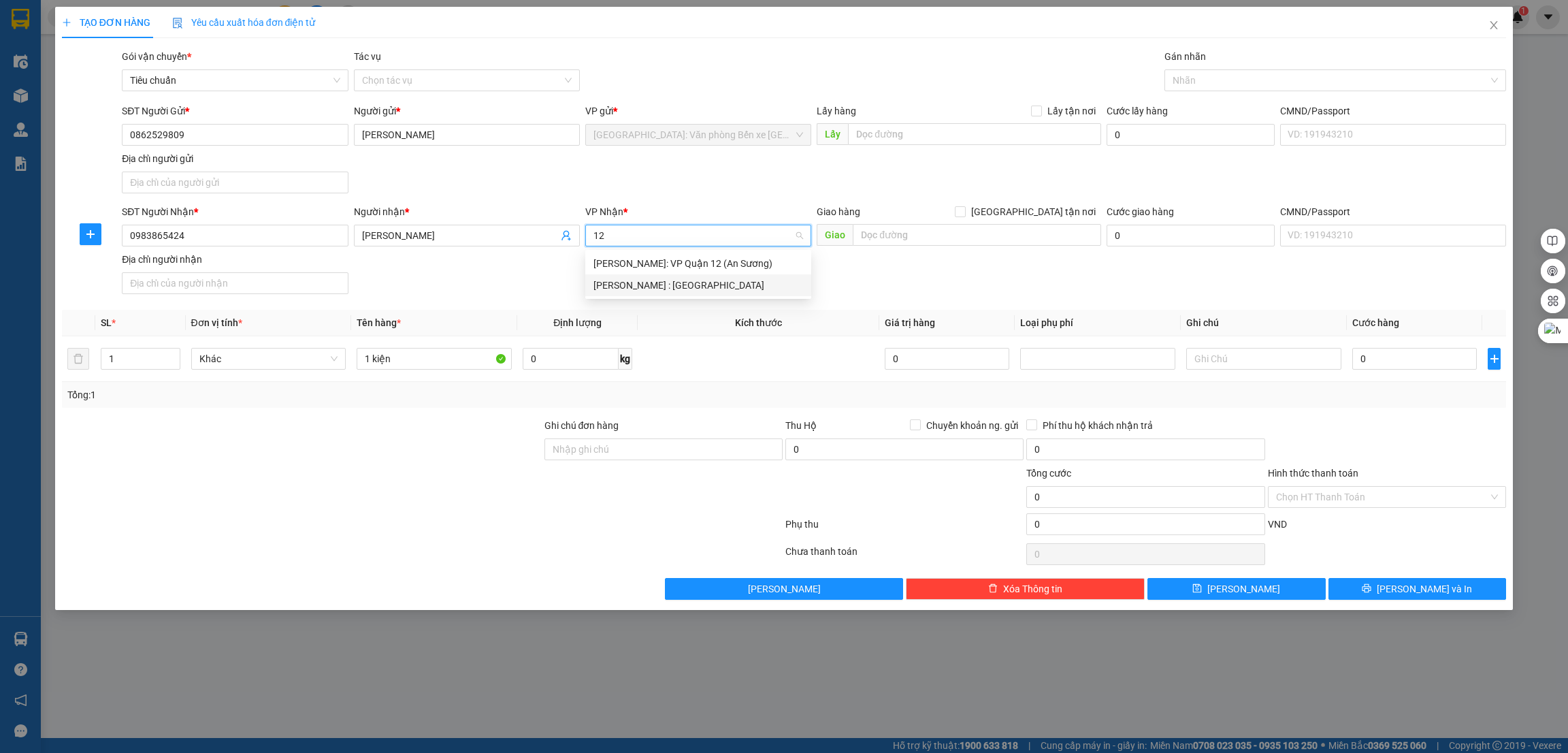
click at [663, 283] on div "[PERSON_NAME] : [GEOGRAPHIC_DATA]" at bounding box center [698, 285] width 210 height 15
click at [974, 239] on input "text" at bounding box center [976, 235] width 248 height 22
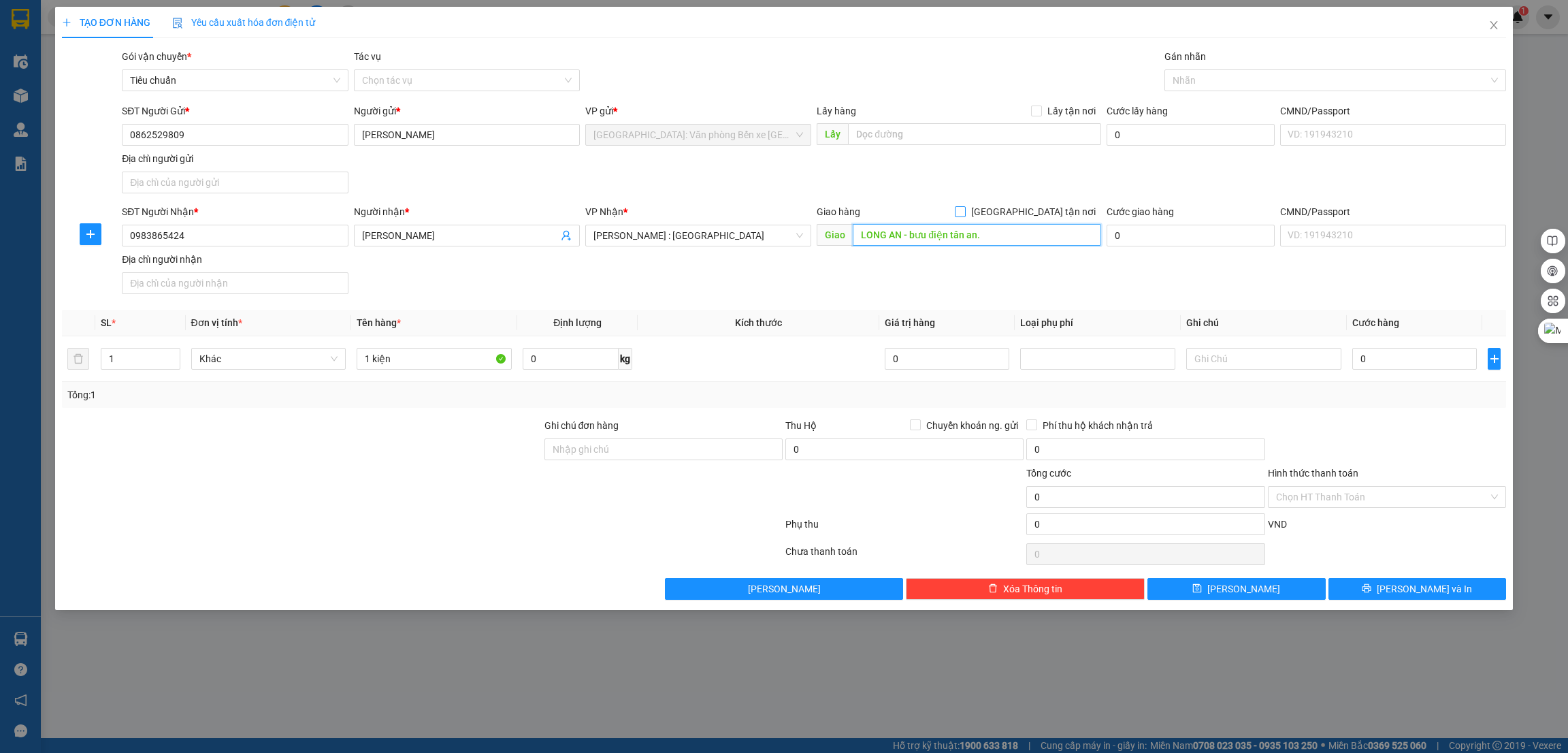
type input "LONG AN - bưu điện tân an."
click at [1044, 204] on span "[GEOGRAPHIC_DATA] tận nơi" at bounding box center [1034, 212] width 135 height 15
click at [965, 206] on input "[GEOGRAPHIC_DATA] tận nơi" at bounding box center [960, 211] width 10 height 10
checkbox input "true"
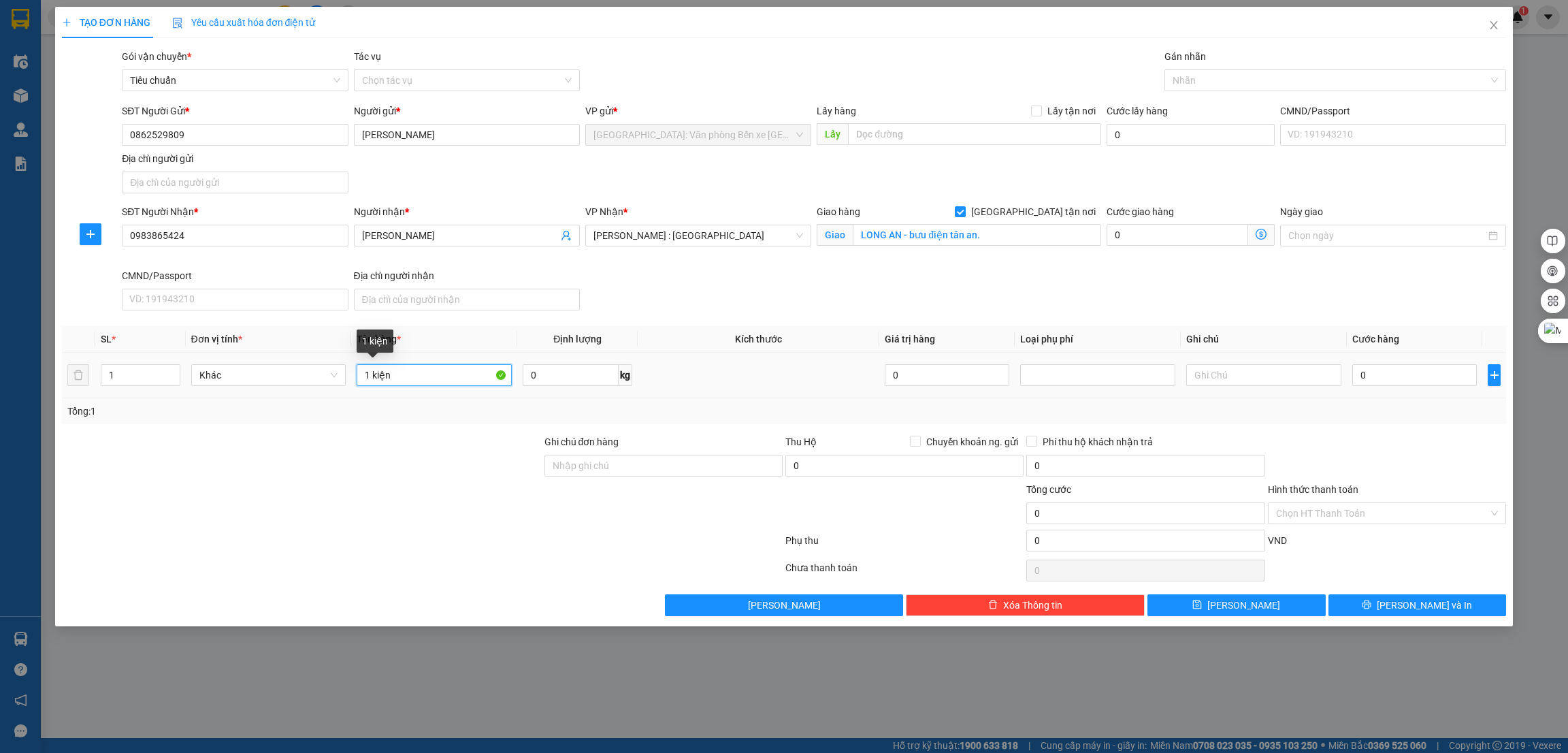
click at [445, 373] on input "1 kiện" at bounding box center [434, 375] width 155 height 22
type input "1 kiện các tông nhỏ"
click at [1447, 378] on input "0" at bounding box center [1415, 375] width 125 height 22
type input "1"
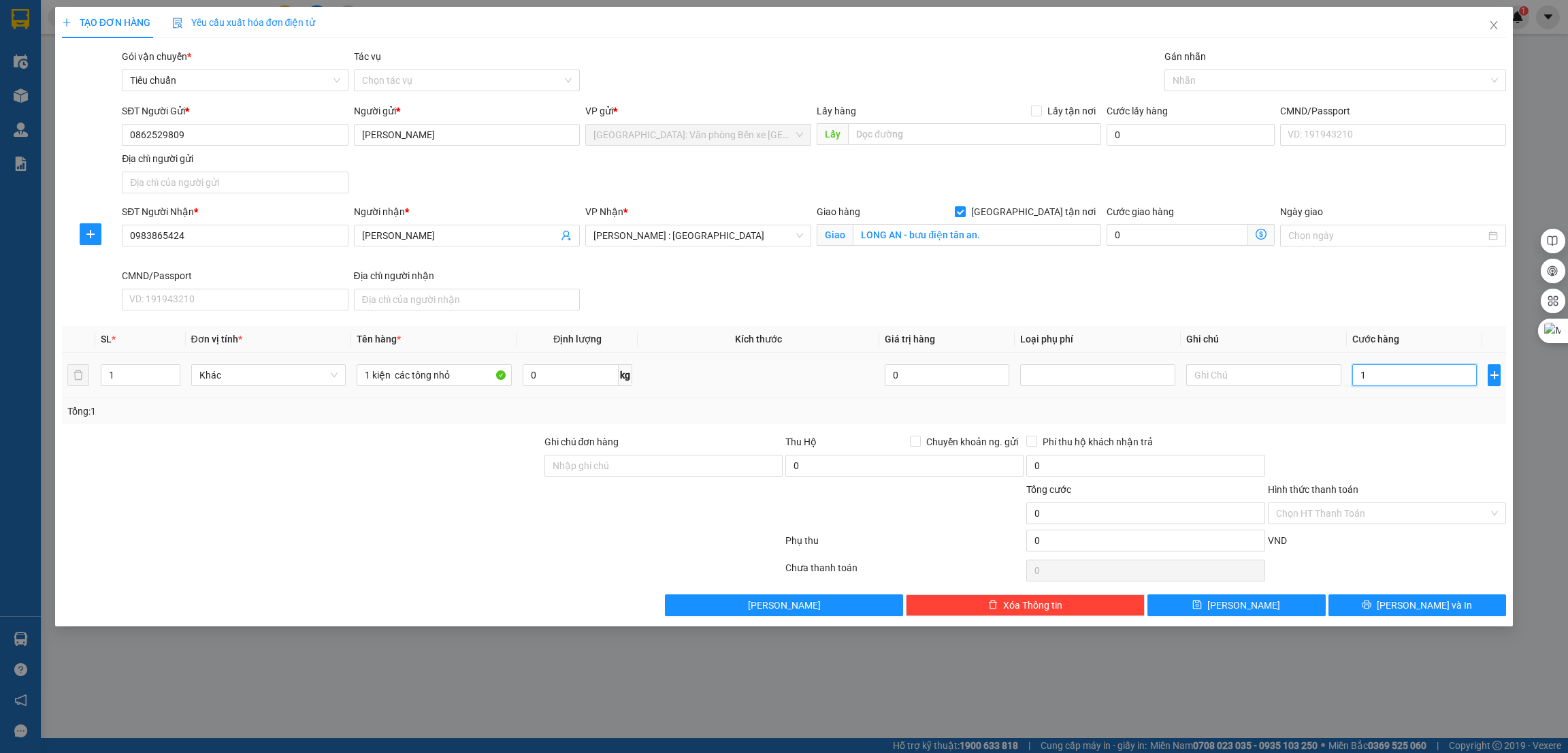
type input "1"
type input "15"
type input "150"
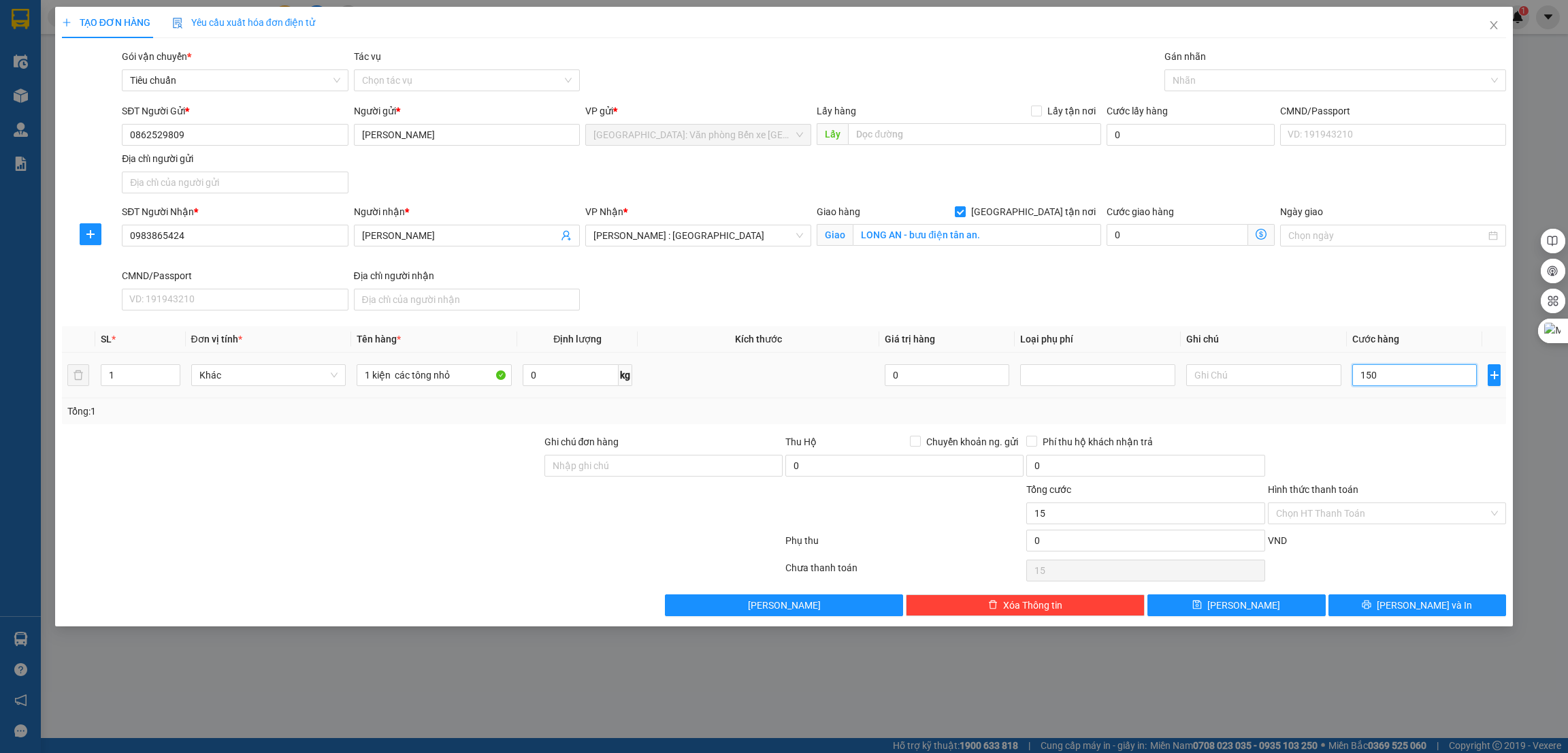
type input "150"
type input "1.500"
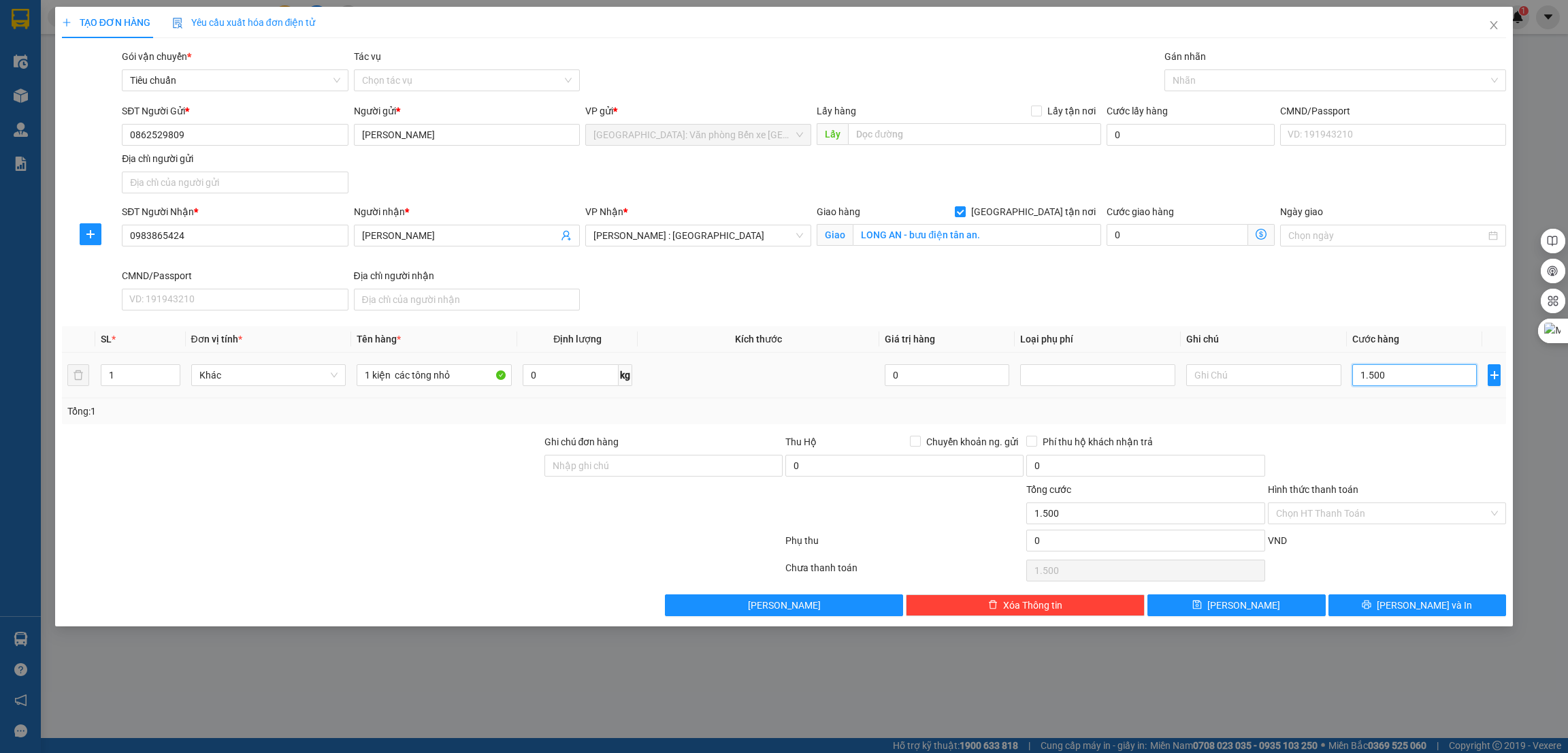
type input "15.000"
type input "150.000"
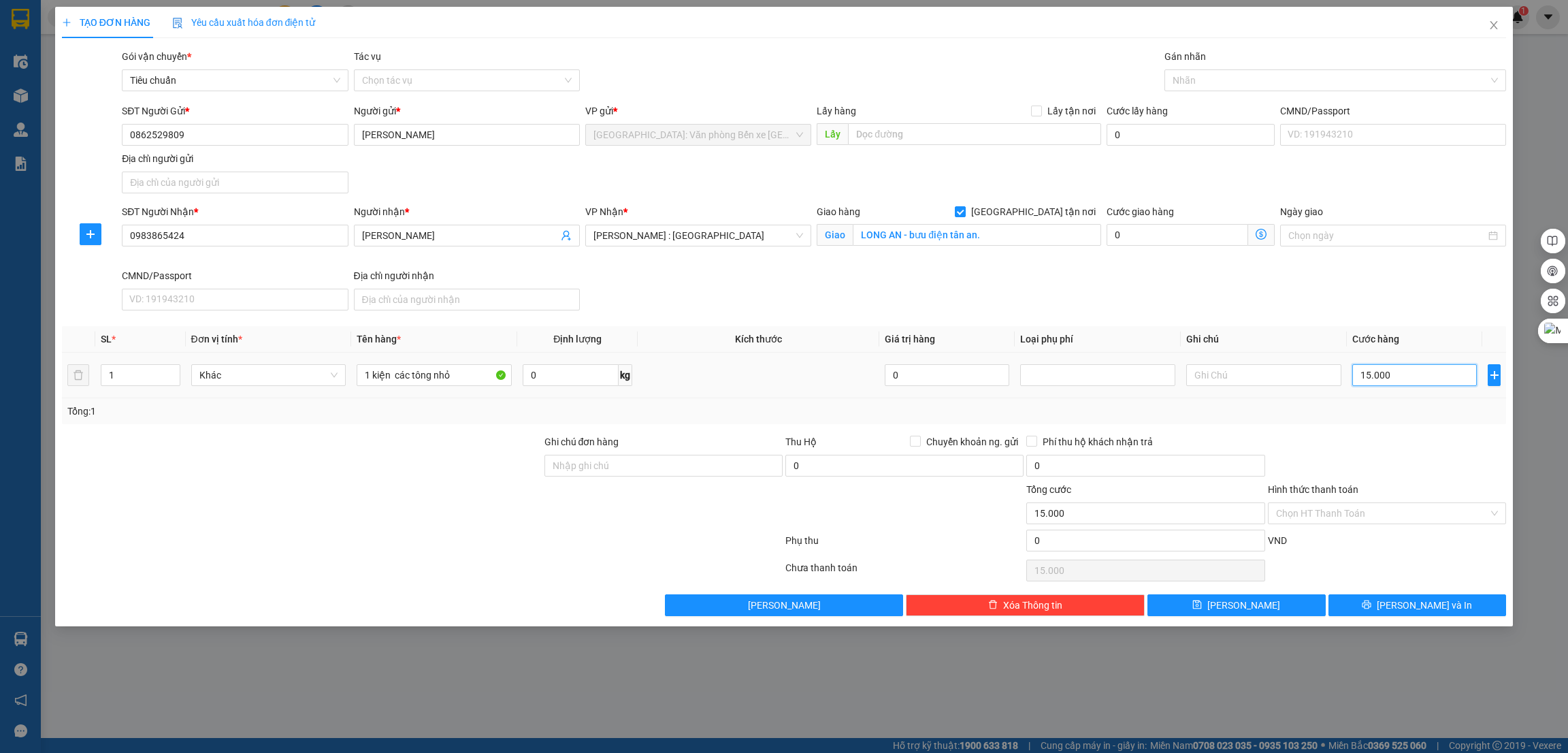
type input "150.000"
click at [366, 479] on div at bounding box center [302, 458] width 483 height 48
click at [1215, 77] on div at bounding box center [1329, 81] width 322 height 17
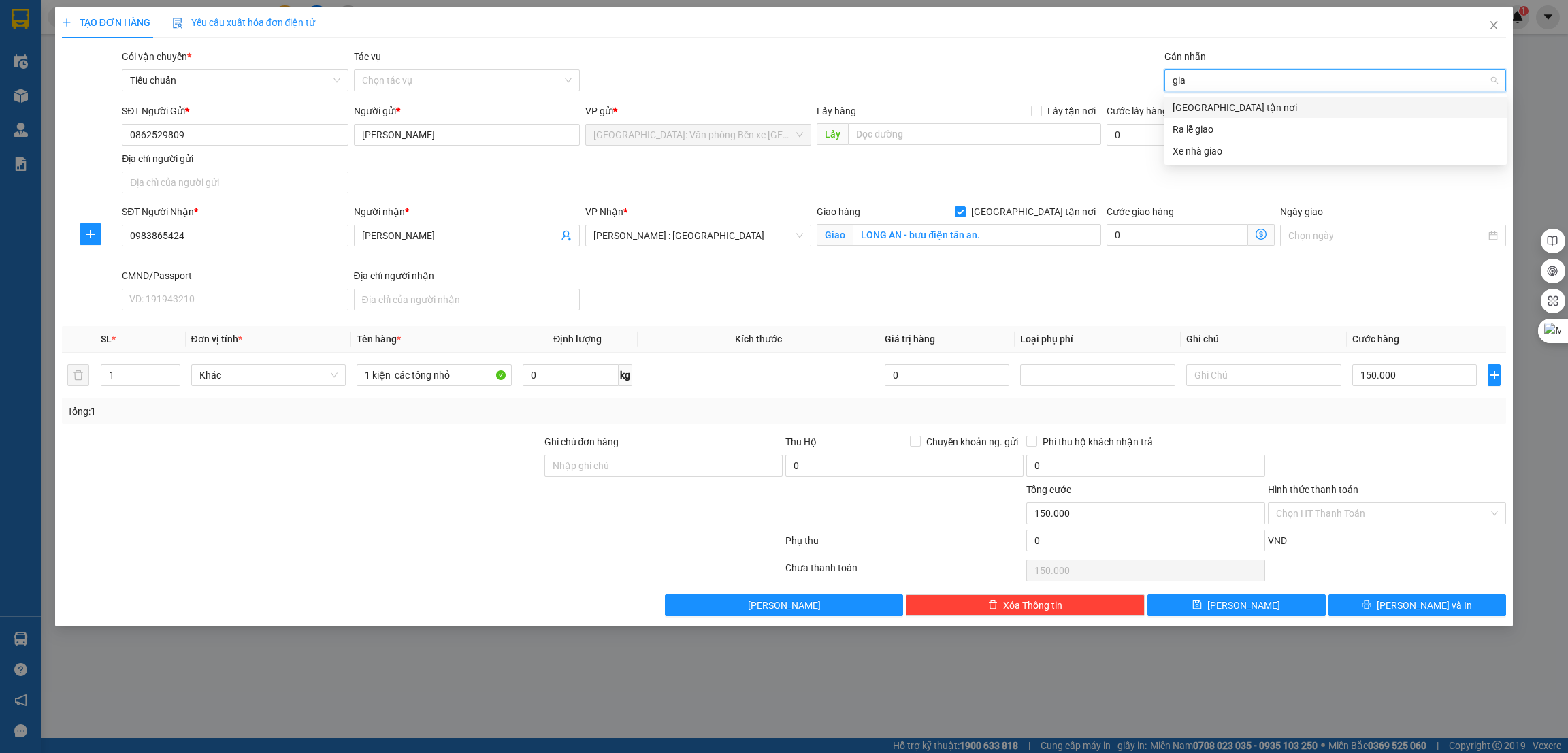
type input "giao"
click at [1210, 108] on div "[GEOGRAPHIC_DATA] tận nơi" at bounding box center [1336, 108] width 326 height 15
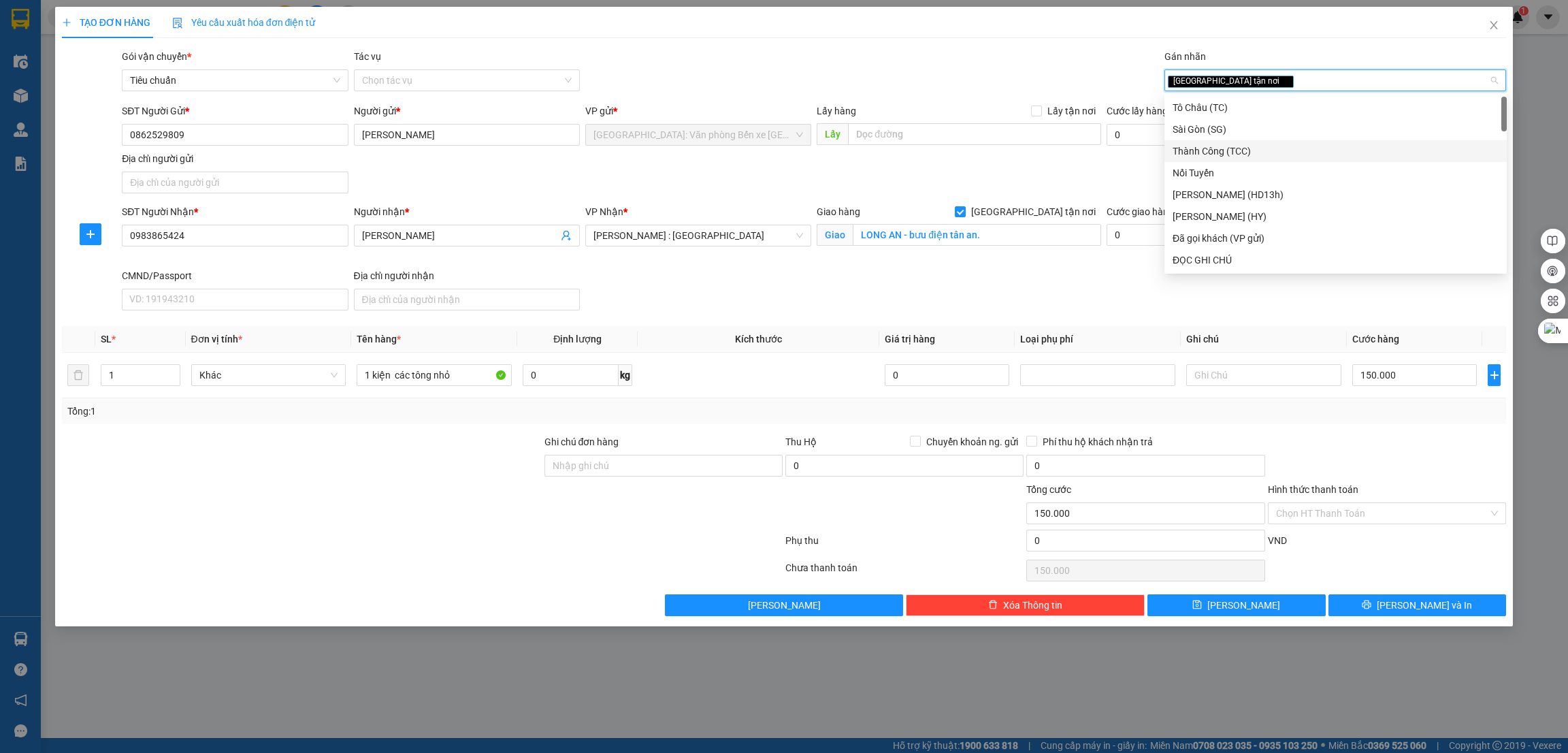
click at [397, 505] on div at bounding box center [302, 505] width 483 height 48
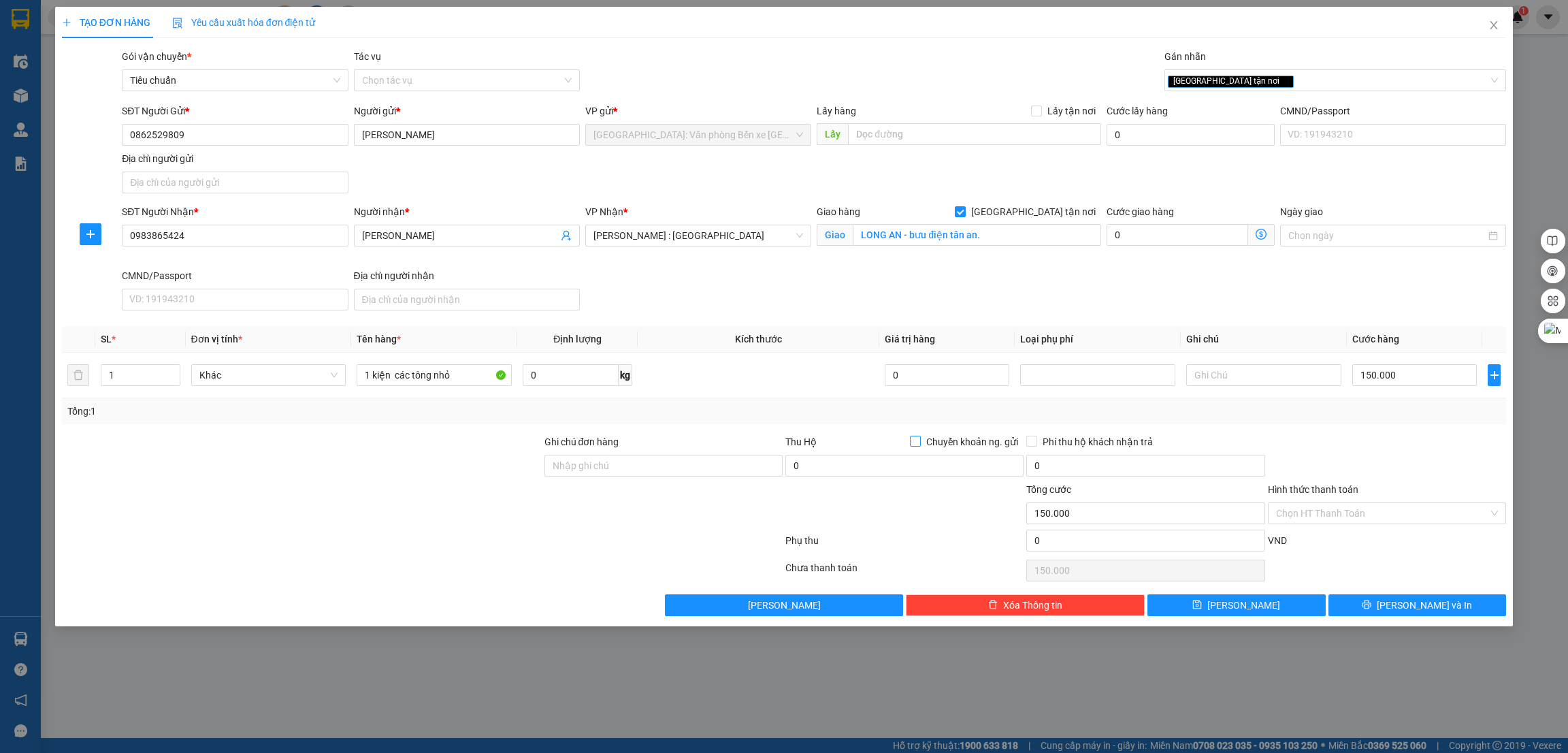
click at [921, 445] on span at bounding box center [916, 441] width 11 height 11
click at [920, 445] on input "Chuyển khoản ng. gửi" at bounding box center [915, 441] width 10 height 10
checkbox input "true"
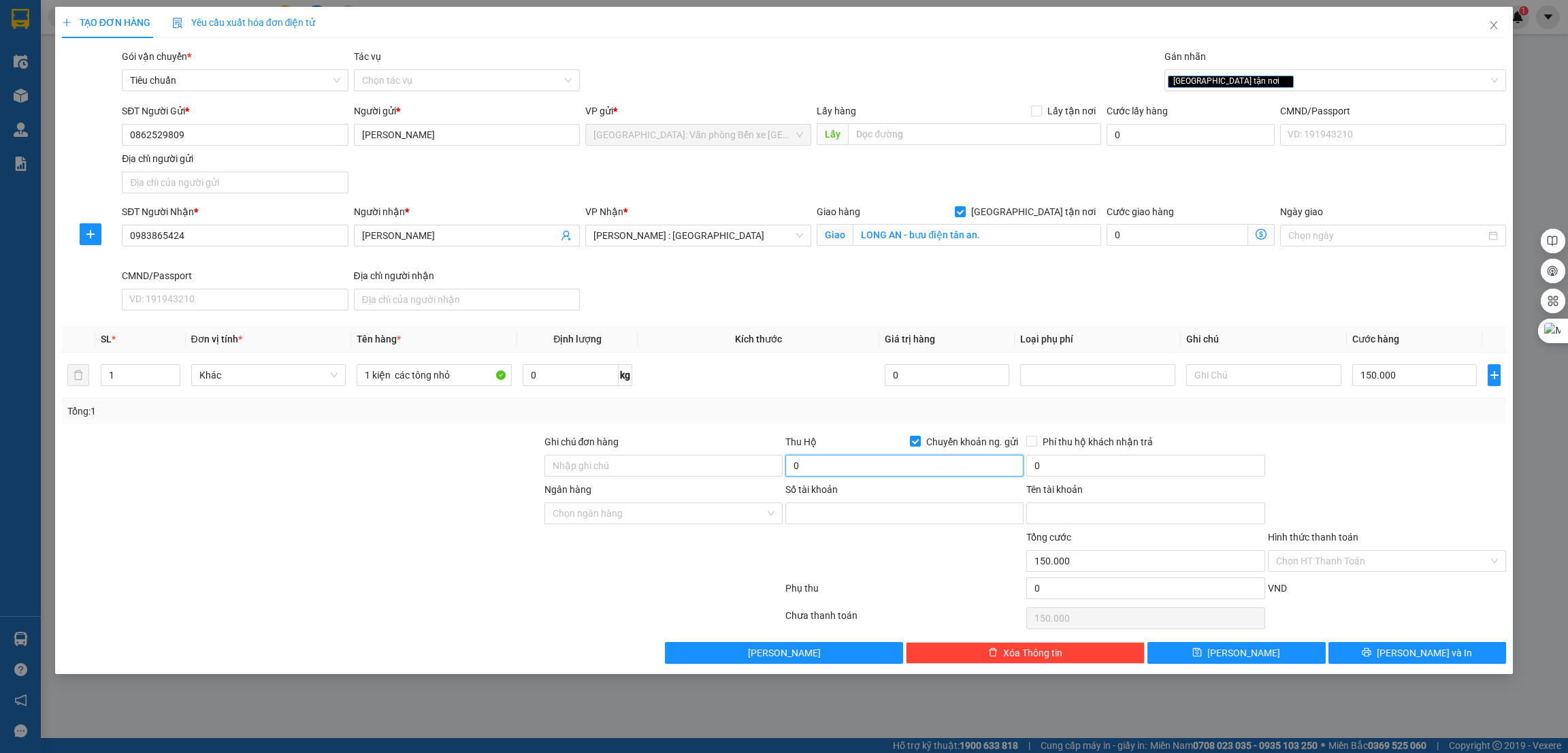
click at [814, 459] on input "0" at bounding box center [905, 465] width 239 height 22
type input "100.000"
click at [1075, 468] on input "0" at bounding box center [1146, 465] width 239 height 22
type input "10.000"
click at [699, 512] on input "Ngân hàng" at bounding box center [659, 514] width 212 height 21
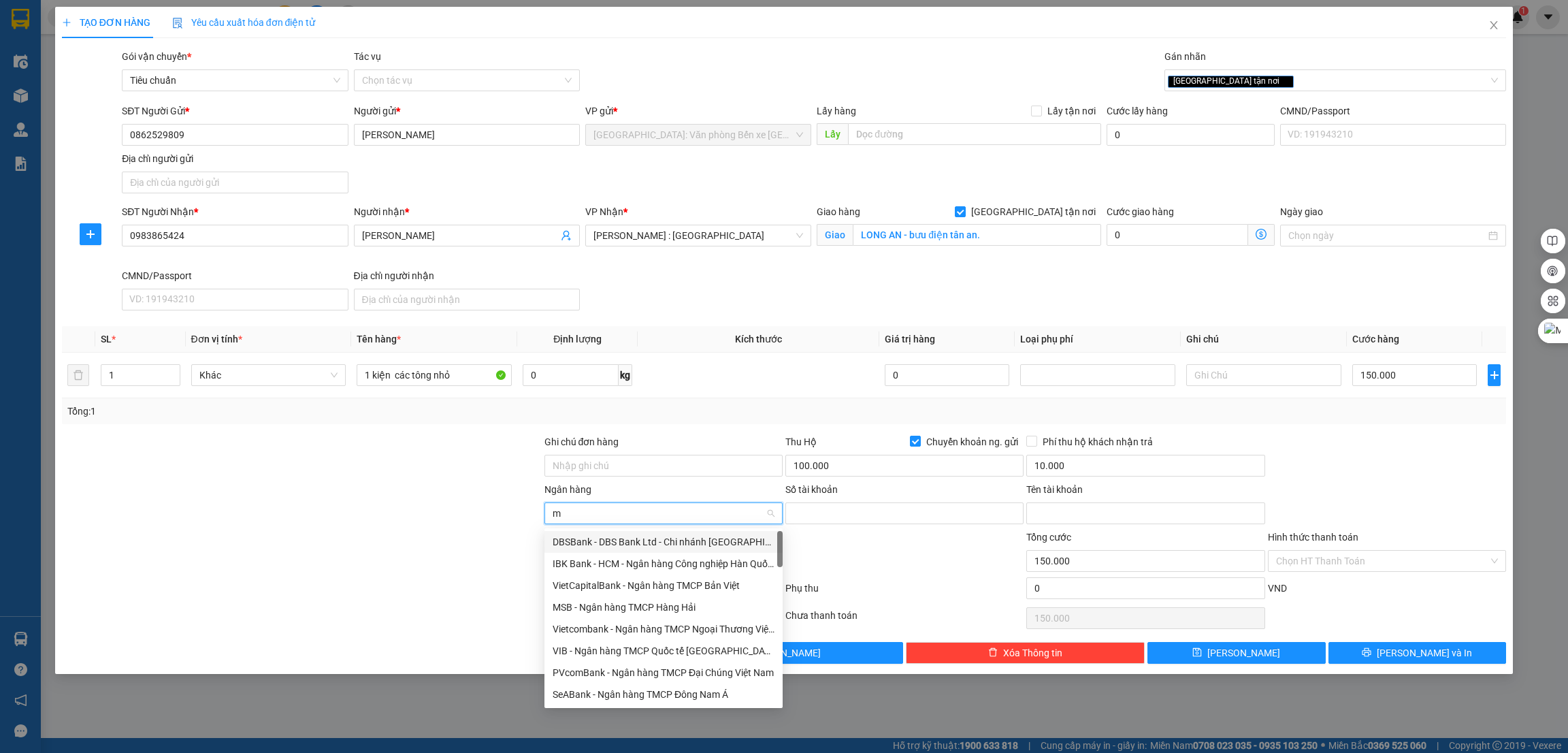
type input "mb"
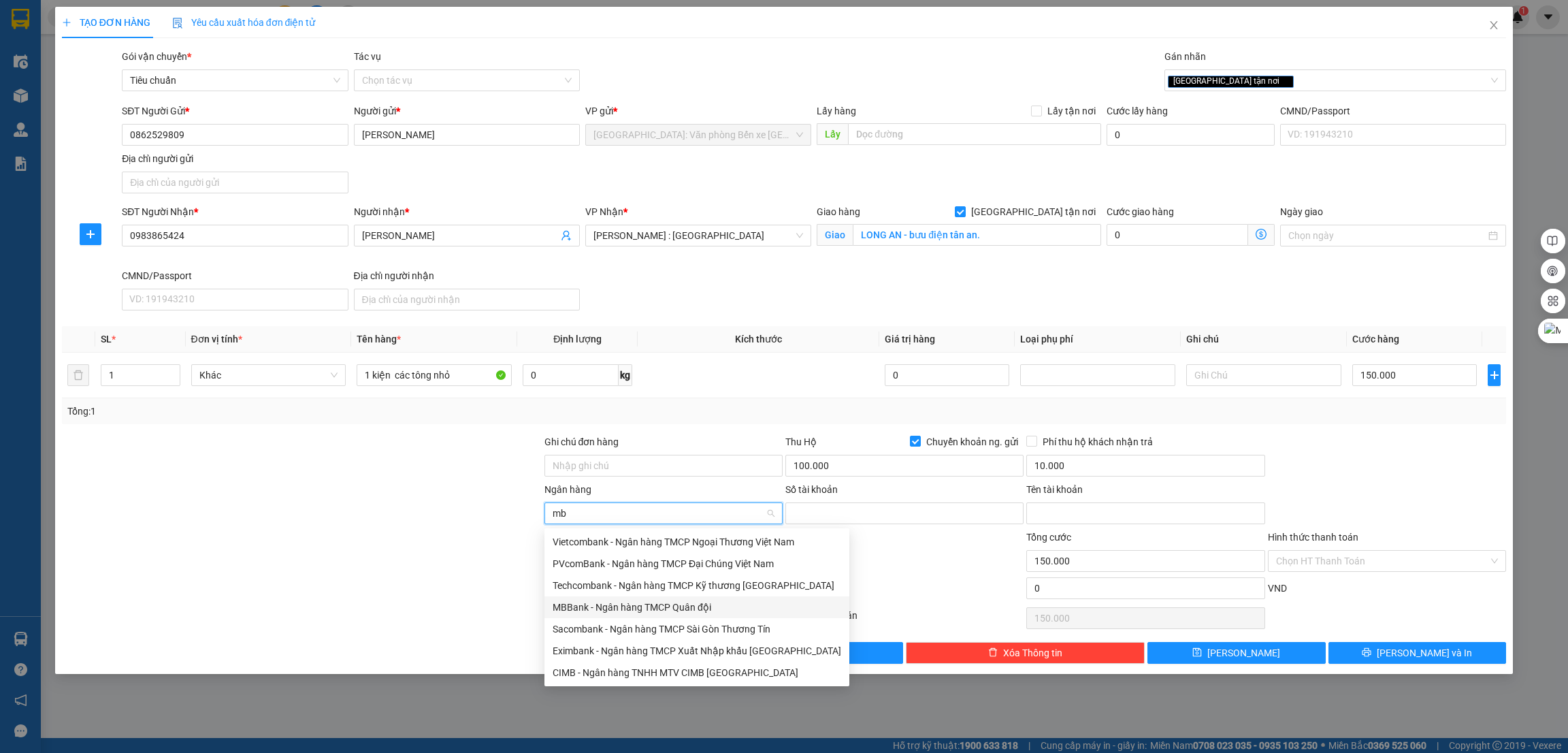
click at [704, 610] on div "MBBank - Ngân hàng TMCP Quân đội" at bounding box center [697, 608] width 289 height 15
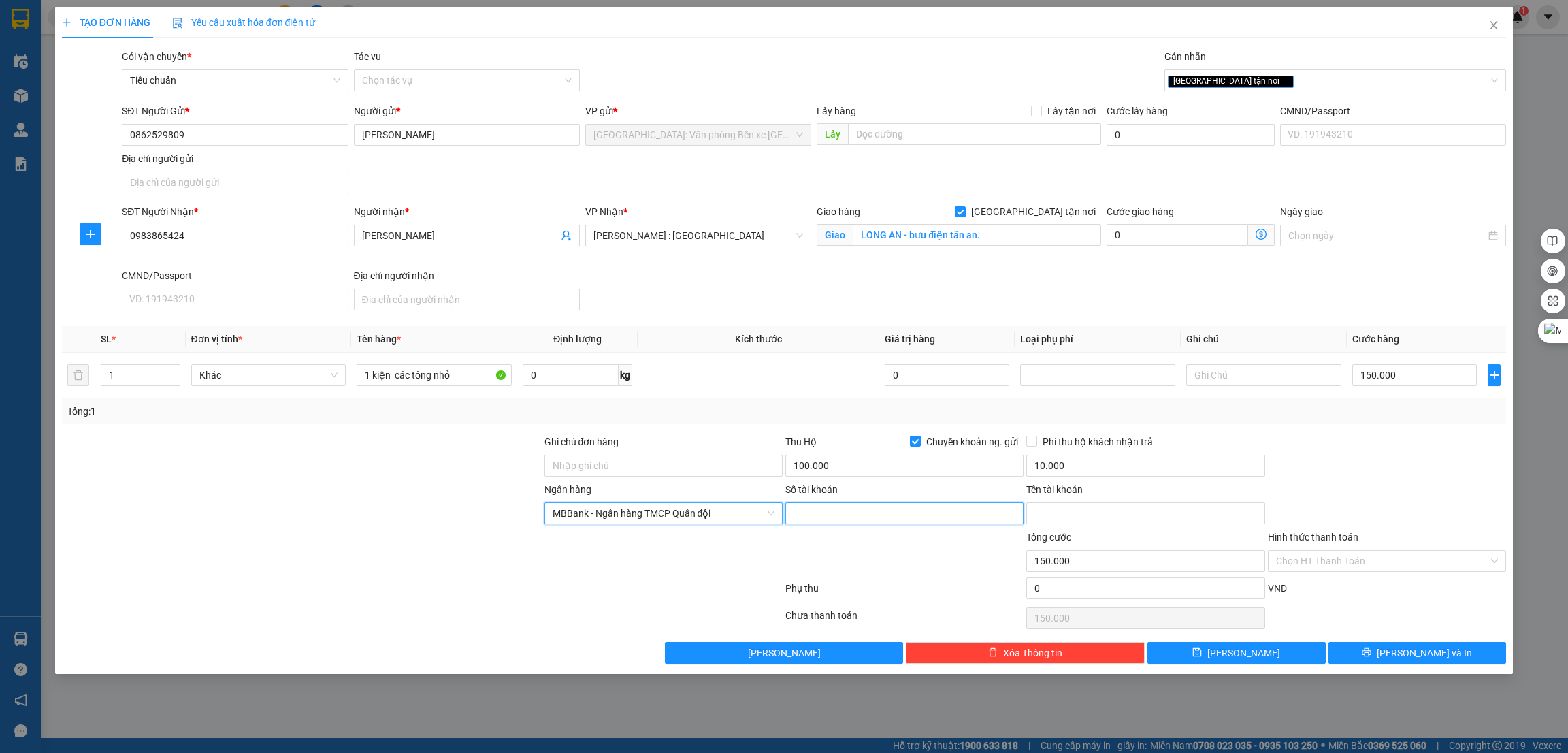
click at [819, 510] on input "Số tài khoản" at bounding box center [905, 514] width 239 height 22
type input "888866872008"
click at [1098, 516] on input "Tên tài khoản" at bounding box center [1146, 514] width 239 height 22
type input "HOANG GIA VINH"
click at [912, 580] on div "Phụ thu 0 VND" at bounding box center [785, 590] width 1448 height 27
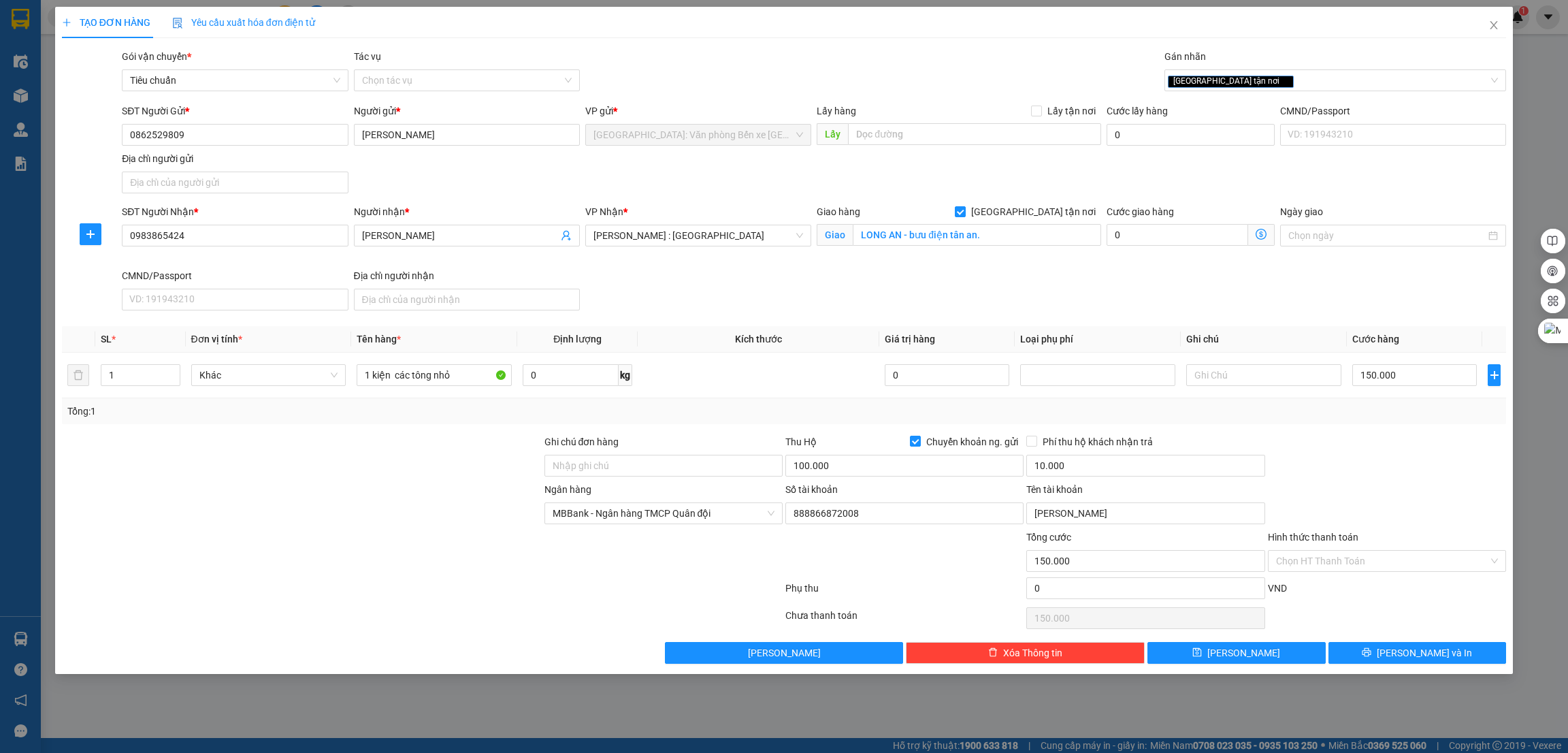
click at [481, 582] on div at bounding box center [422, 590] width 723 height 27
click at [1371, 658] on button "Lưu và In" at bounding box center [1418, 653] width 179 height 22
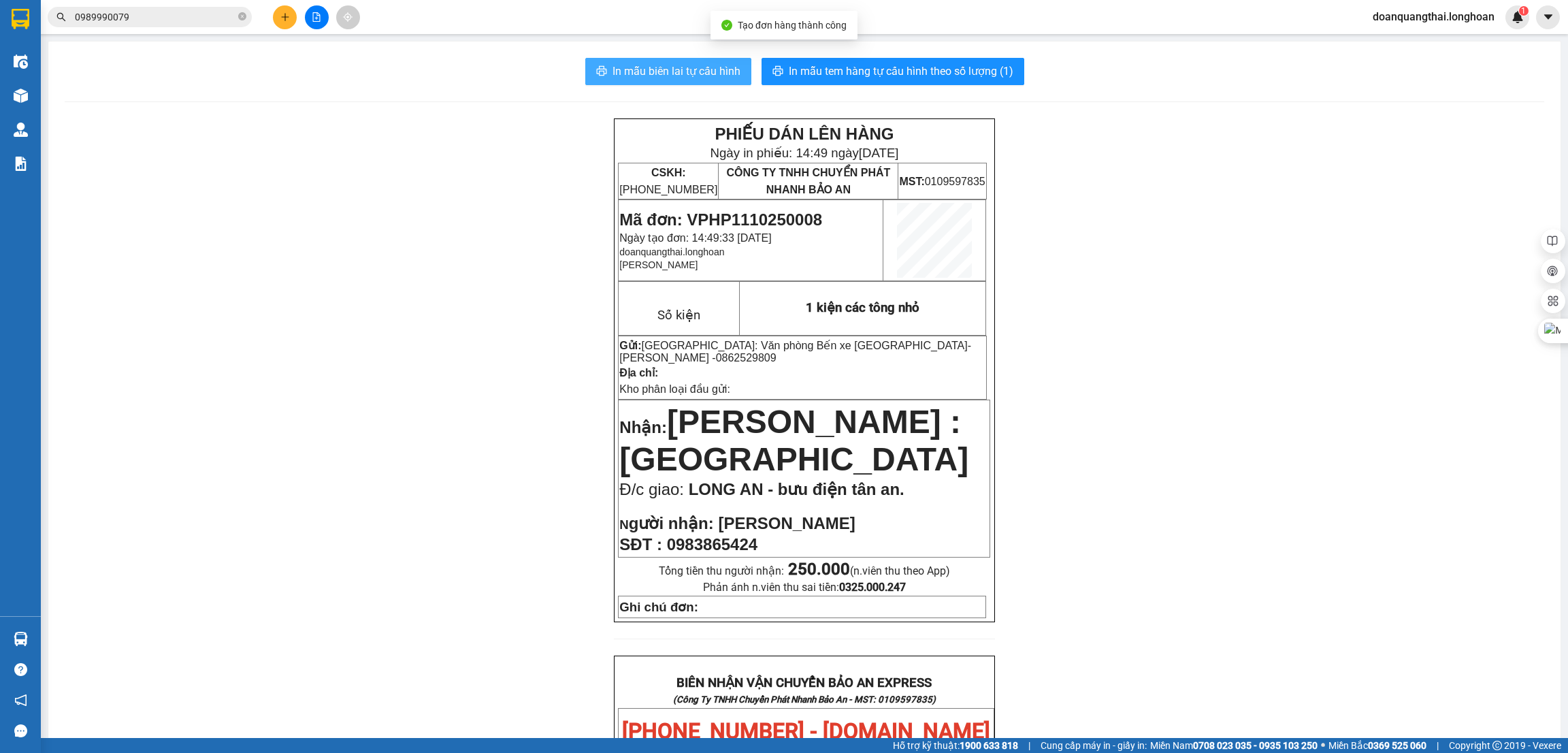
click at [657, 72] on span "In mẫu biên lai tự cấu hình" at bounding box center [676, 71] width 128 height 17
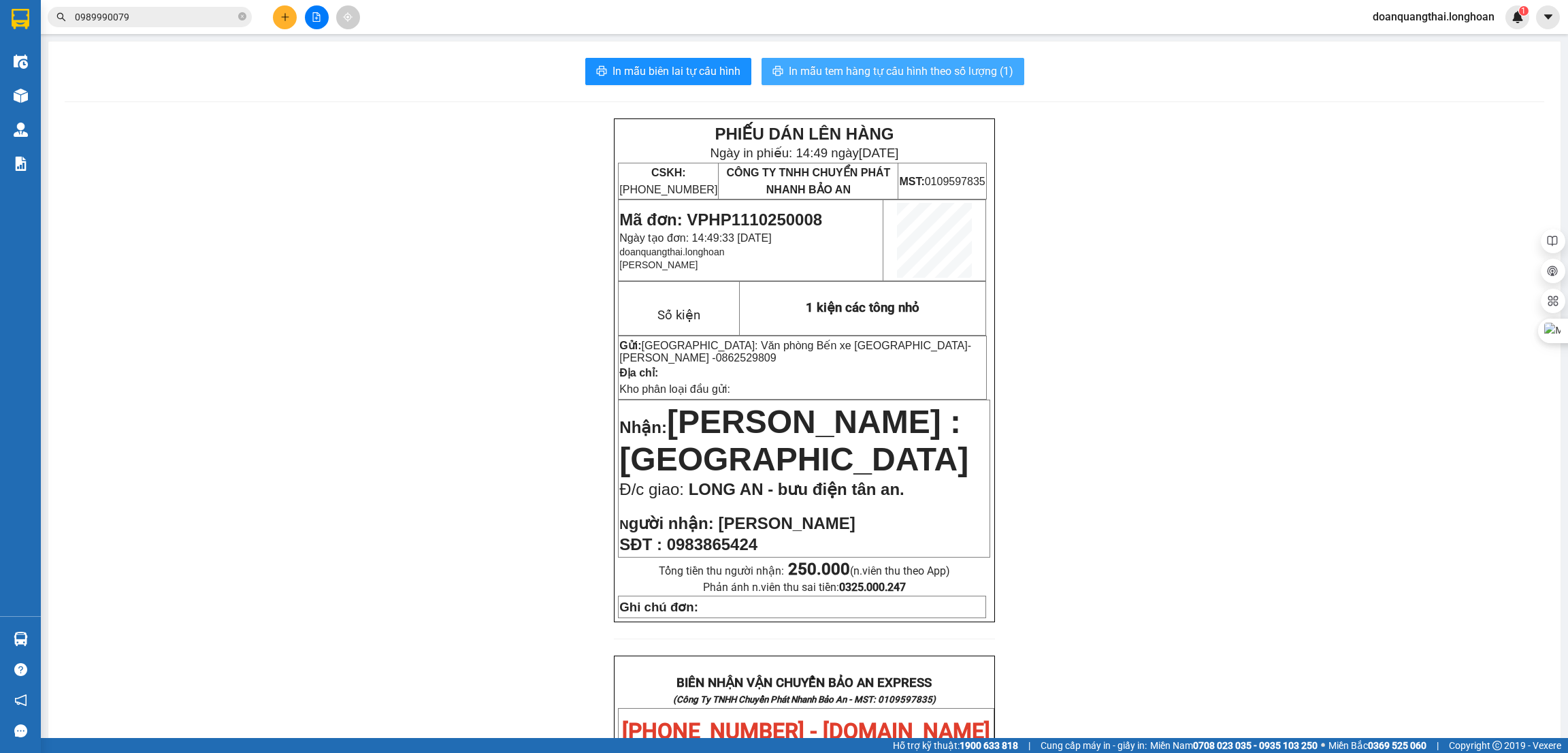
click at [874, 70] on span "In mẫu tem hàng tự cấu hình theo số lượng (1)" at bounding box center [901, 71] width 225 height 17
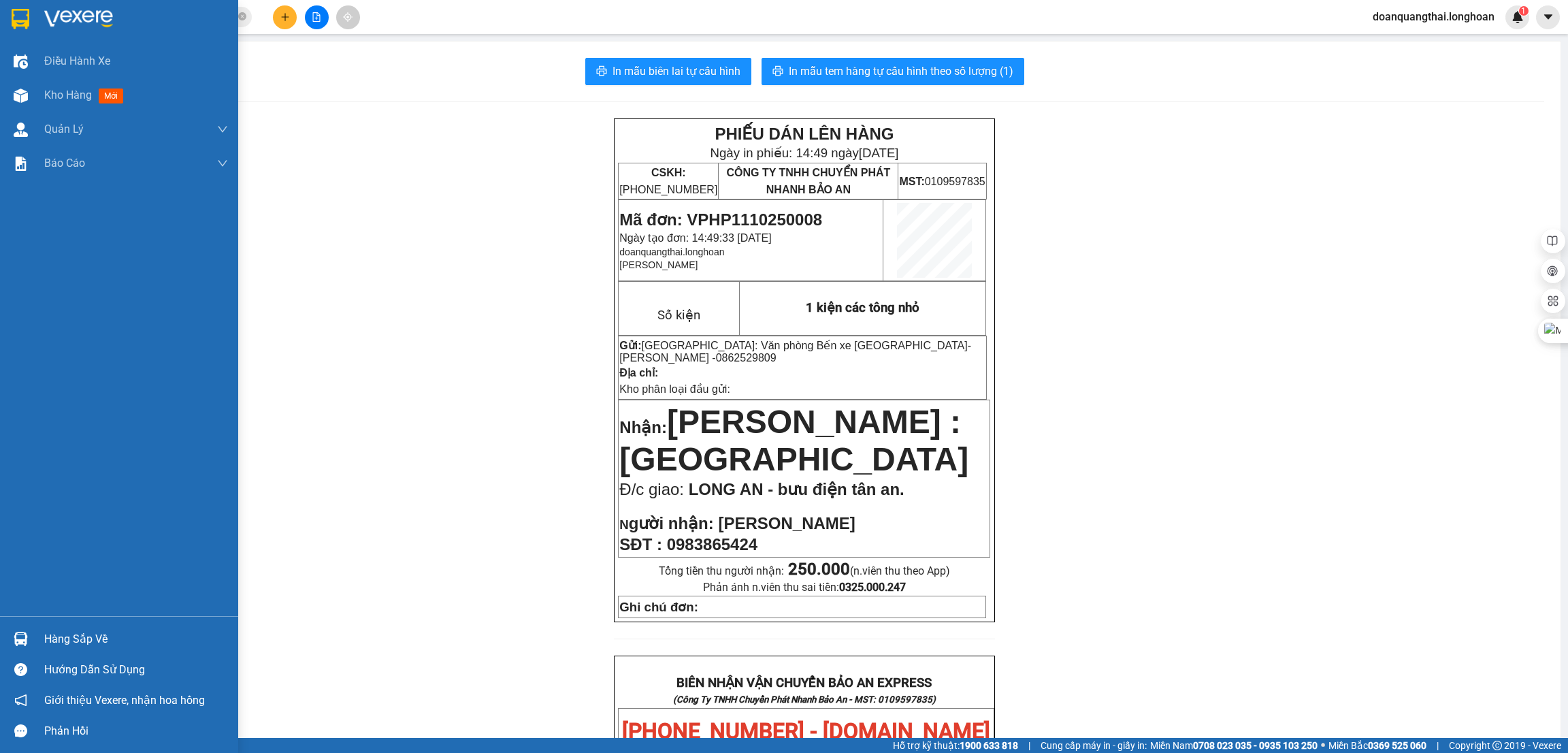
click at [33, 18] on div at bounding box center [119, 22] width 239 height 44
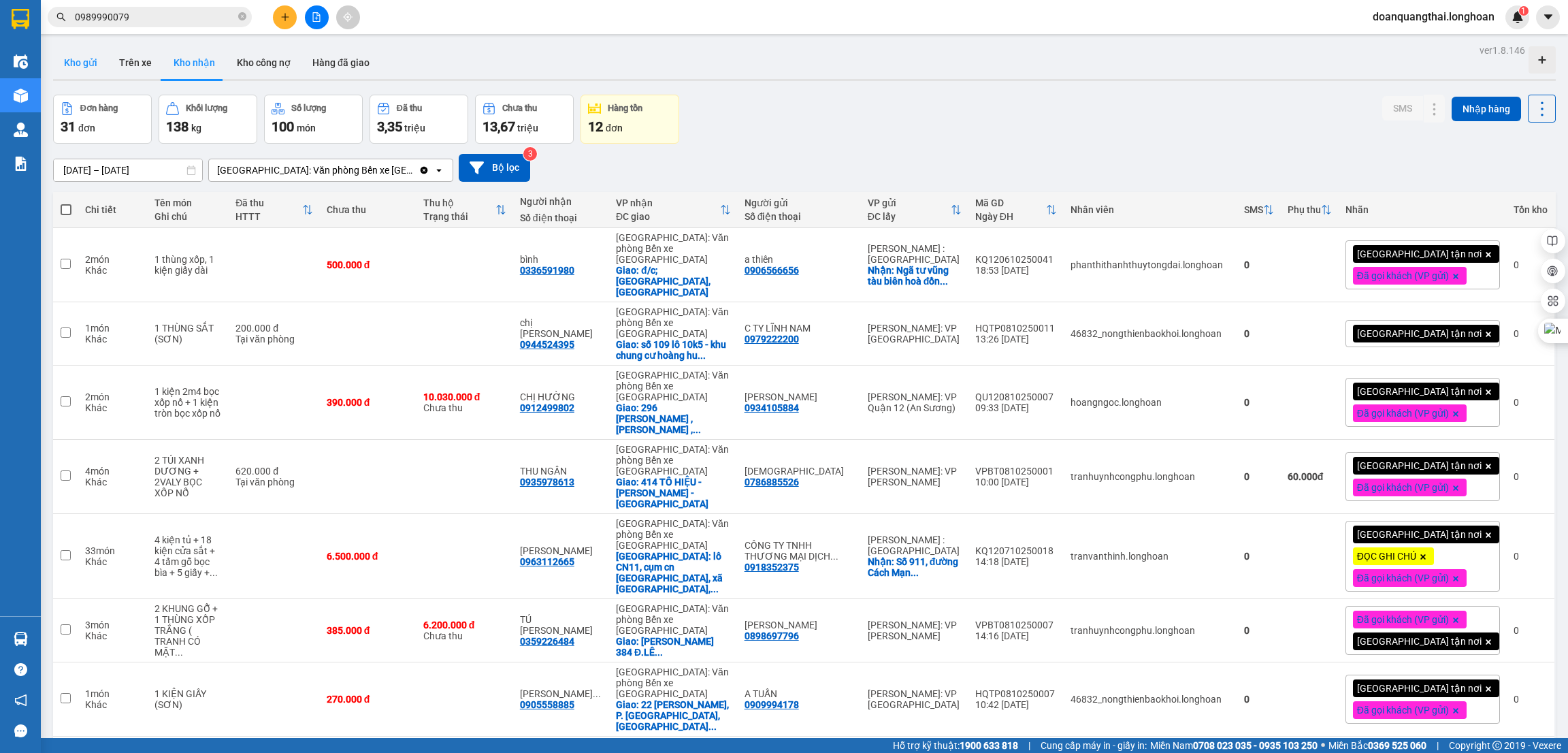
click at [75, 65] on button "Kho gửi" at bounding box center [81, 62] width 55 height 32
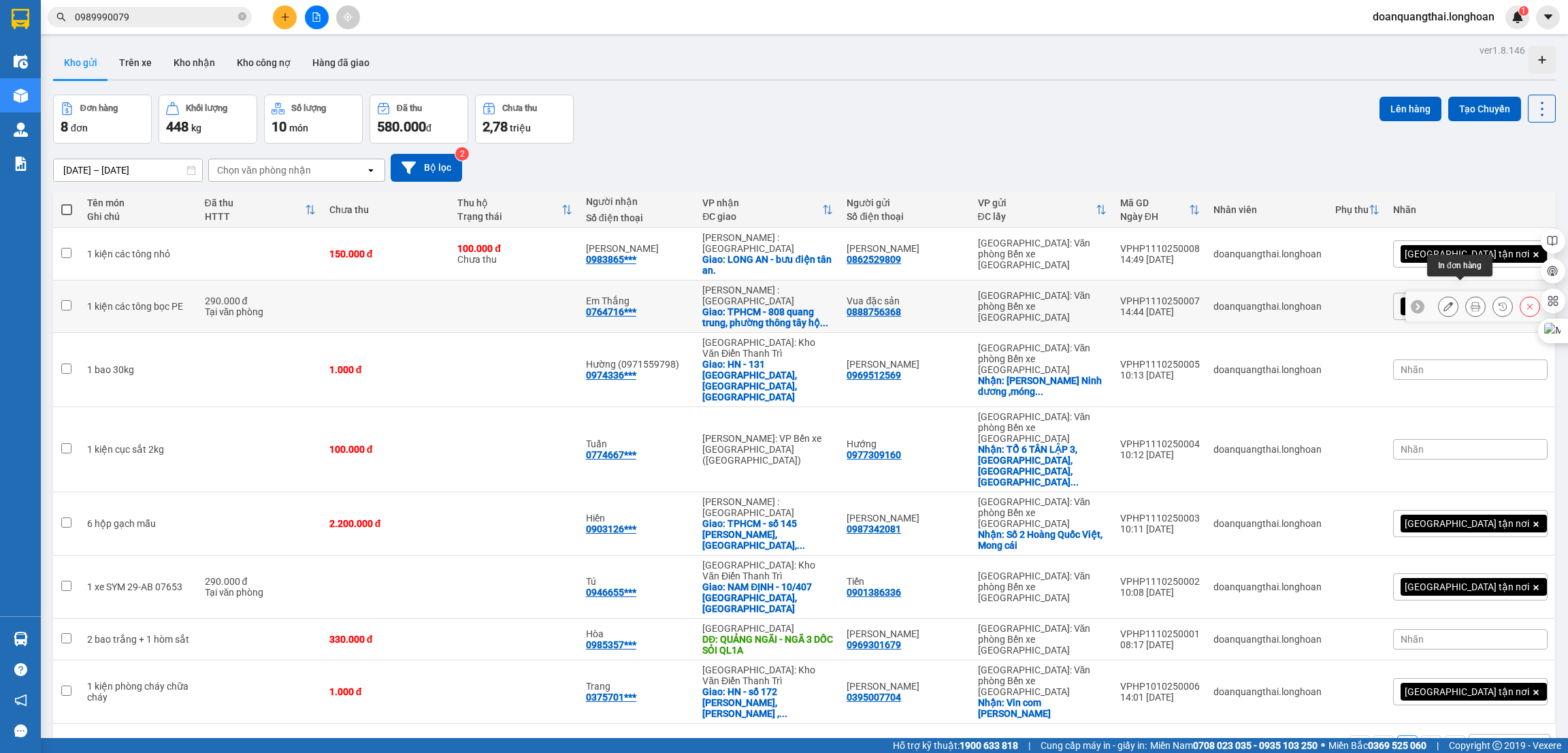
click at [1466, 294] on button at bounding box center [1476, 306] width 19 height 24
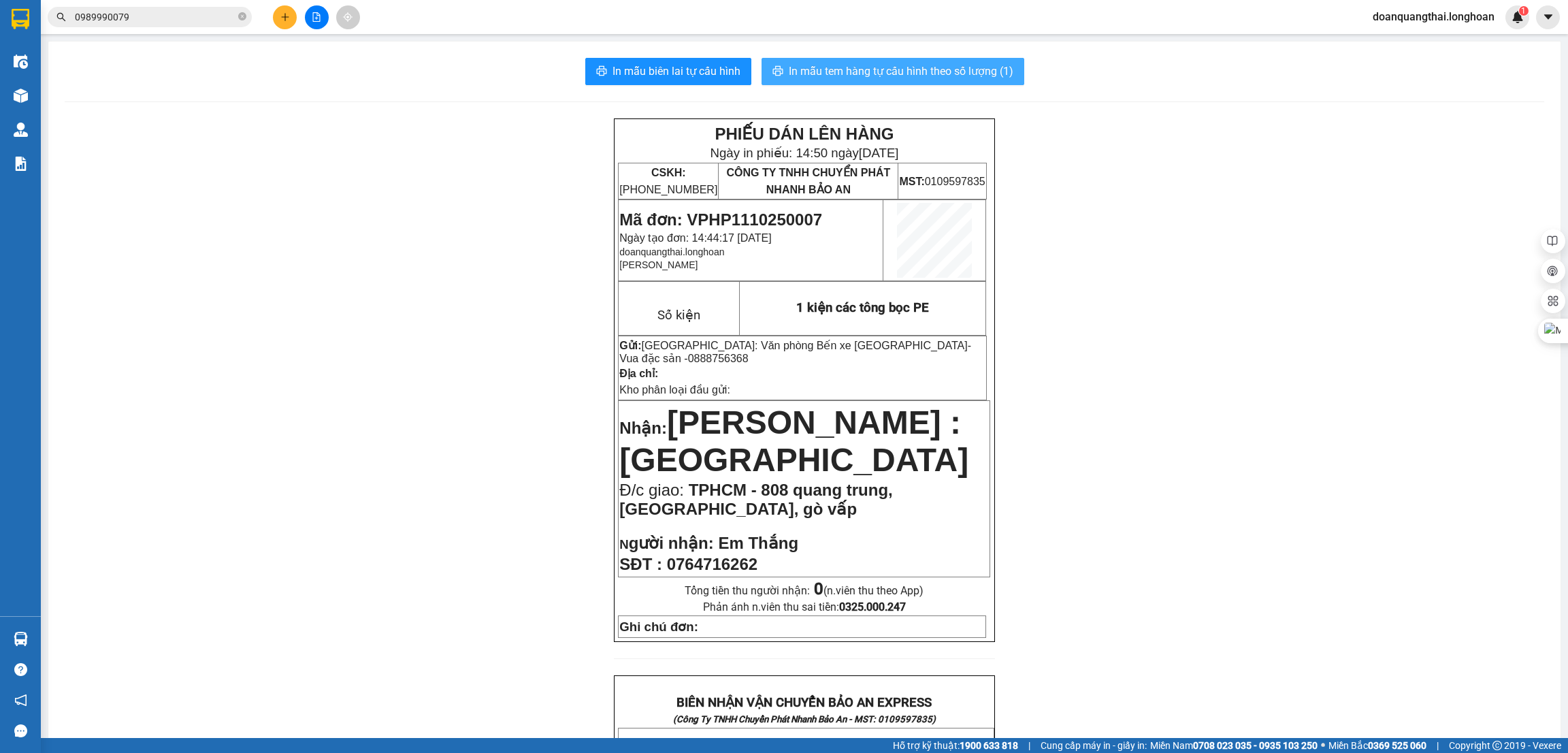
click at [870, 70] on span "In mẫu tem hàng tự cấu hình theo số lượng (1)" at bounding box center [901, 71] width 225 height 17
